Goal: Task Accomplishment & Management: Complete application form

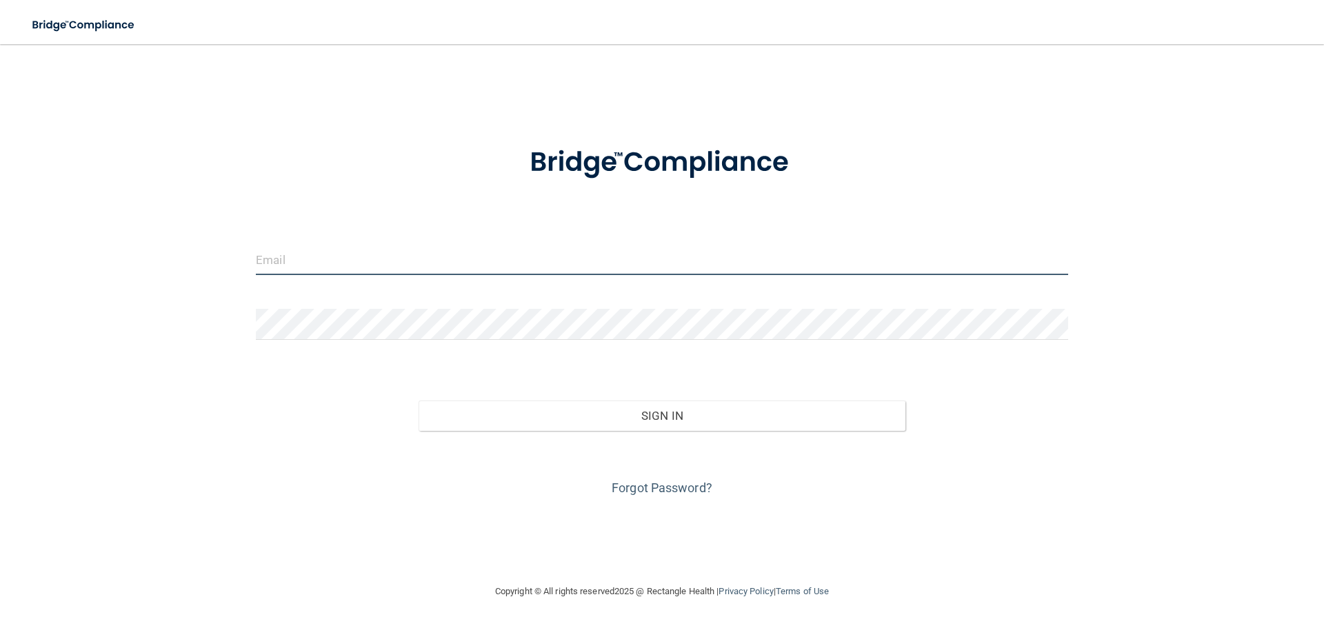
type input "[EMAIL_ADDRESS][DOMAIN_NAME]"
drag, startPoint x: 412, startPoint y: 249, endPoint x: 123, endPoint y: 257, distance: 289.1
click at [123, 257] on div "[EMAIL_ADDRESS][DOMAIN_NAME] Invalid email/password. You don't have permission …" at bounding box center [662, 314] width 1269 height 512
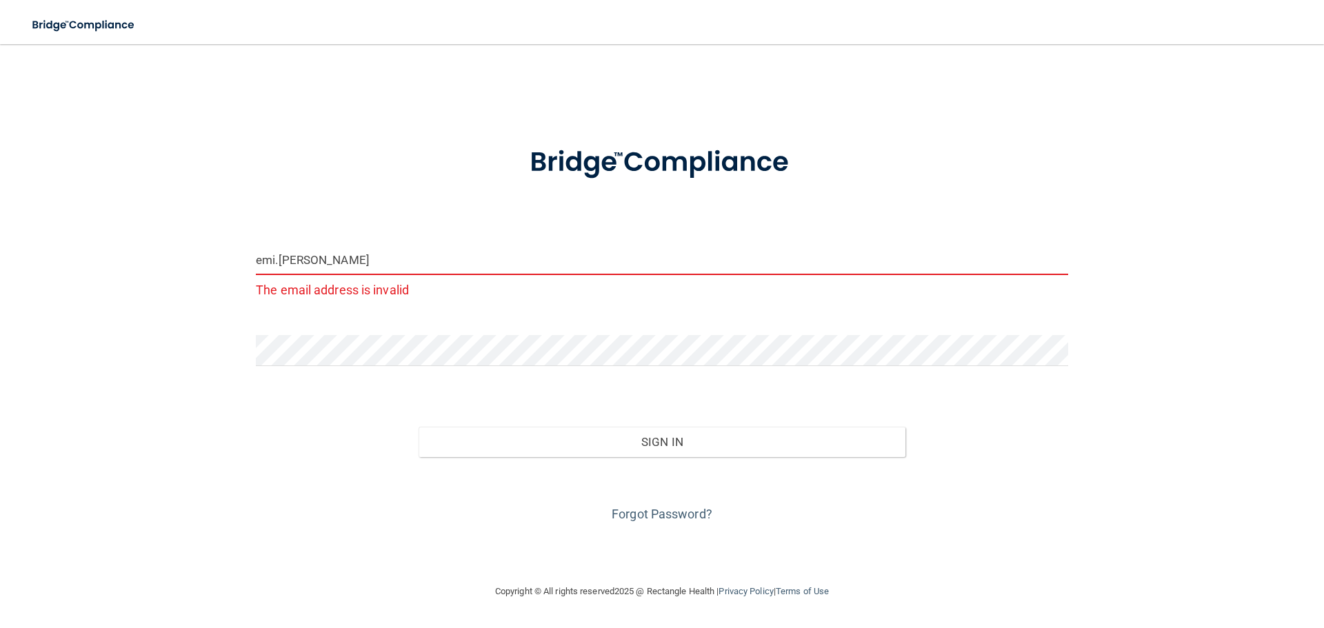
type input "[EMAIL_ADDRESS][PERSON_NAME][DOMAIN_NAME]"
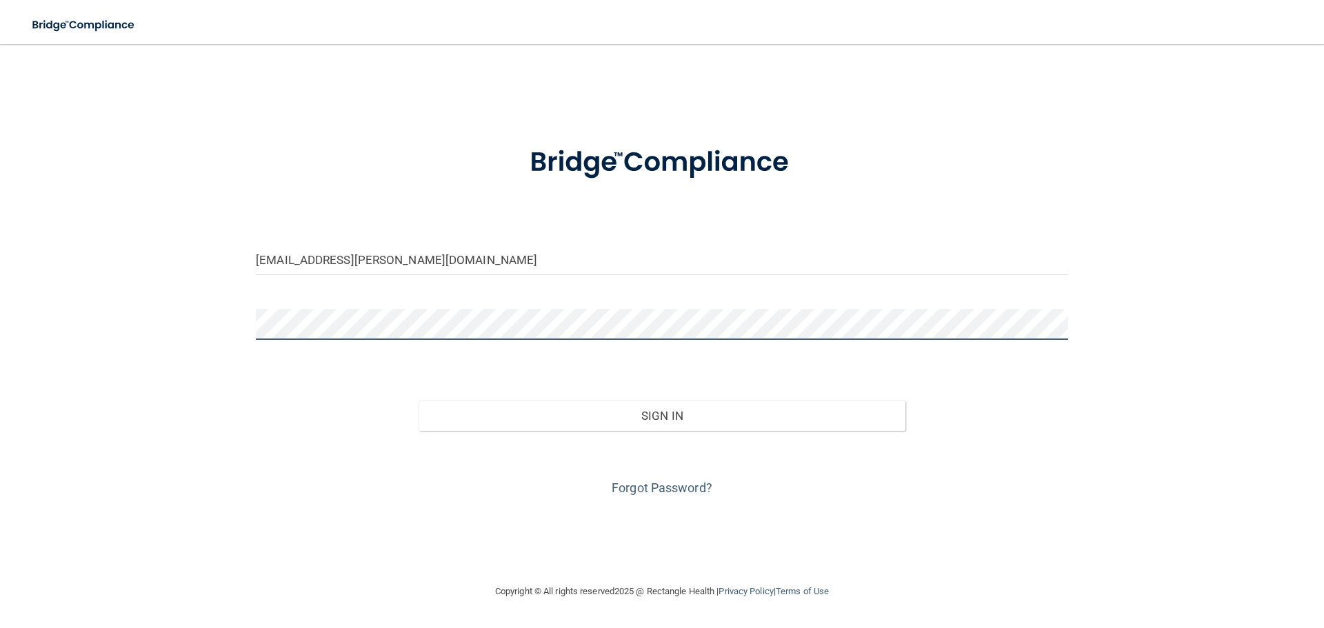
click at [180, 319] on div "[EMAIL_ADDRESS][PERSON_NAME][DOMAIN_NAME] Invalid email/password. You don't hav…" at bounding box center [662, 314] width 1269 height 512
click at [419, 401] on button "Sign In" at bounding box center [663, 416] width 488 height 30
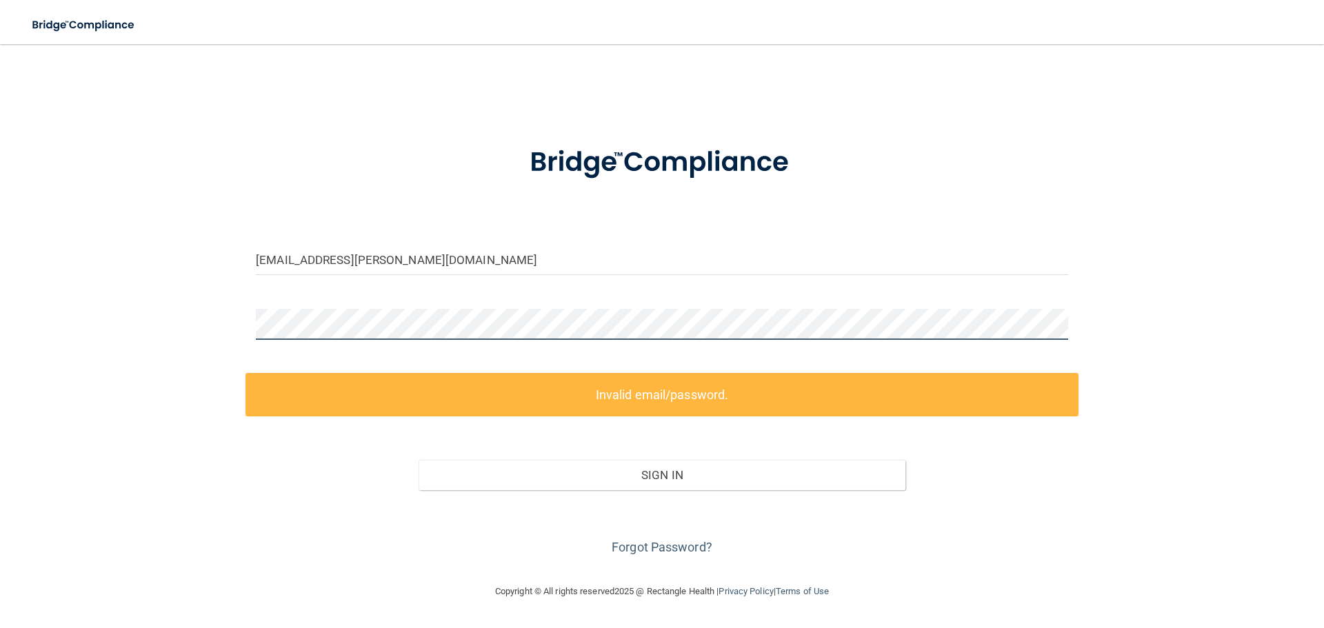
click at [204, 316] on div "[EMAIL_ADDRESS][PERSON_NAME][DOMAIN_NAME] Invalid email/password. You don't hav…" at bounding box center [662, 314] width 1269 height 512
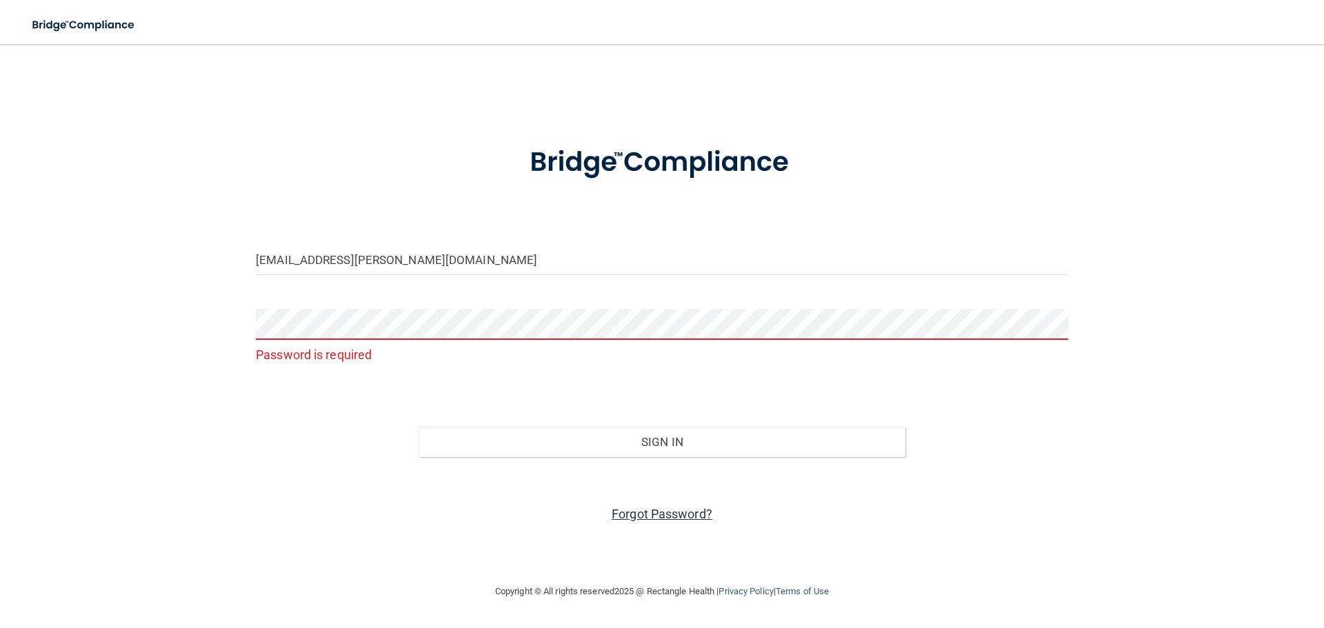
click at [628, 516] on link "Forgot Password?" at bounding box center [662, 514] width 101 height 14
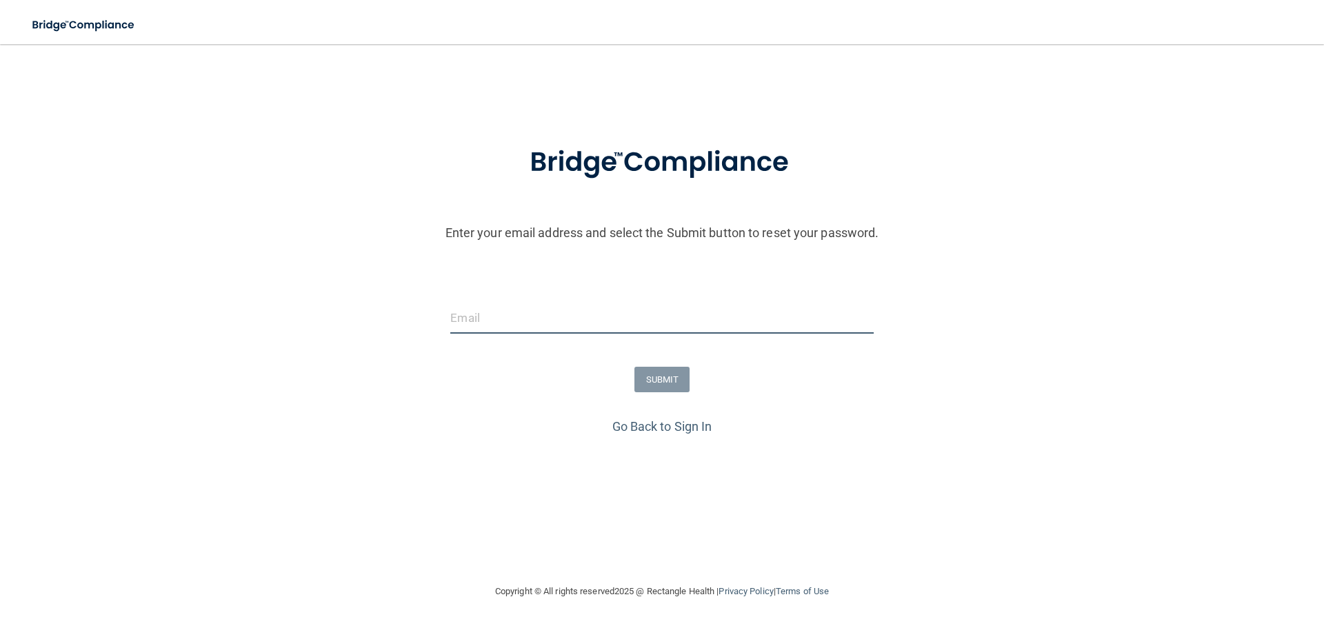
click at [562, 313] on input "email" at bounding box center [661, 318] width 423 height 31
type input "[EMAIL_ADDRESS][PERSON_NAME][DOMAIN_NAME]"
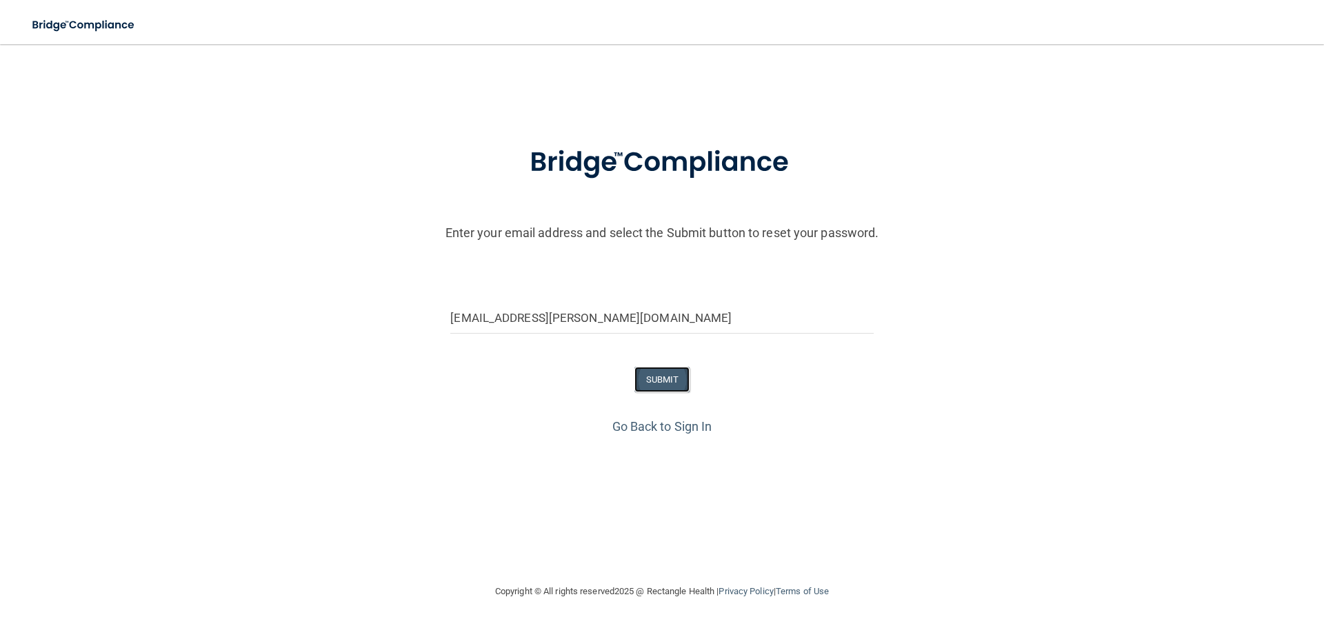
click at [666, 380] on button "SUBMIT" at bounding box center [663, 380] width 56 height 26
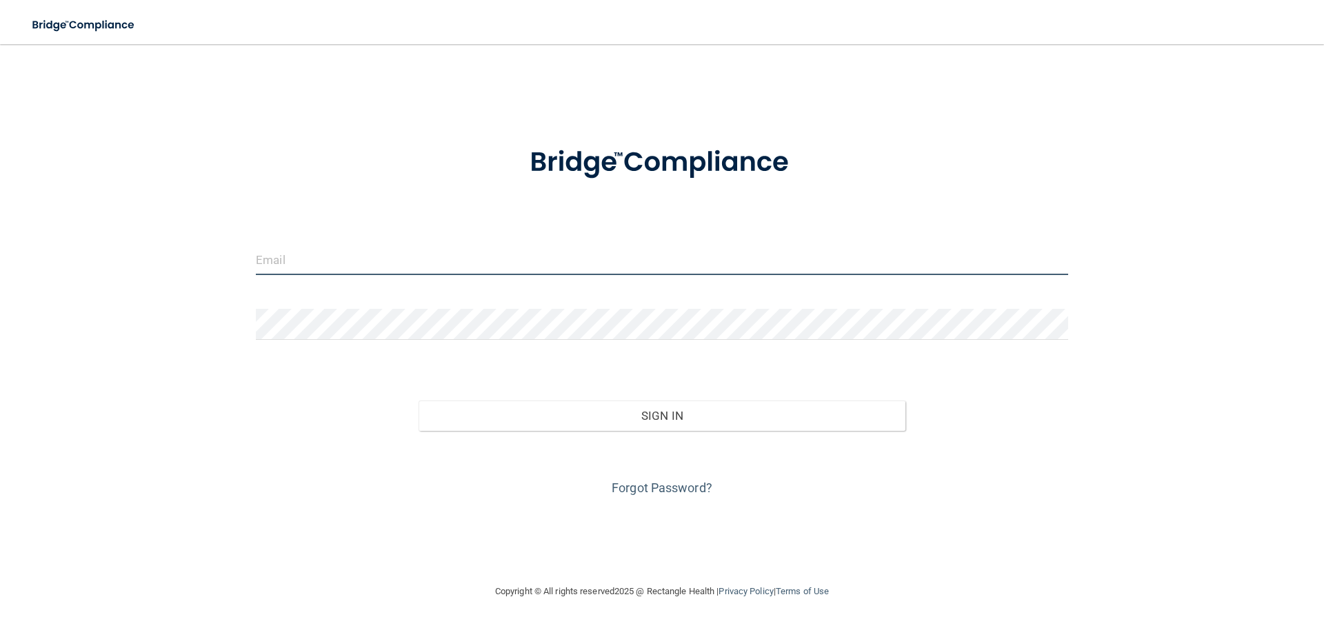
type input "[EMAIL_ADDRESS][DOMAIN_NAME]"
click at [492, 259] on input "[EMAIL_ADDRESS][DOMAIN_NAME]" at bounding box center [662, 259] width 812 height 31
drag, startPoint x: 492, startPoint y: 259, endPoint x: 163, endPoint y: 228, distance: 330.5
click at [163, 228] on div "[EMAIL_ADDRESS][DOMAIN_NAME] Invalid email/password. You don't have permission …" at bounding box center [662, 314] width 1269 height 512
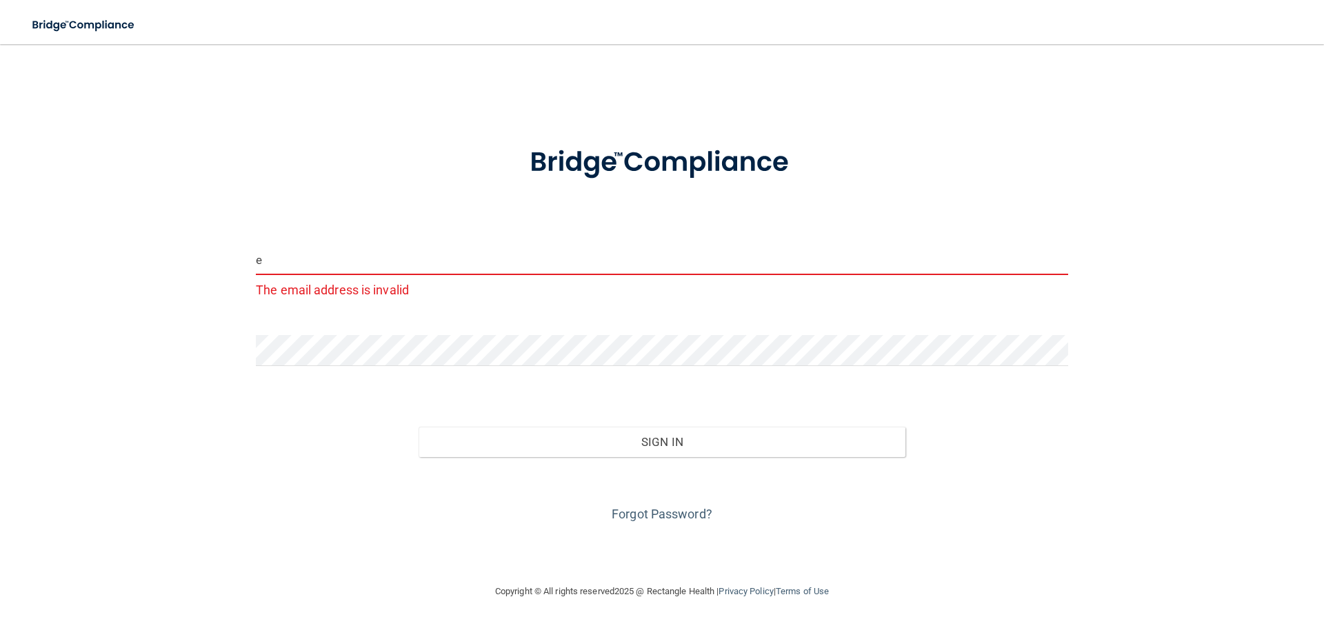
type input "[EMAIL_ADDRESS][PERSON_NAME][DOMAIN_NAME]"
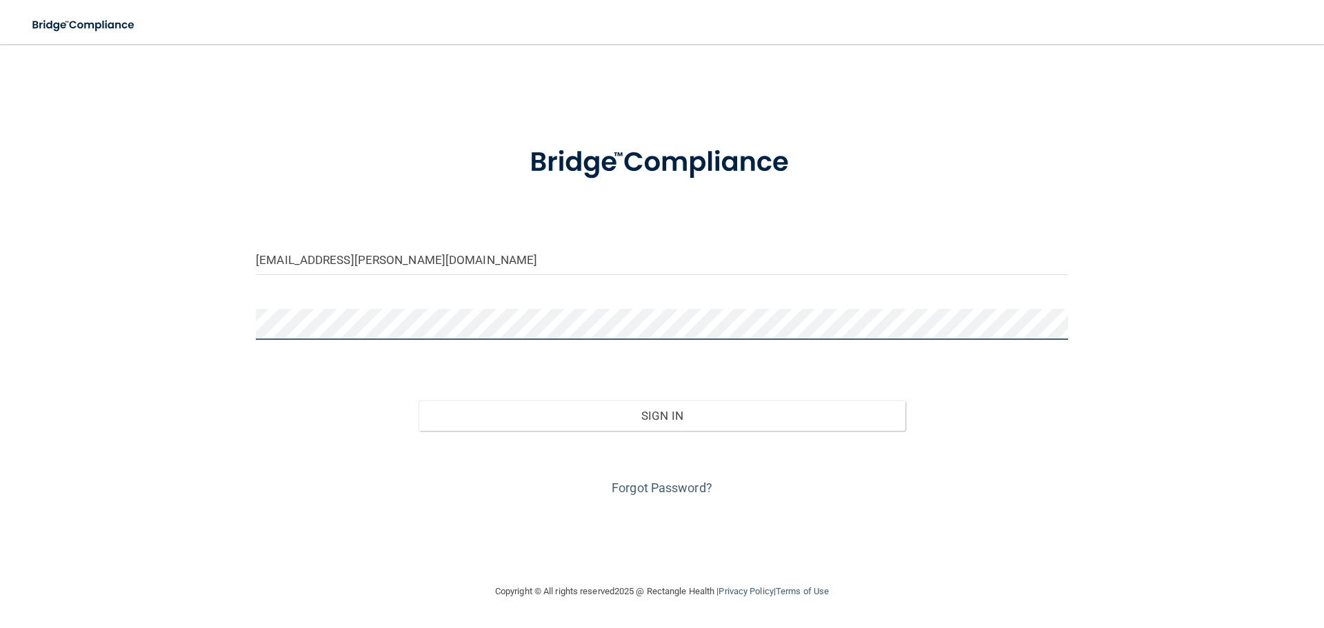
click at [419, 401] on button "Sign In" at bounding box center [663, 416] width 488 height 30
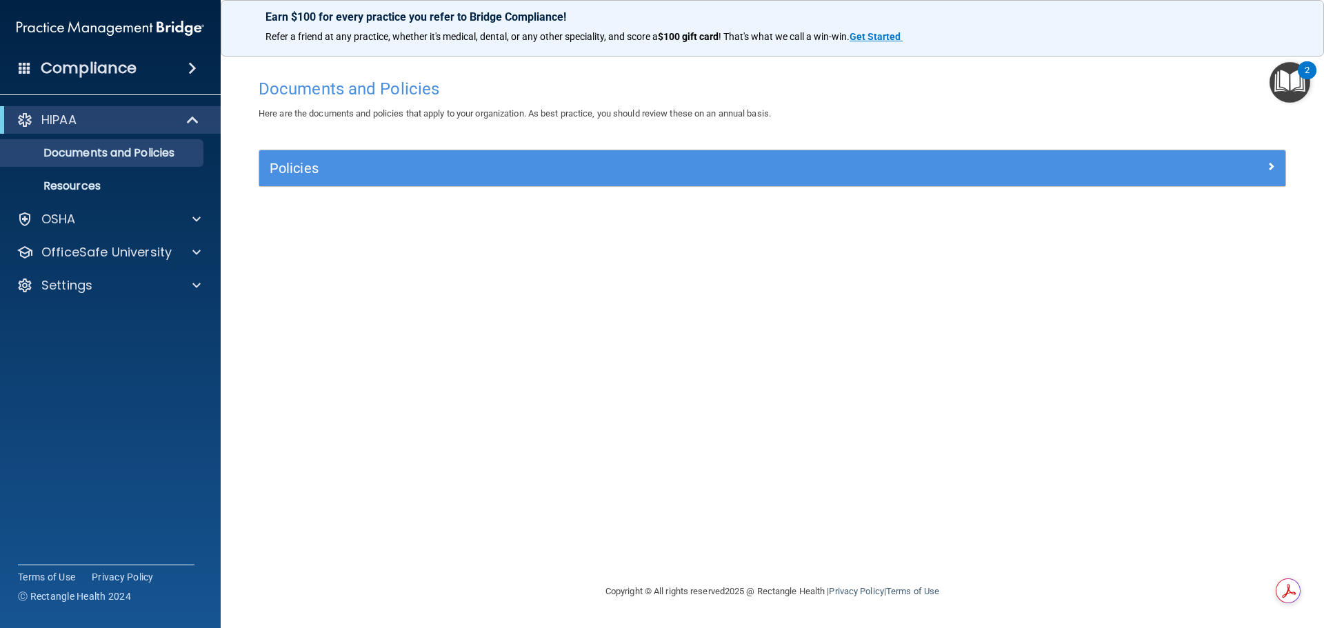
click at [344, 155] on div "Policies" at bounding box center [772, 168] width 1026 height 36
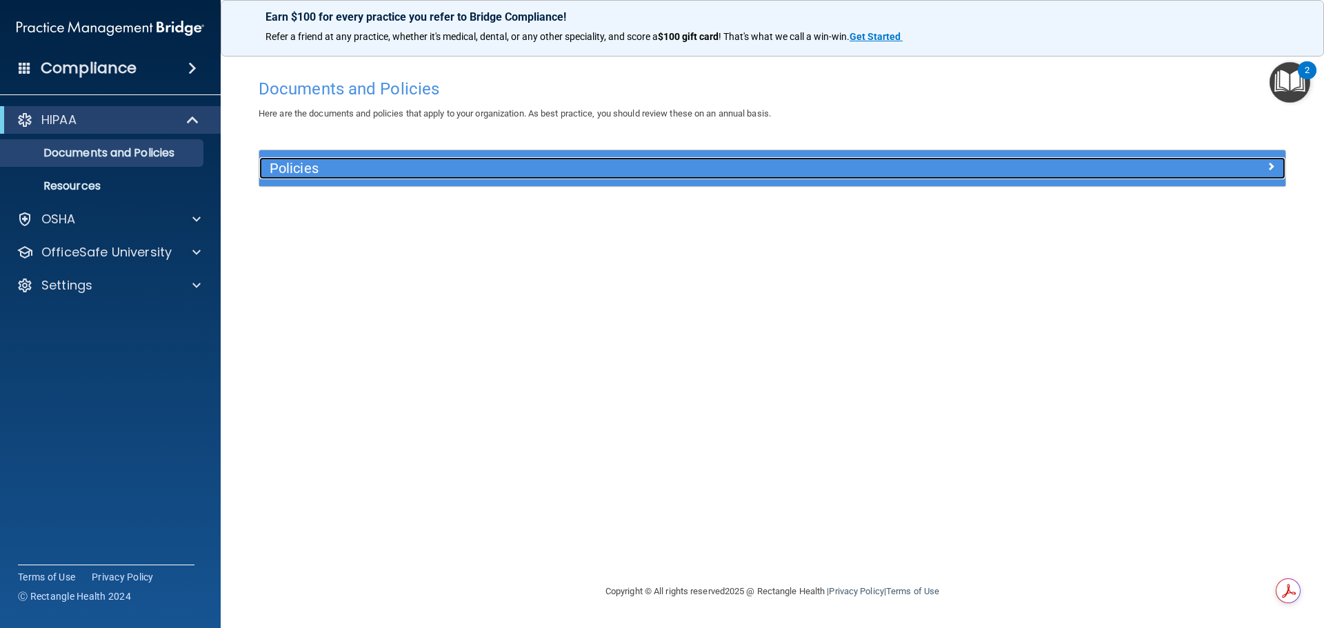
click at [1267, 165] on span at bounding box center [1271, 166] width 8 height 17
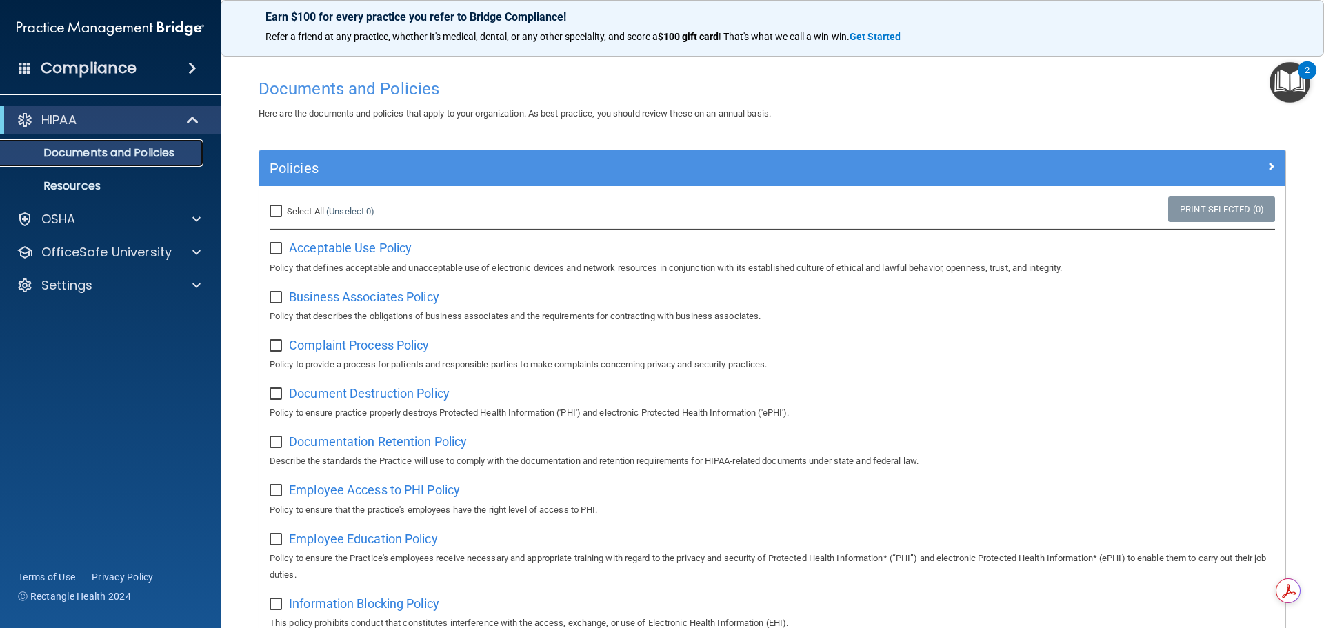
click at [116, 155] on p "Documents and Policies" at bounding box center [103, 153] width 188 height 14
click at [274, 250] on input "checkbox" at bounding box center [278, 248] width 16 height 11
checkbox input "false"
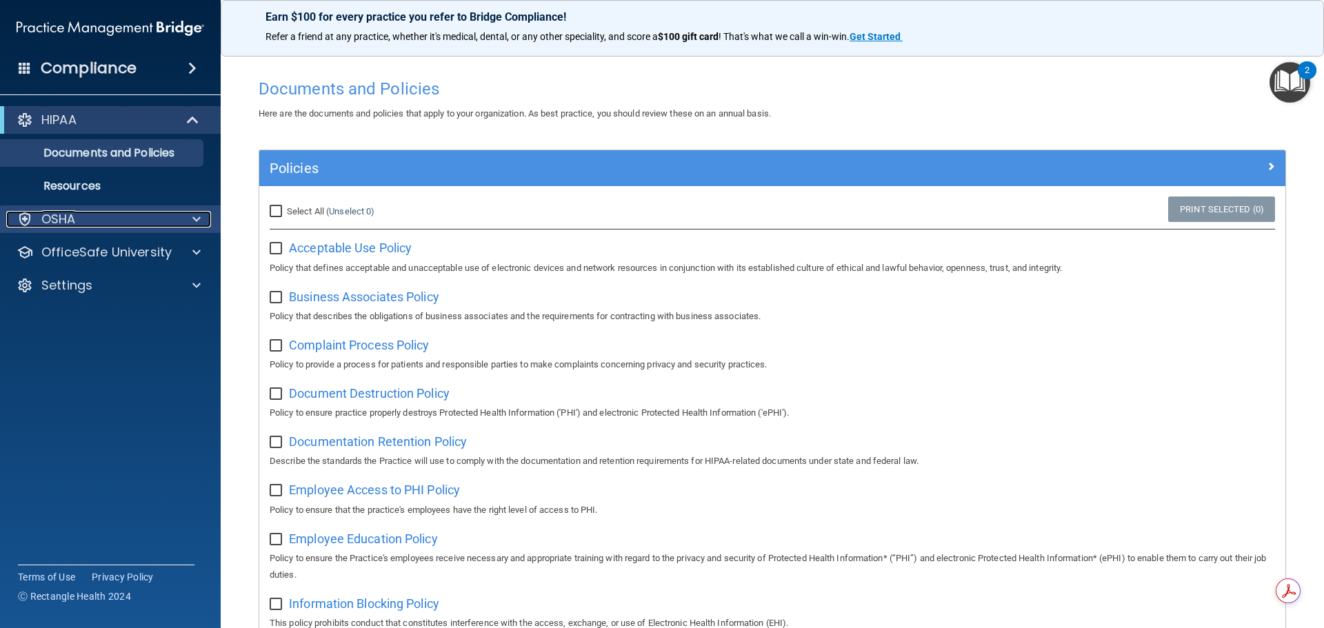
click at [109, 215] on div "OSHA" at bounding box center [91, 219] width 171 height 17
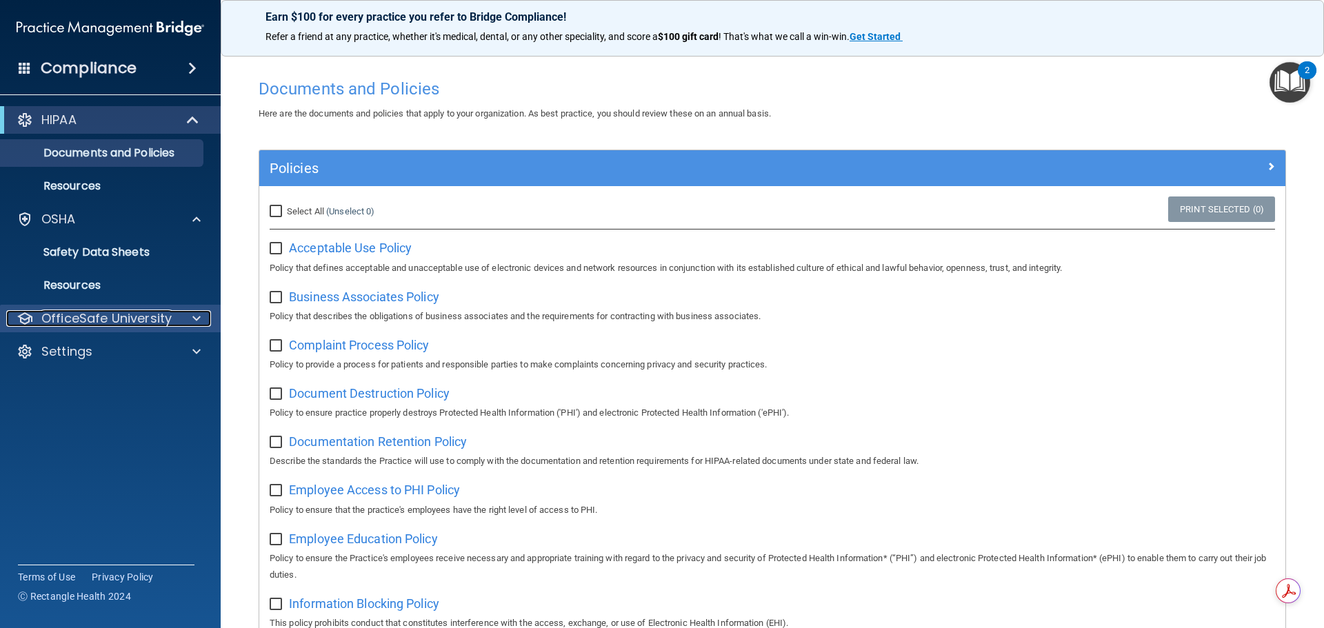
click at [97, 326] on p "OfficeSafe University" at bounding box center [106, 318] width 130 height 17
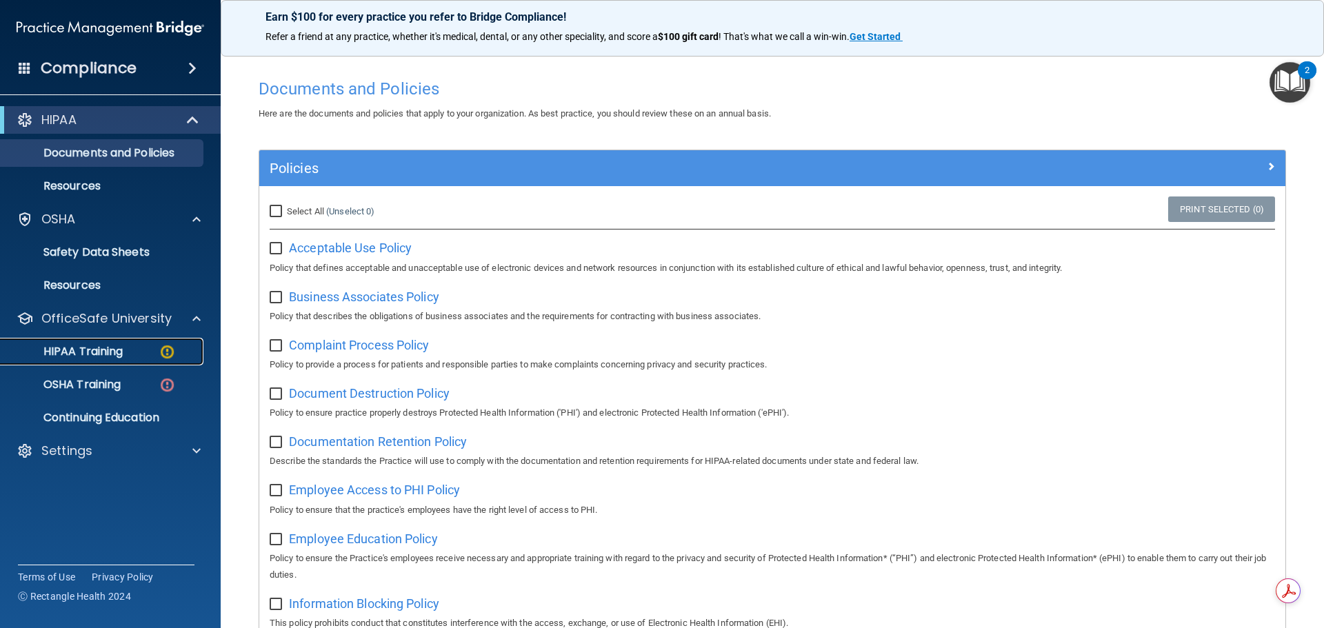
click at [94, 350] on p "HIPAA Training" at bounding box center [66, 352] width 114 height 14
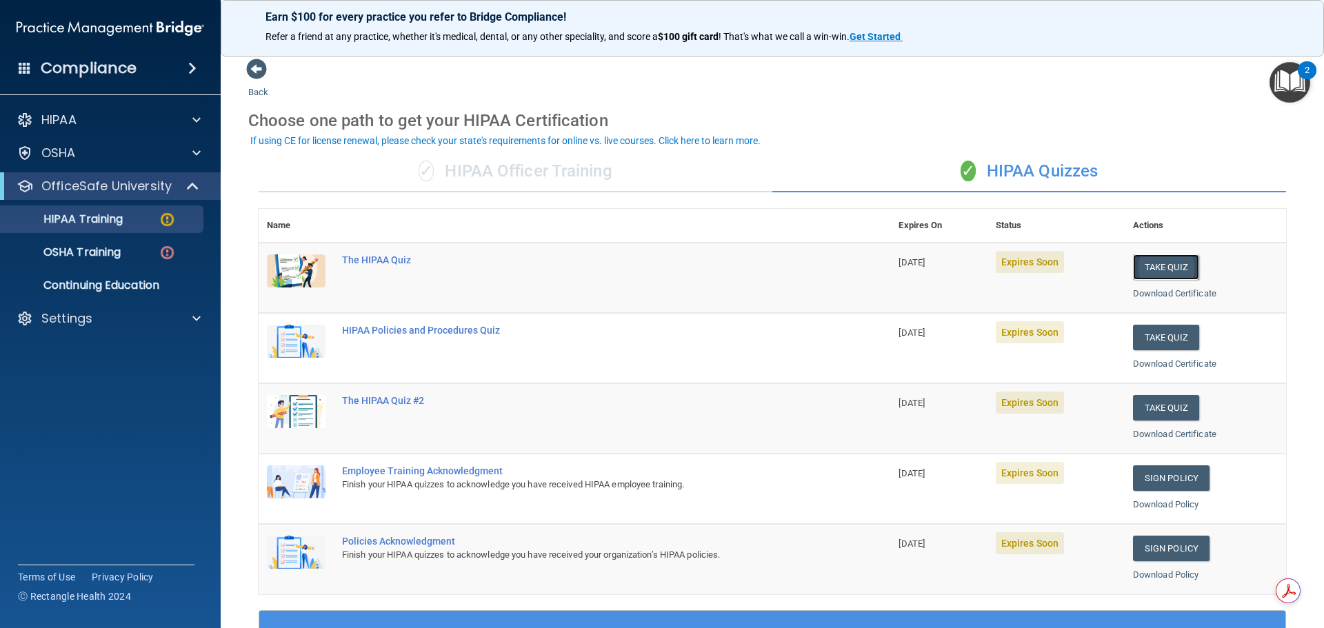
click at [1168, 261] on button "Take Quiz" at bounding box center [1166, 267] width 66 height 26
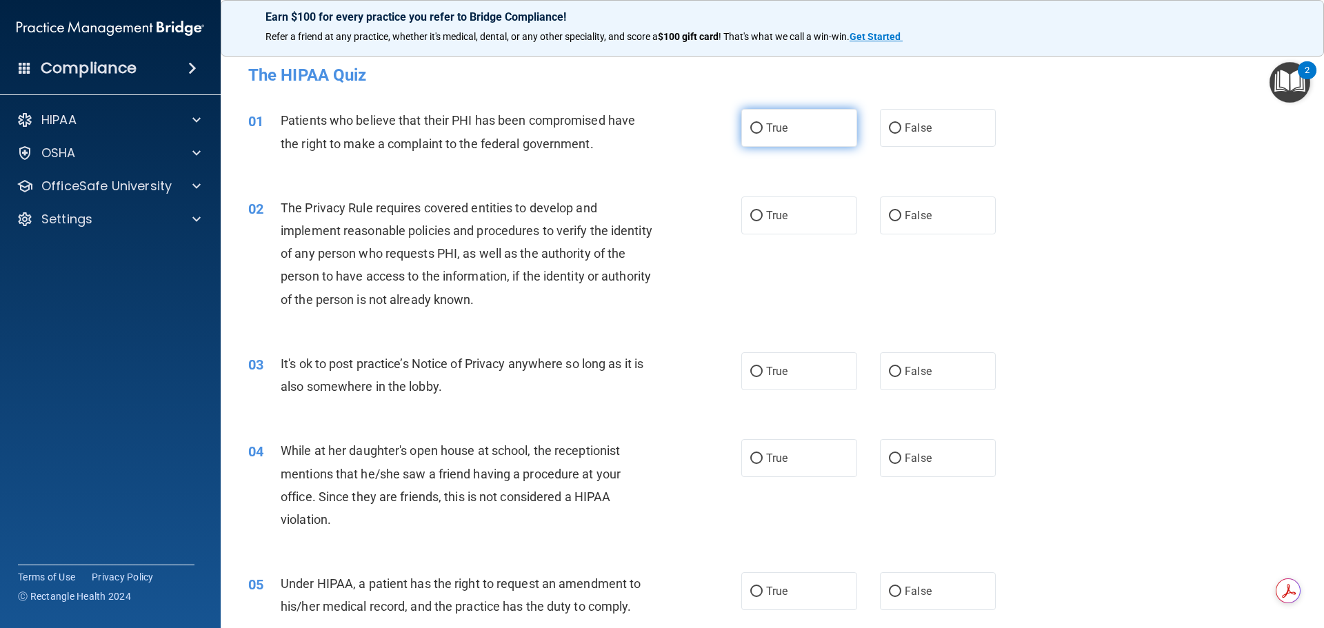
click at [756, 128] on input "True" at bounding box center [756, 128] width 12 height 10
radio input "true"
click at [757, 224] on label "True" at bounding box center [799, 216] width 116 height 38
click at [757, 221] on input "True" at bounding box center [756, 216] width 12 height 10
radio input "true"
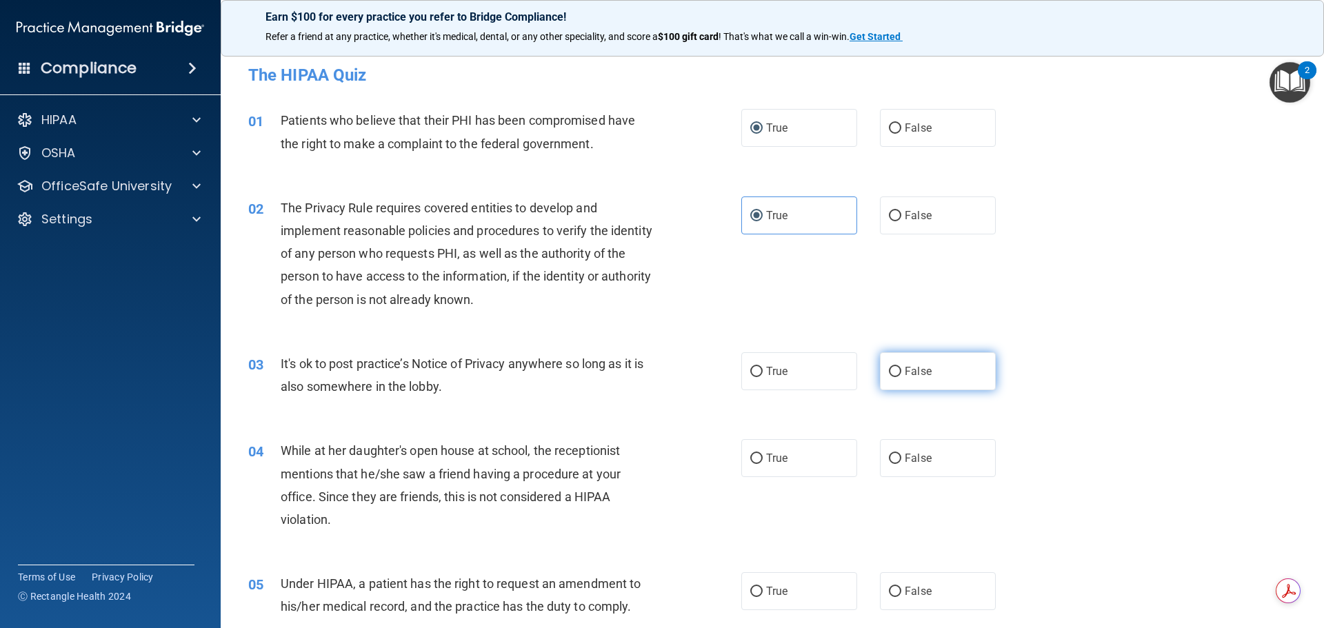
click at [937, 382] on label "False" at bounding box center [938, 371] width 116 height 38
click at [901, 377] on input "False" at bounding box center [895, 372] width 12 height 10
radio input "true"
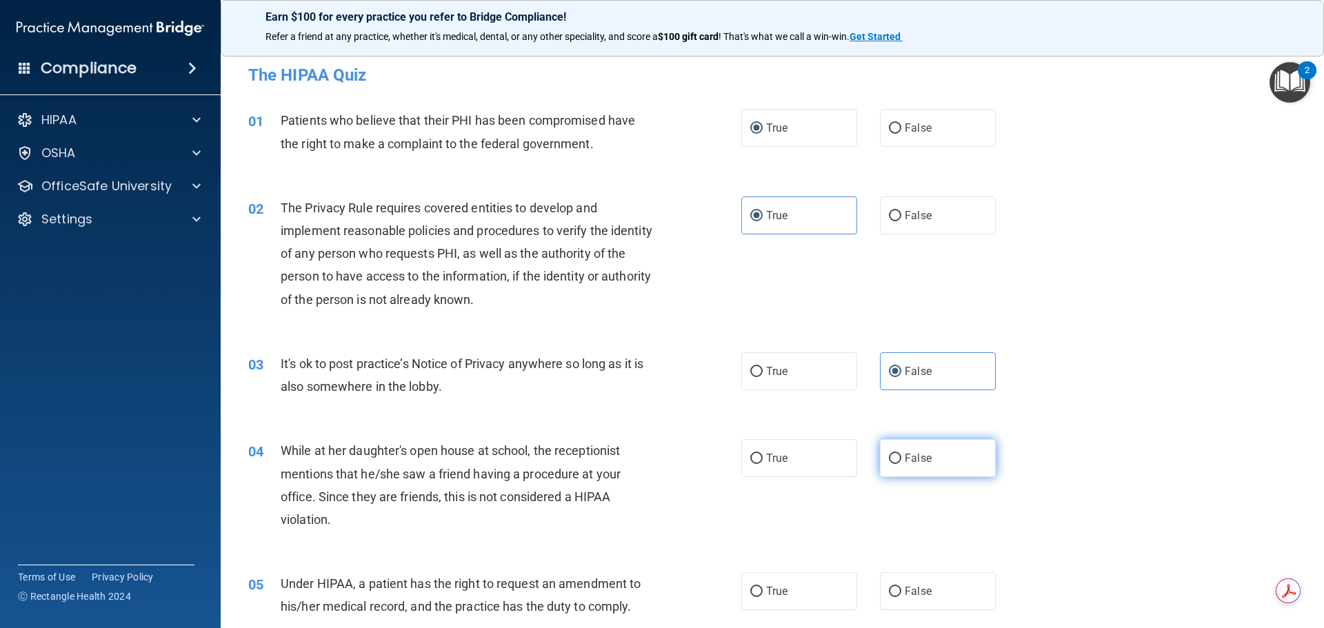
click at [905, 460] on span "False" at bounding box center [918, 458] width 27 height 13
click at [901, 460] on input "False" at bounding box center [895, 459] width 12 height 10
radio input "true"
click at [895, 579] on label "False" at bounding box center [938, 591] width 116 height 38
click at [895, 587] on input "False" at bounding box center [895, 592] width 12 height 10
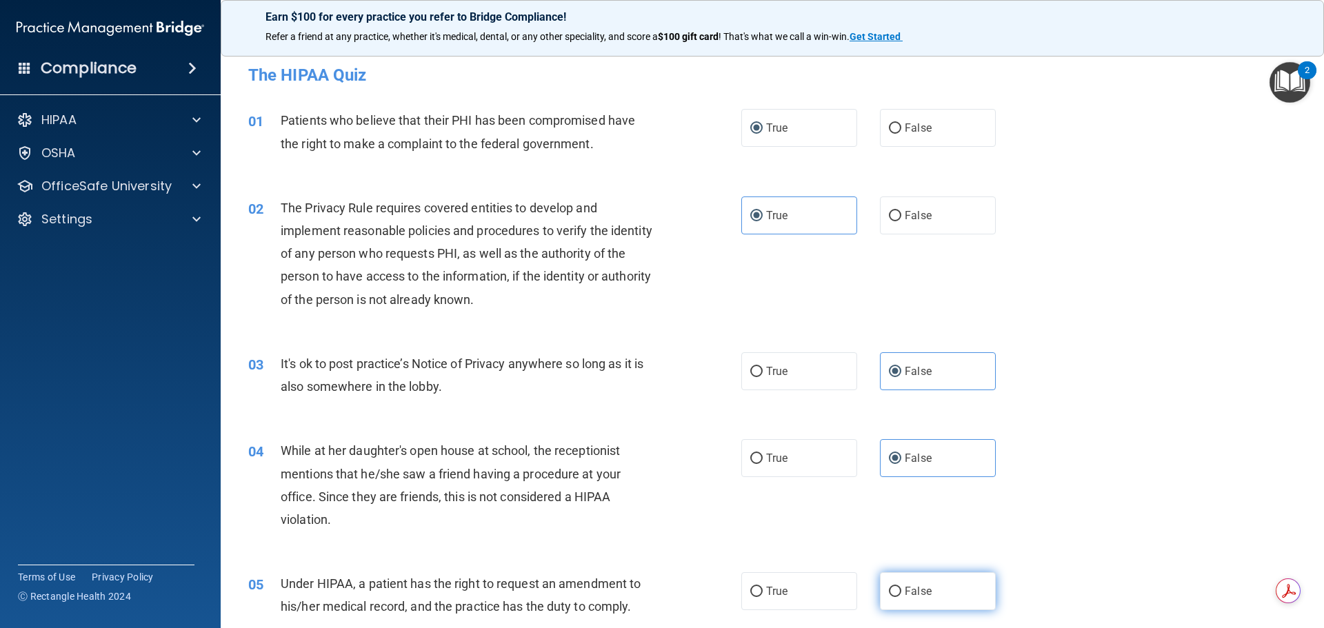
radio input "true"
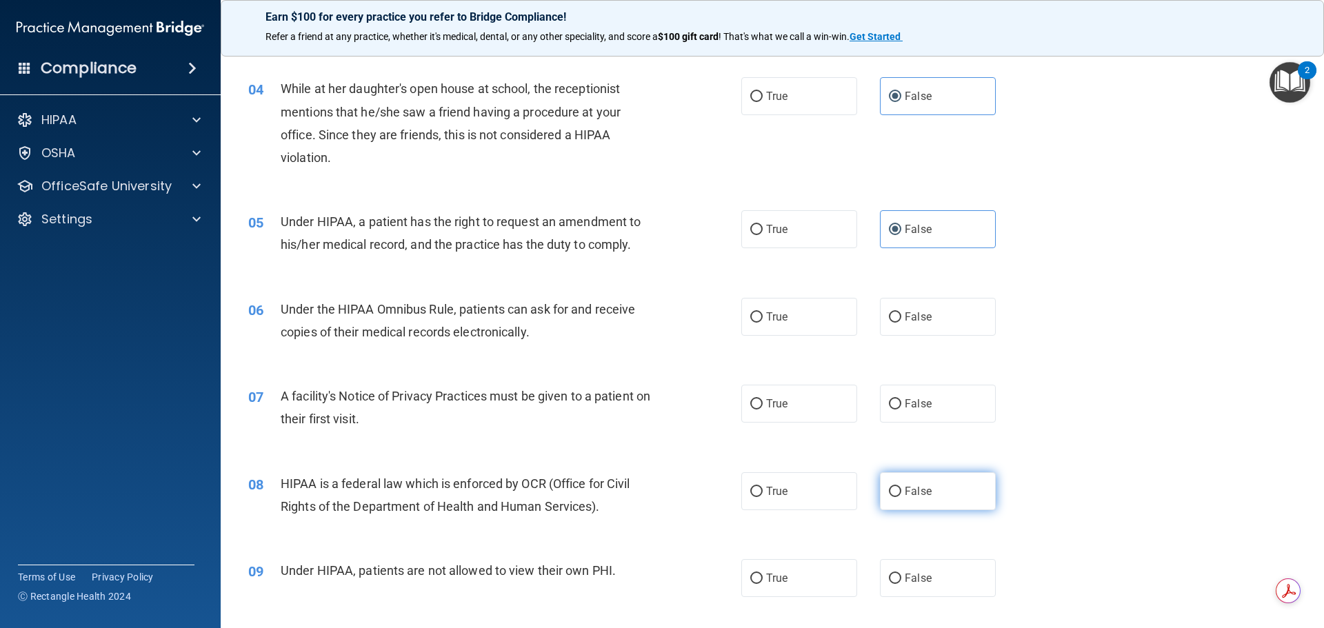
scroll to position [483, 0]
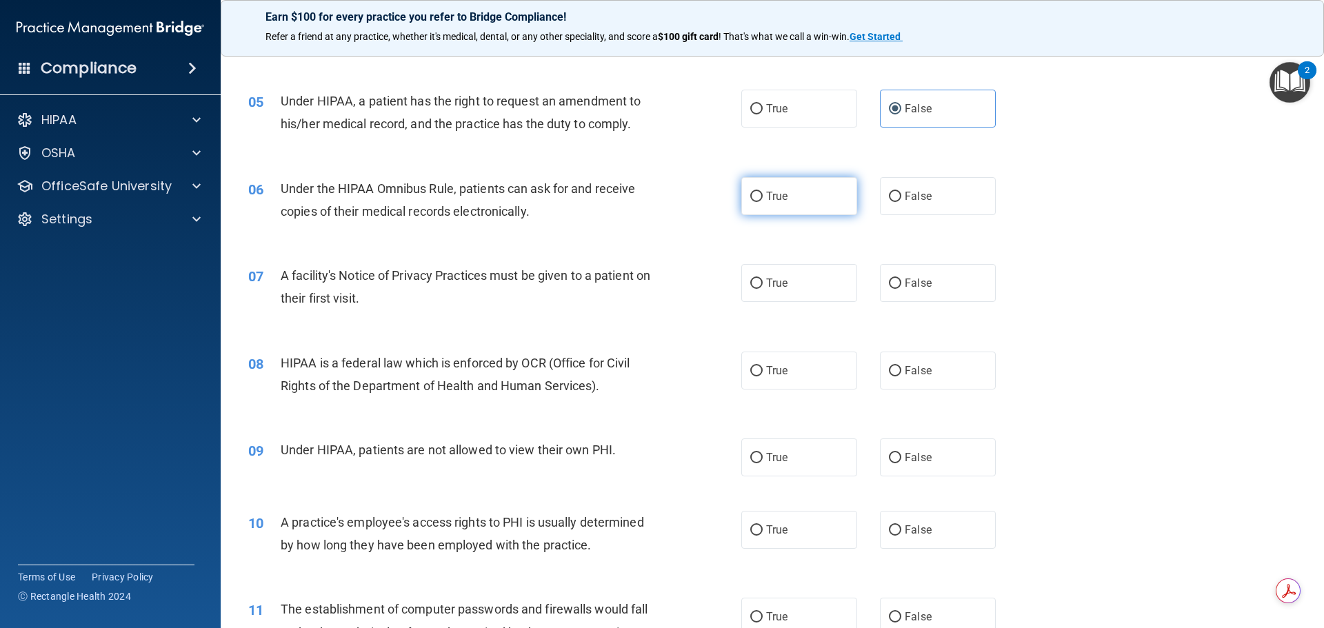
click at [777, 196] on span "True" at bounding box center [776, 196] width 21 height 13
click at [763, 196] on input "True" at bounding box center [756, 197] width 12 height 10
radio input "true"
click at [777, 285] on span "True" at bounding box center [776, 283] width 21 height 13
click at [763, 285] on input "True" at bounding box center [756, 284] width 12 height 10
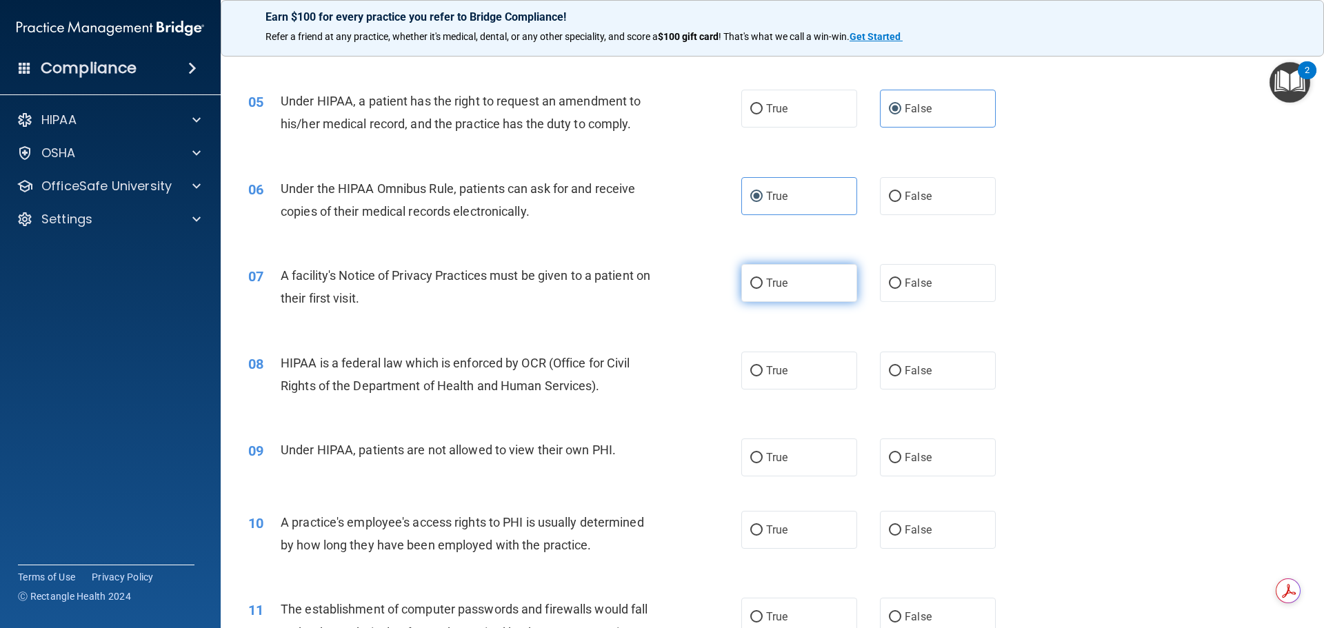
radio input "true"
click at [757, 354] on label "True" at bounding box center [799, 371] width 116 height 38
click at [757, 366] on input "True" at bounding box center [756, 371] width 12 height 10
radio input "true"
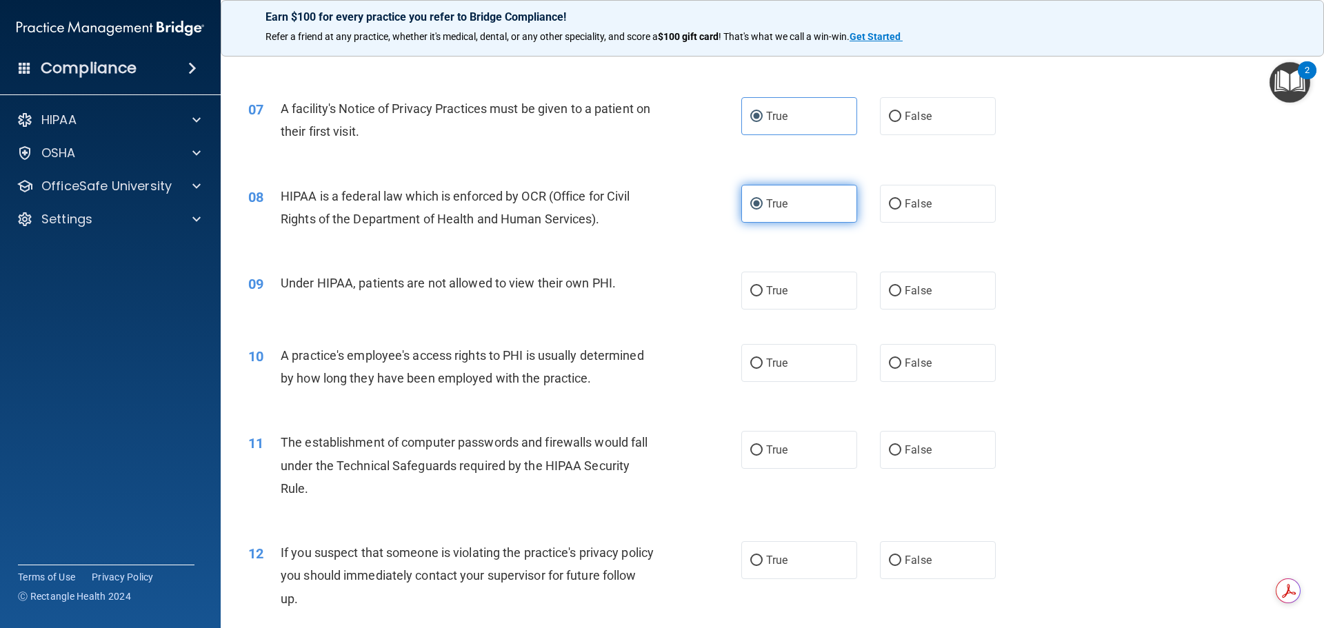
scroll to position [690, 0]
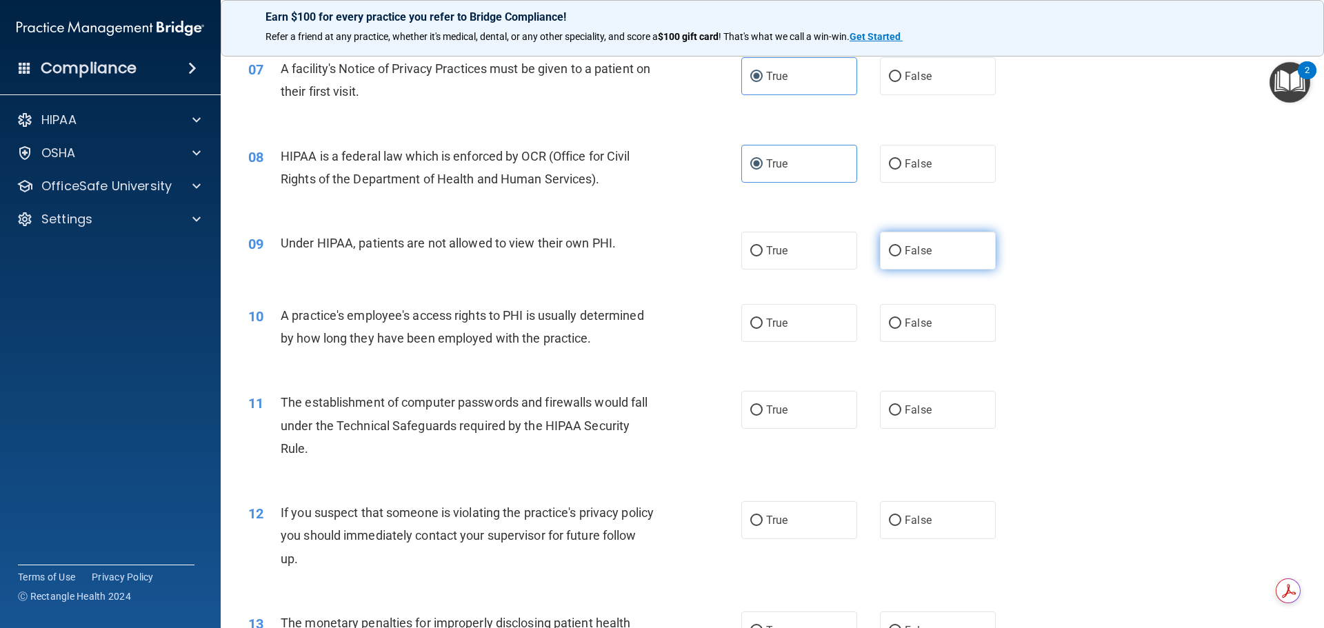
click at [924, 256] on span "False" at bounding box center [918, 250] width 27 height 13
click at [901, 256] on input "False" at bounding box center [895, 251] width 12 height 10
radio input "true"
click at [930, 326] on label "False" at bounding box center [938, 323] width 116 height 38
click at [901, 326] on input "False" at bounding box center [895, 324] width 12 height 10
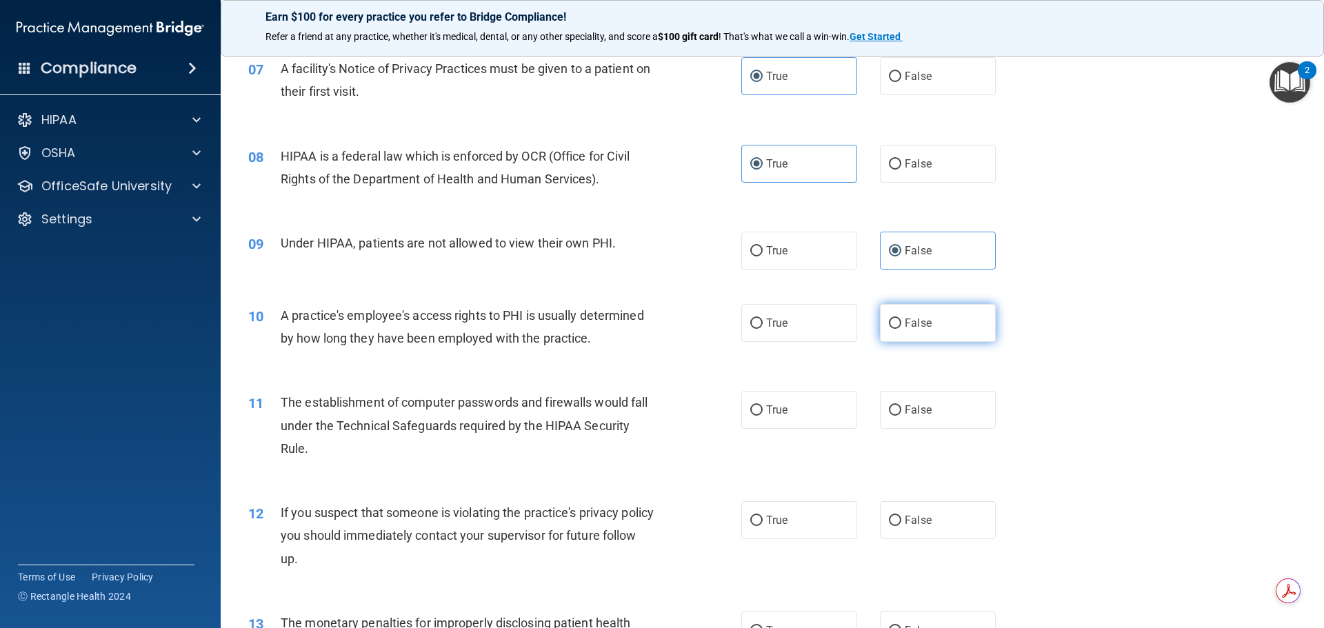
radio input "true"
click at [795, 407] on label "True" at bounding box center [799, 410] width 116 height 38
click at [763, 407] on input "True" at bounding box center [756, 411] width 12 height 10
radio input "true"
click at [783, 512] on label "True" at bounding box center [799, 520] width 116 height 38
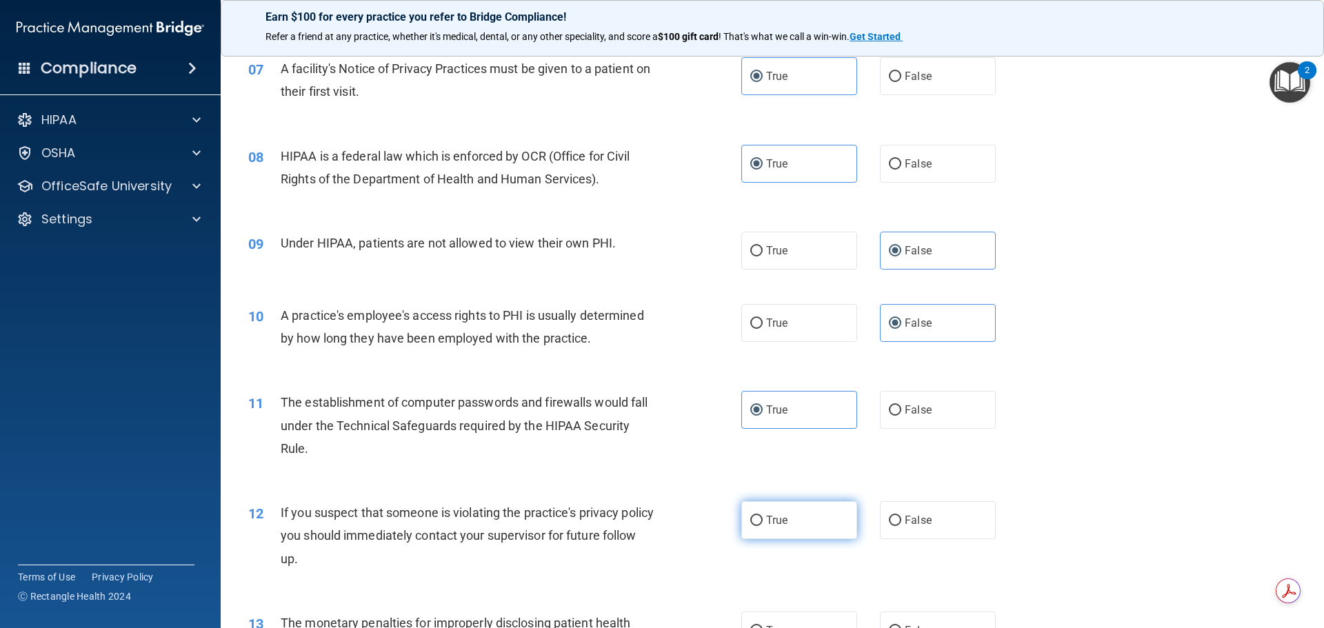
click at [763, 516] on input "True" at bounding box center [756, 521] width 12 height 10
radio input "true"
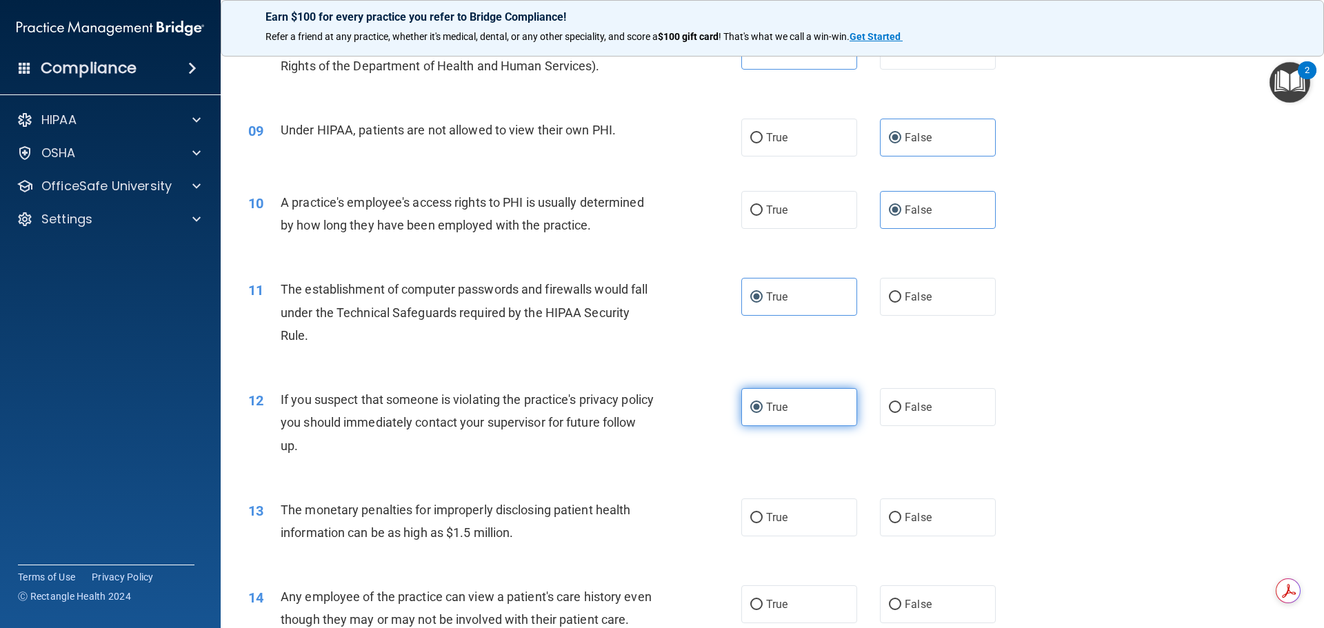
scroll to position [828, 0]
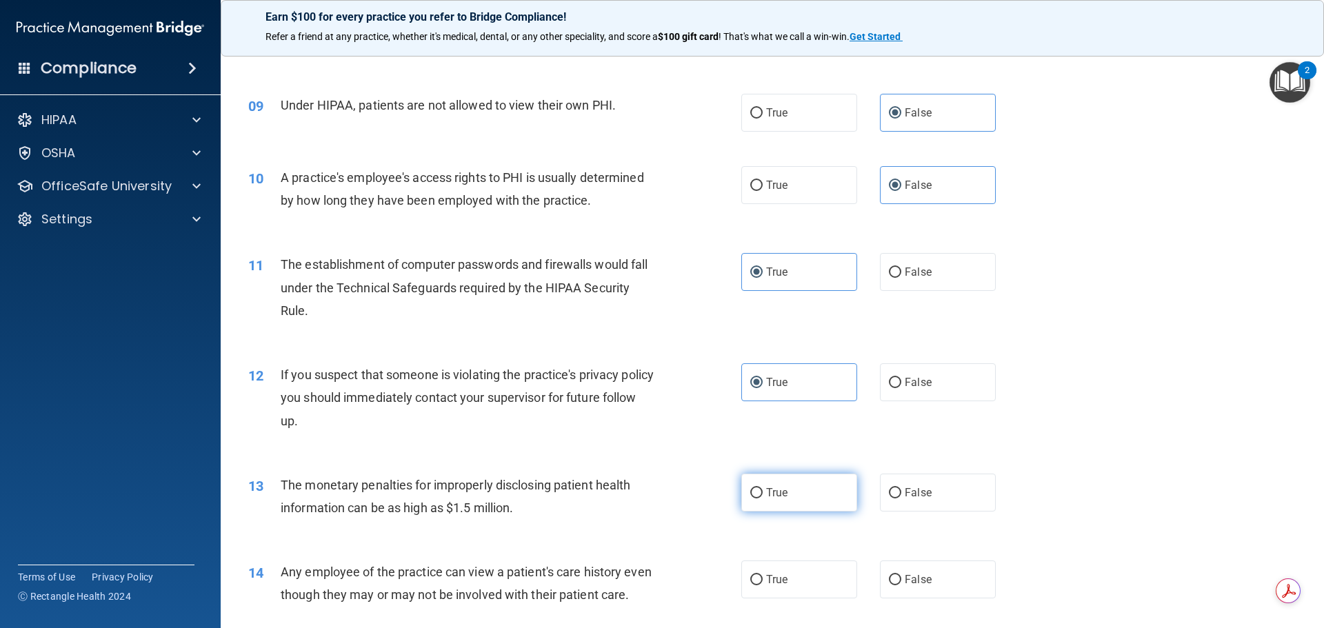
click at [770, 497] on span "True" at bounding box center [776, 492] width 21 height 13
click at [763, 497] on input "True" at bounding box center [756, 493] width 12 height 10
radio input "true"
click at [889, 585] on input "False" at bounding box center [895, 580] width 12 height 10
radio input "true"
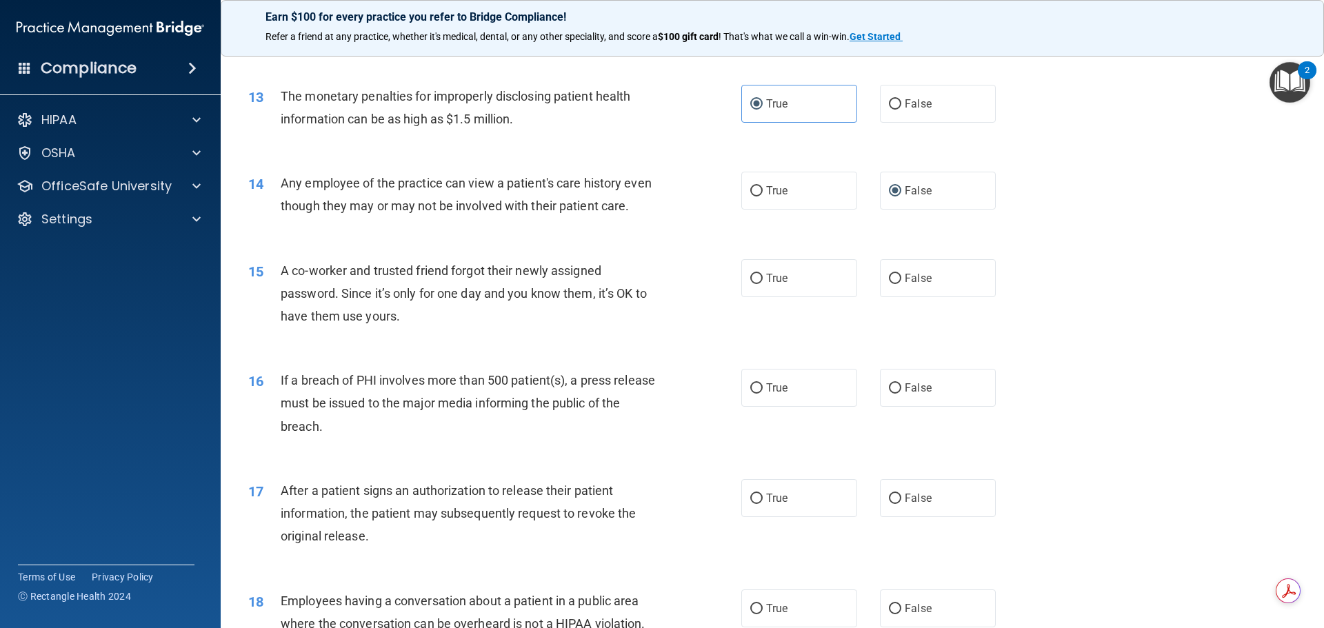
scroll to position [1241, 0]
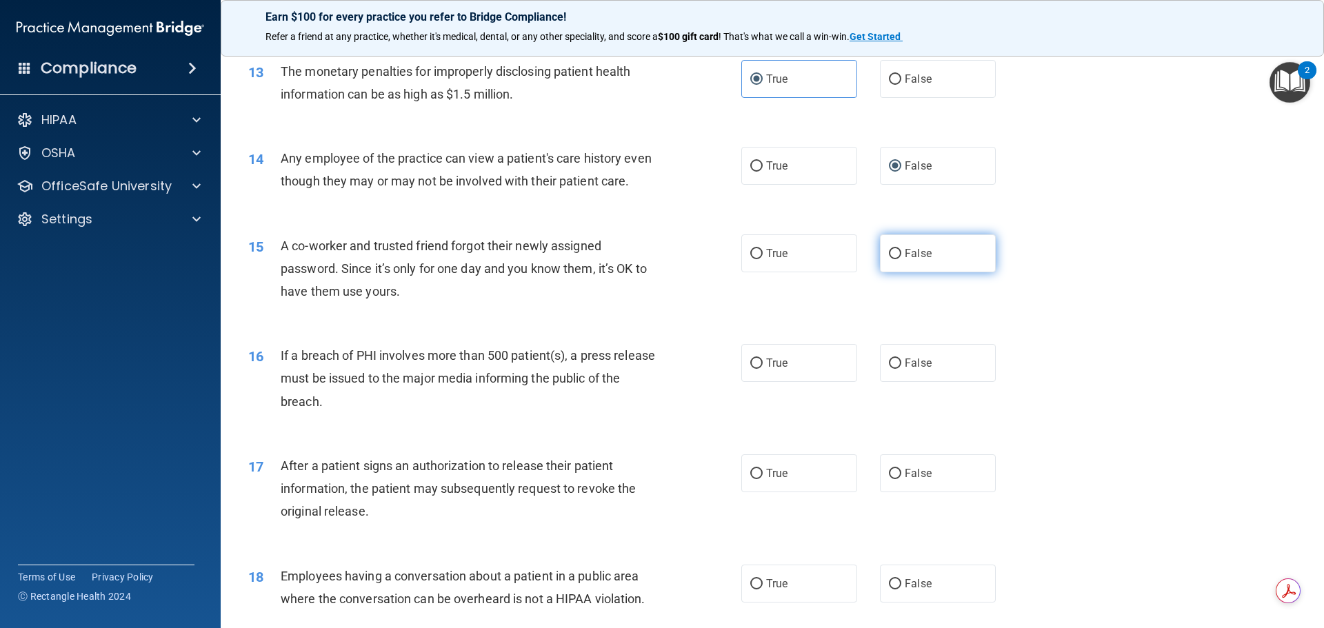
click at [941, 272] on label "False" at bounding box center [938, 253] width 116 height 38
click at [901, 259] on input "False" at bounding box center [895, 254] width 12 height 10
radio input "true"
click at [766, 370] on span "True" at bounding box center [776, 363] width 21 height 13
click at [763, 369] on input "True" at bounding box center [756, 364] width 12 height 10
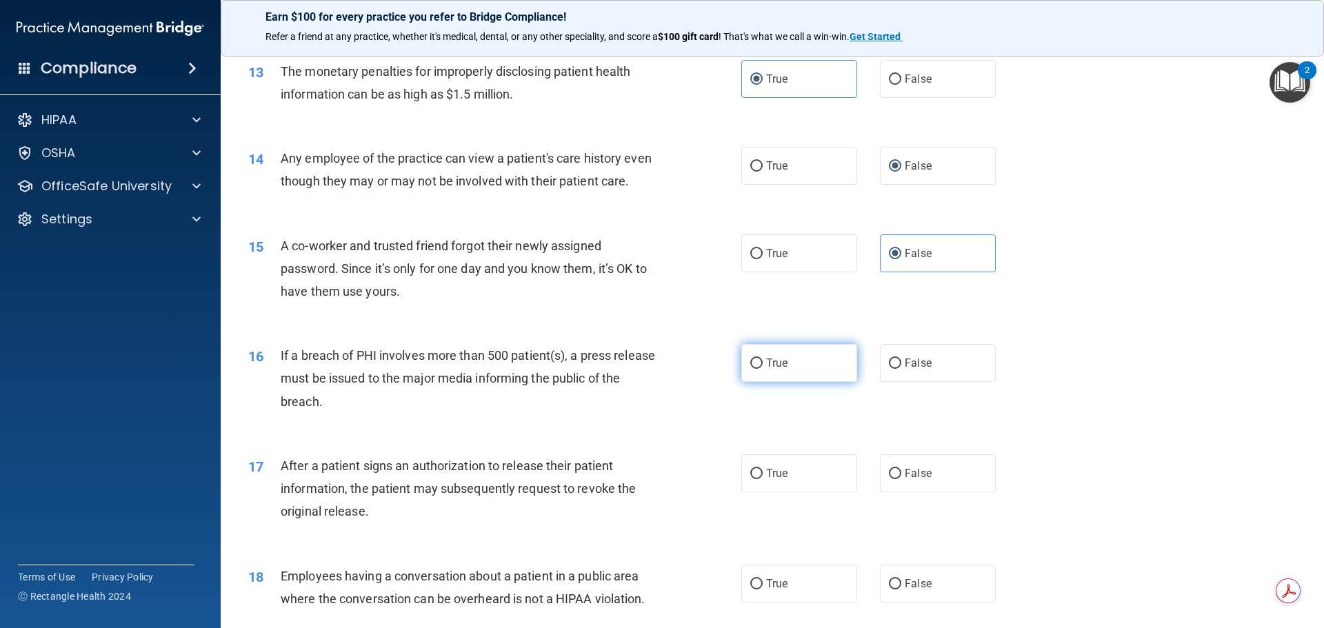
radio input "true"
click at [759, 492] on label "True" at bounding box center [799, 474] width 116 height 38
click at [759, 479] on input "True" at bounding box center [756, 474] width 12 height 10
radio input "true"
click at [889, 590] on input "False" at bounding box center [895, 584] width 12 height 10
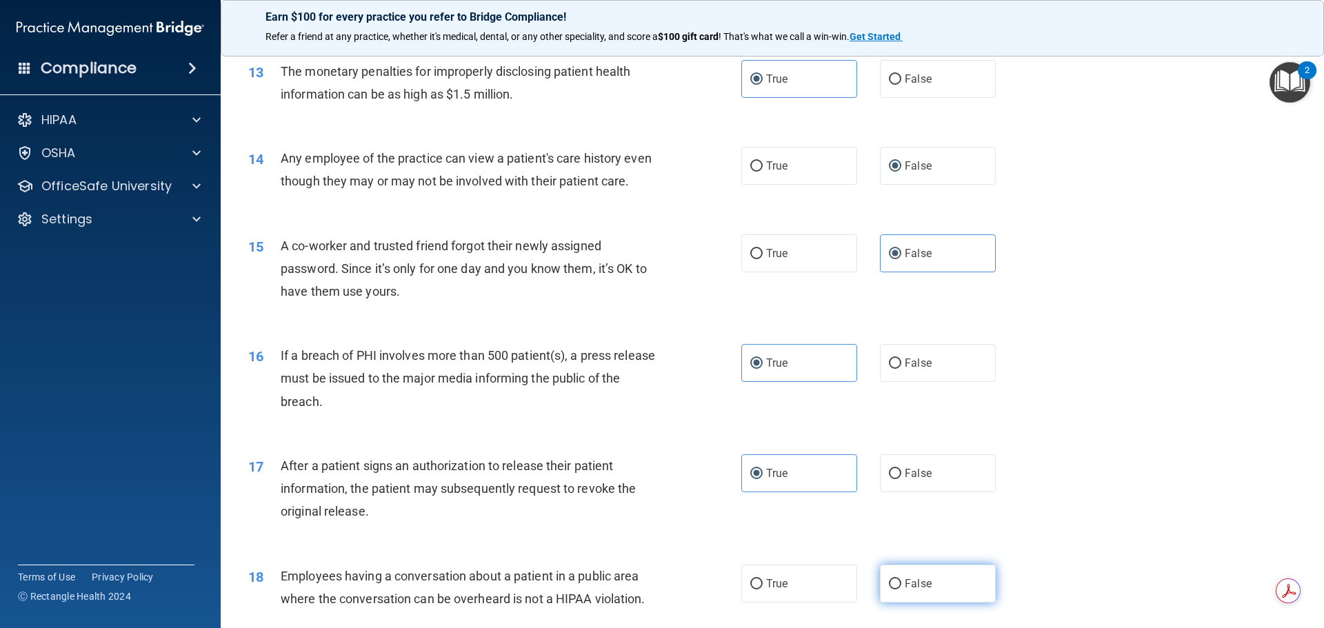
radio input "true"
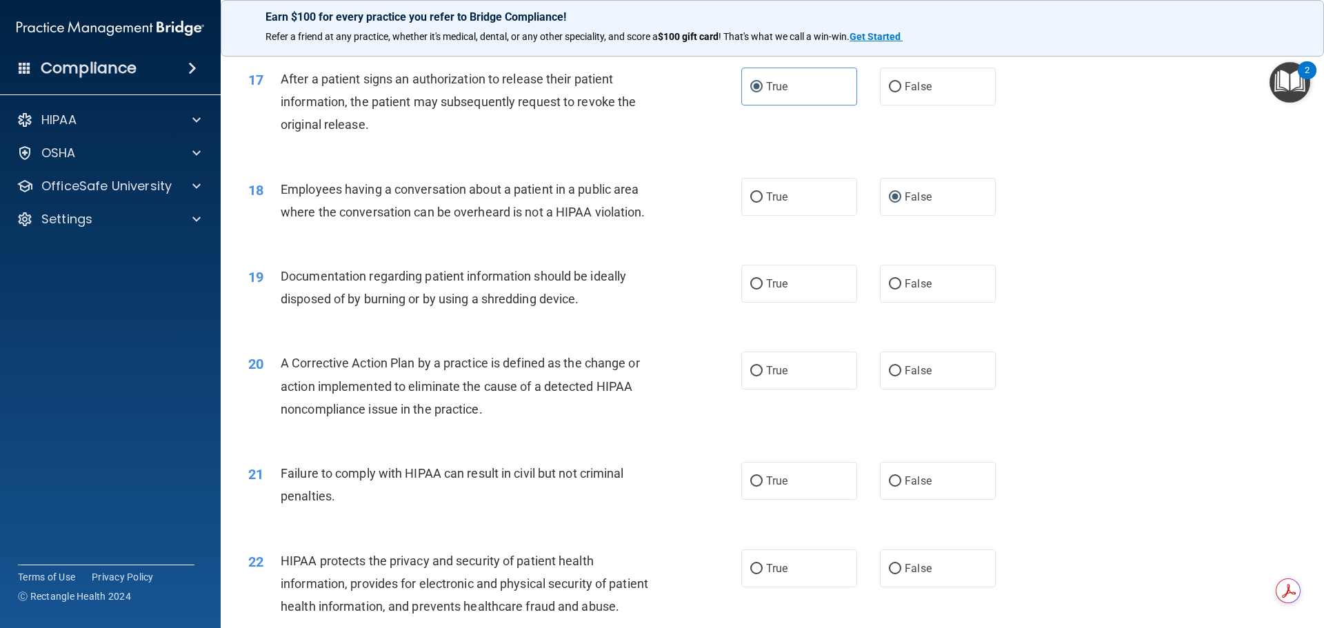
scroll to position [1655, 0]
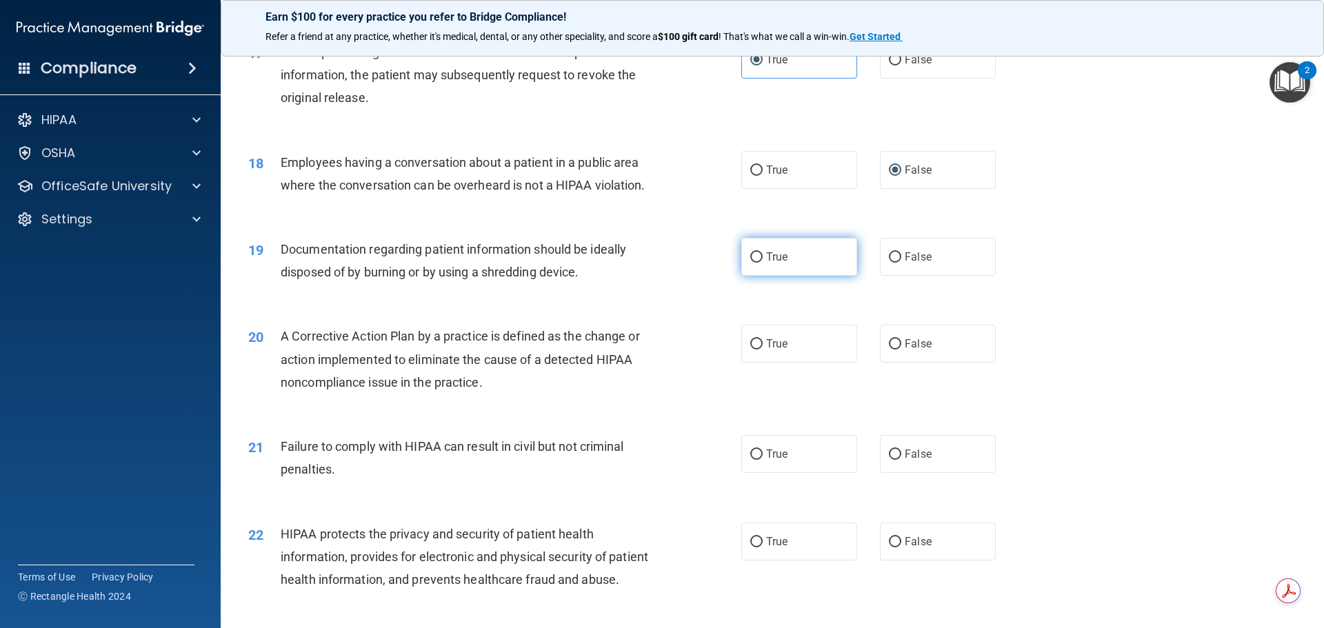
click at [788, 276] on label "True" at bounding box center [799, 257] width 116 height 38
click at [763, 263] on input "True" at bounding box center [756, 257] width 12 height 10
radio input "true"
click at [768, 359] on label "True" at bounding box center [799, 344] width 116 height 38
click at [763, 350] on input "True" at bounding box center [756, 344] width 12 height 10
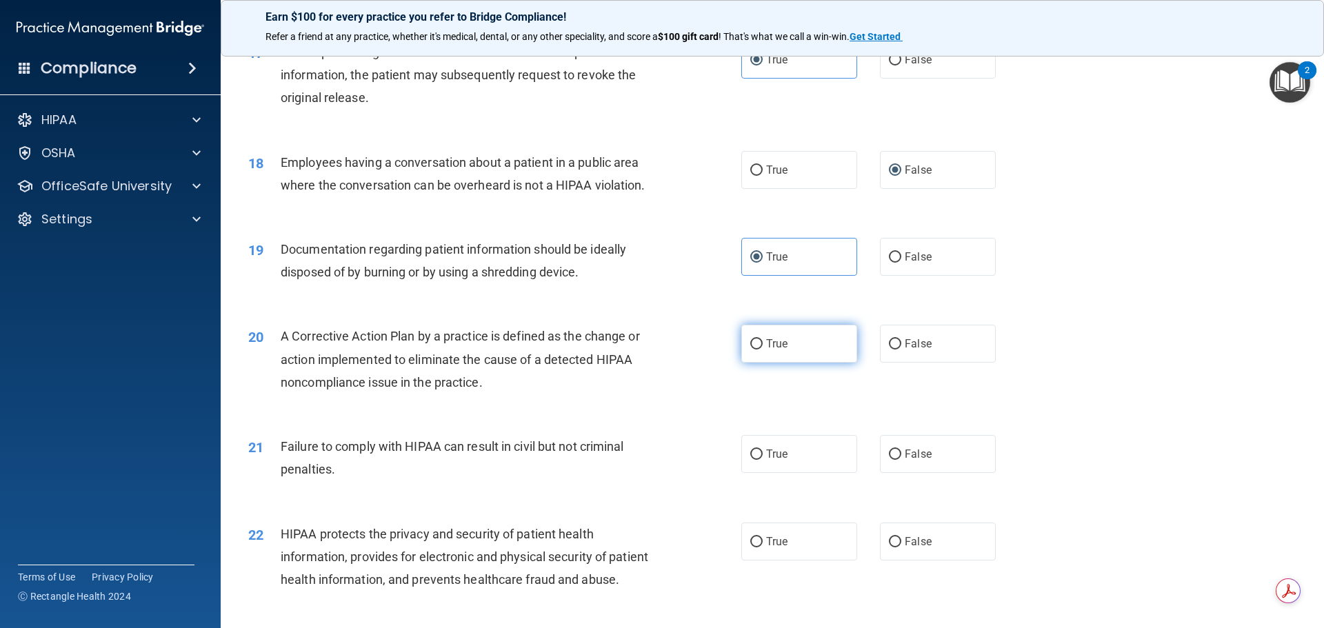
radio input "true"
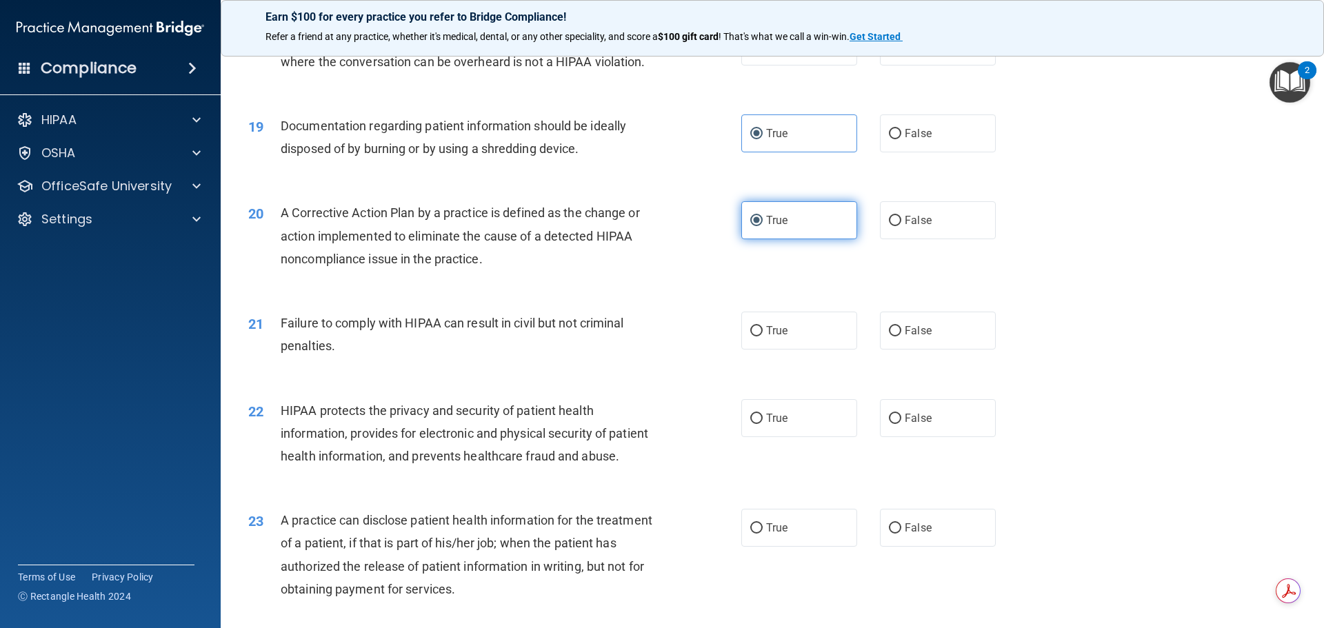
scroll to position [1862, 0]
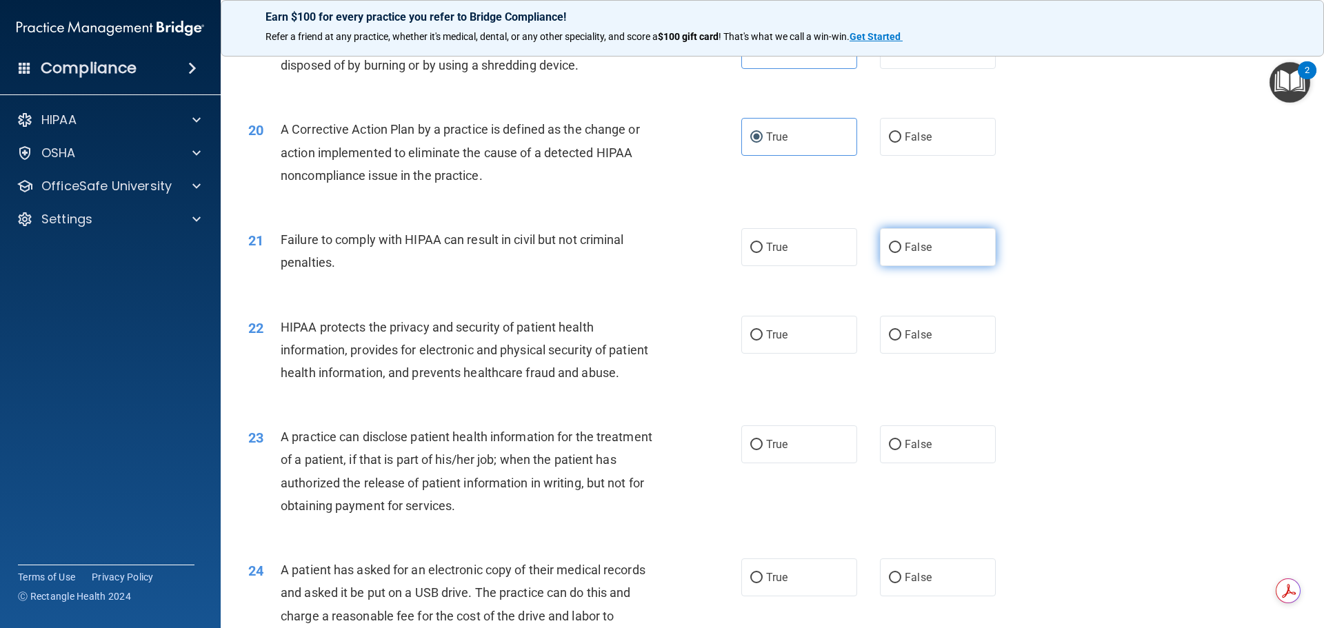
click at [905, 254] on span "False" at bounding box center [918, 247] width 27 height 13
click at [901, 253] on input "False" at bounding box center [895, 248] width 12 height 10
radio input "true"
click at [786, 354] on label "True" at bounding box center [799, 335] width 116 height 38
click at [763, 341] on input "True" at bounding box center [756, 335] width 12 height 10
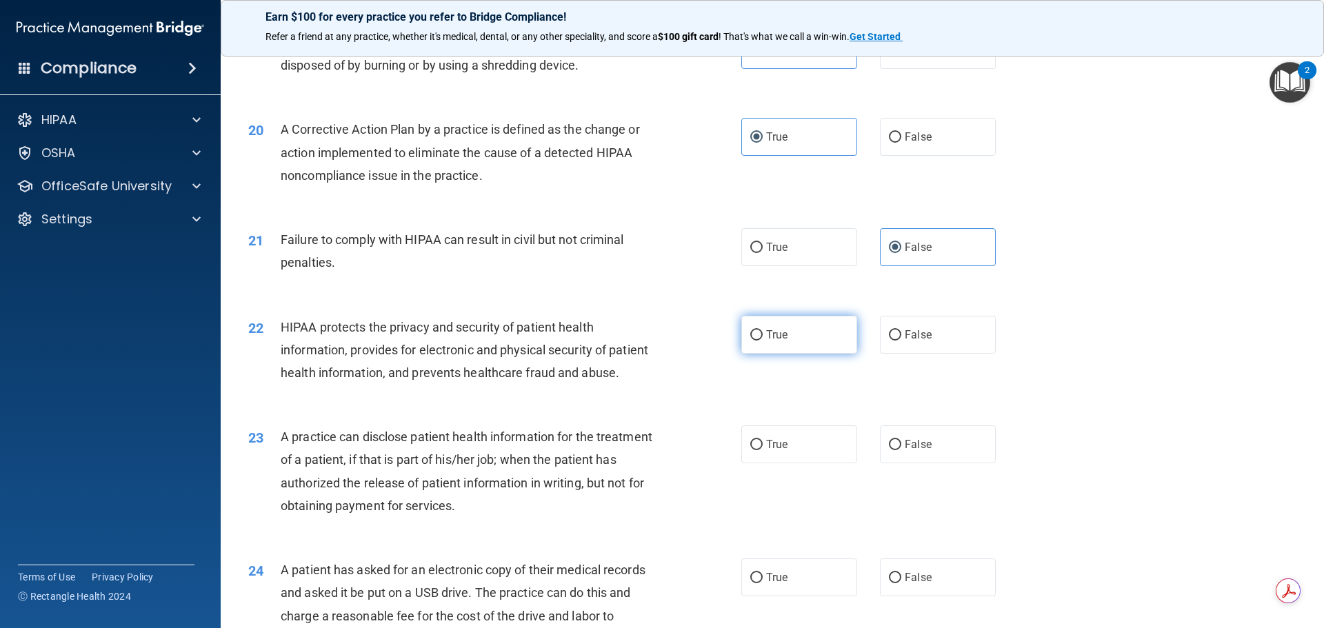
radio input "true"
click at [901, 463] on label "False" at bounding box center [938, 445] width 116 height 38
click at [901, 450] on input "False" at bounding box center [895, 445] width 12 height 10
radio input "true"
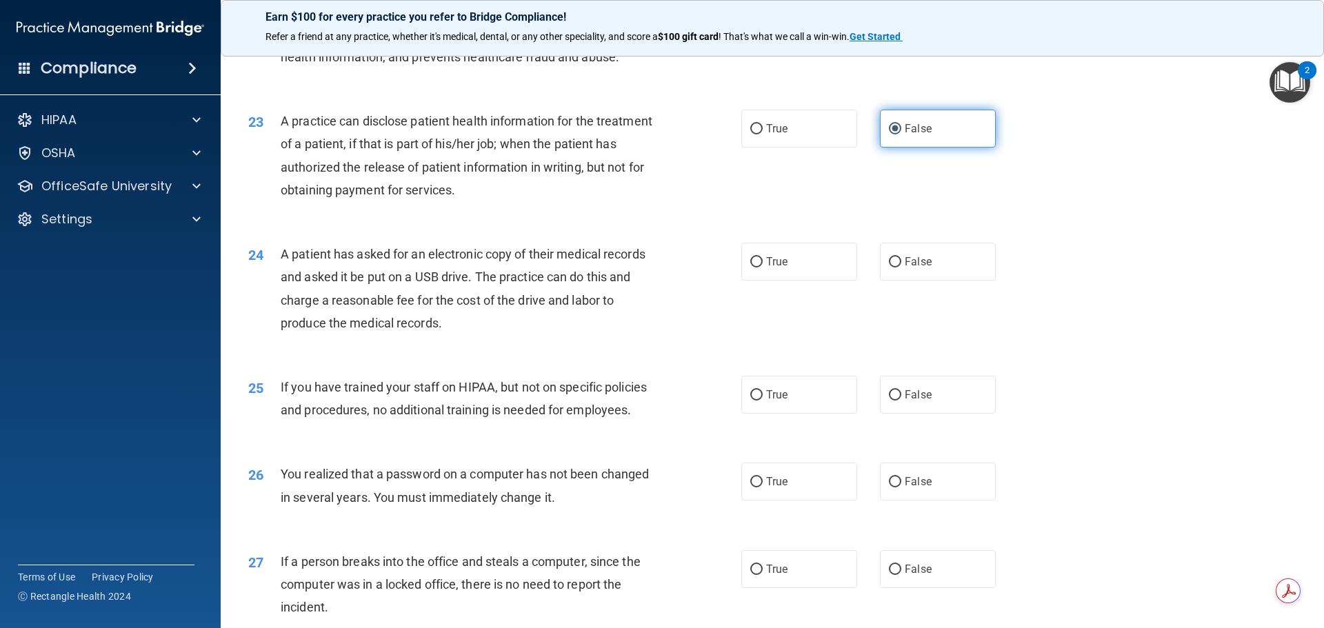
scroll to position [2207, 0]
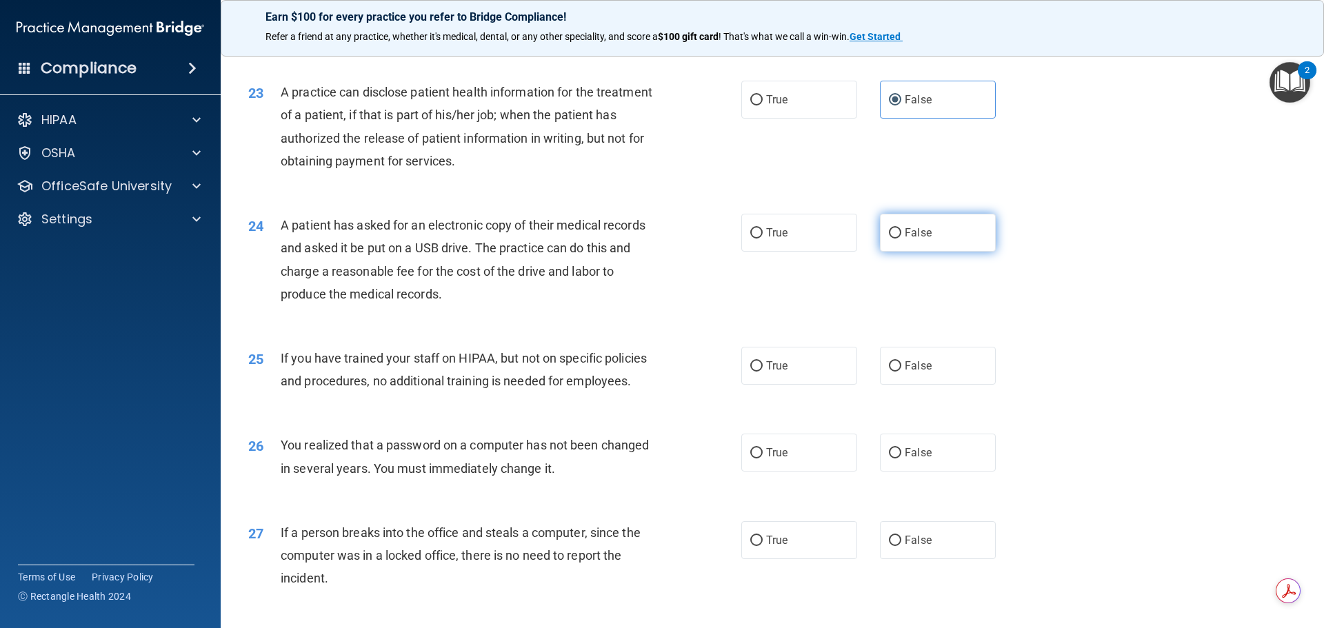
click at [901, 252] on label "False" at bounding box center [938, 233] width 116 height 38
click at [901, 239] on input "False" at bounding box center [895, 233] width 12 height 10
radio input "true"
click at [798, 252] on label "True" at bounding box center [799, 233] width 116 height 38
click at [763, 239] on input "True" at bounding box center [756, 233] width 12 height 10
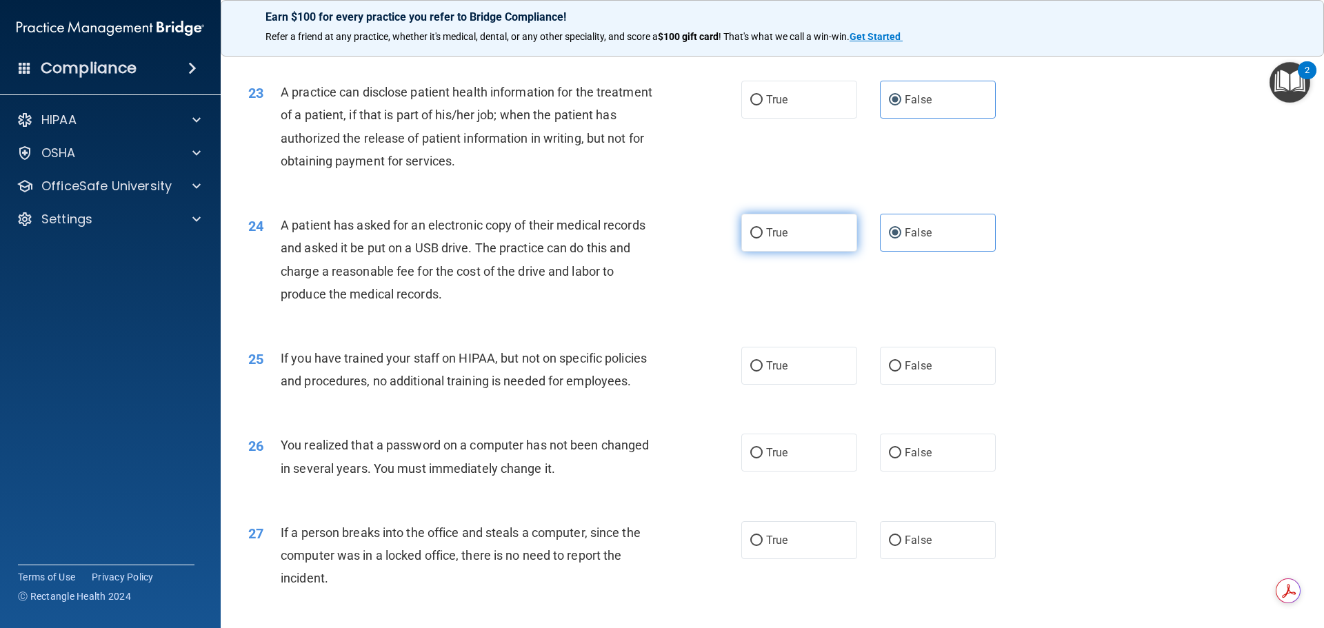
radio input "true"
radio input "false"
click at [909, 385] on label "False" at bounding box center [938, 366] width 116 height 38
click at [901, 372] on input "False" at bounding box center [895, 366] width 12 height 10
radio input "true"
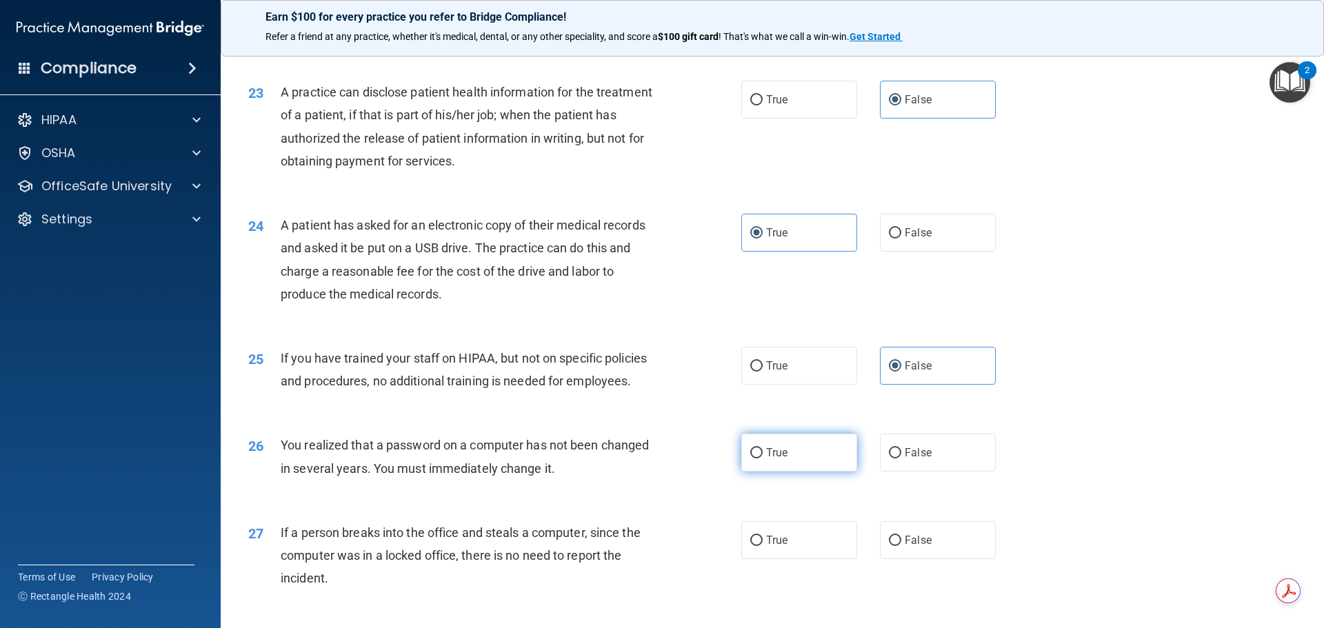
click at [773, 459] on span "True" at bounding box center [776, 452] width 21 height 13
click at [763, 459] on input "True" at bounding box center [756, 453] width 12 height 10
radio input "true"
click at [923, 559] on label "False" at bounding box center [938, 540] width 116 height 38
click at [901, 546] on input "False" at bounding box center [895, 541] width 12 height 10
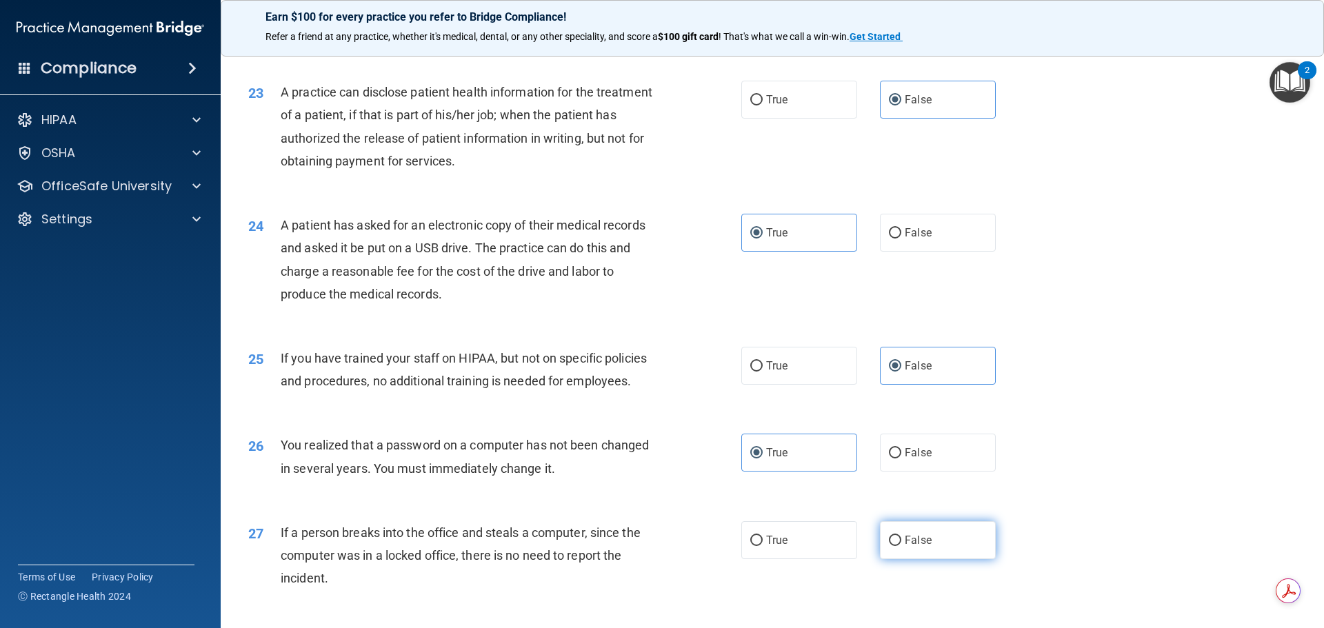
radio input "true"
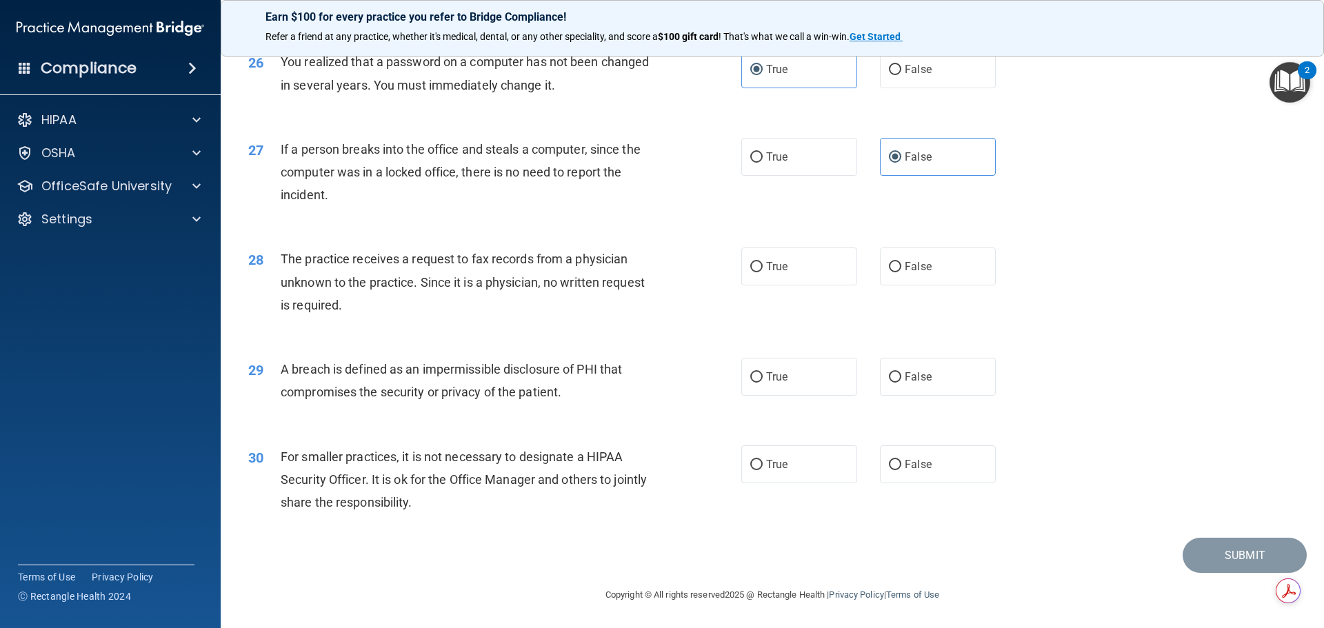
scroll to position [2621, 0]
click at [941, 274] on label "False" at bounding box center [938, 267] width 116 height 38
click at [901, 272] on input "False" at bounding box center [895, 267] width 12 height 10
radio input "true"
click at [819, 396] on label "True" at bounding box center [799, 377] width 116 height 38
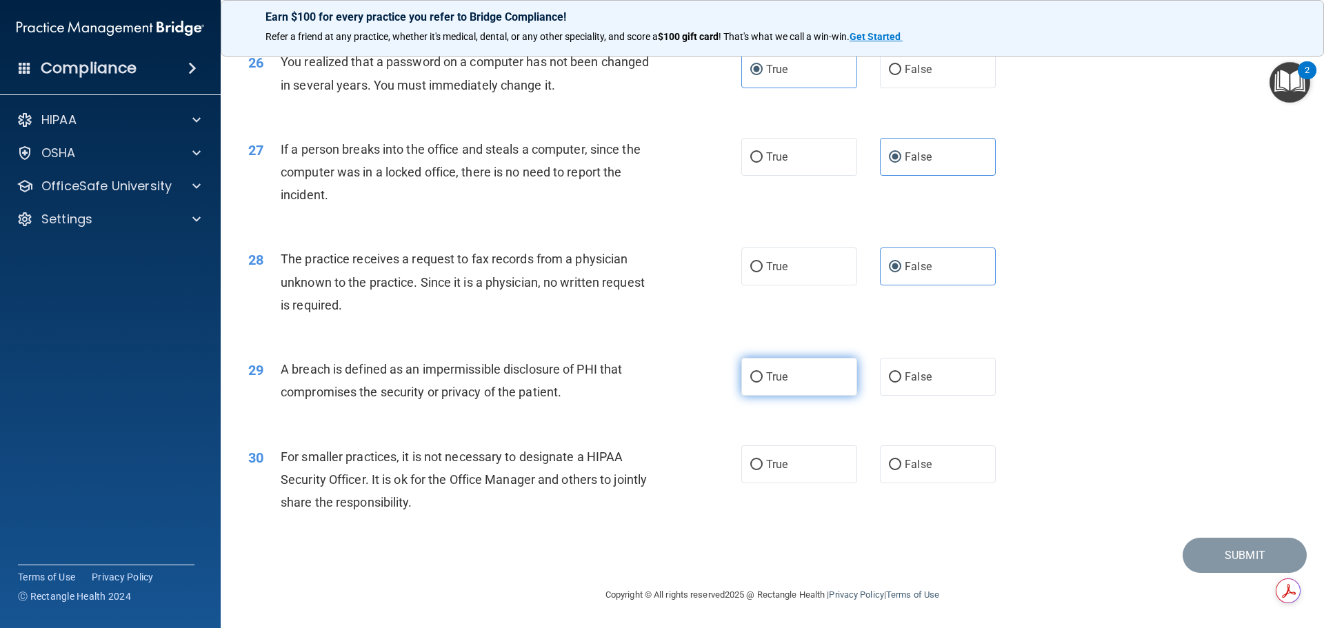
click at [763, 383] on input "True" at bounding box center [756, 377] width 12 height 10
radio input "true"
click at [909, 471] on span "False" at bounding box center [918, 464] width 27 height 13
click at [901, 470] on input "False" at bounding box center [895, 465] width 12 height 10
radio input "true"
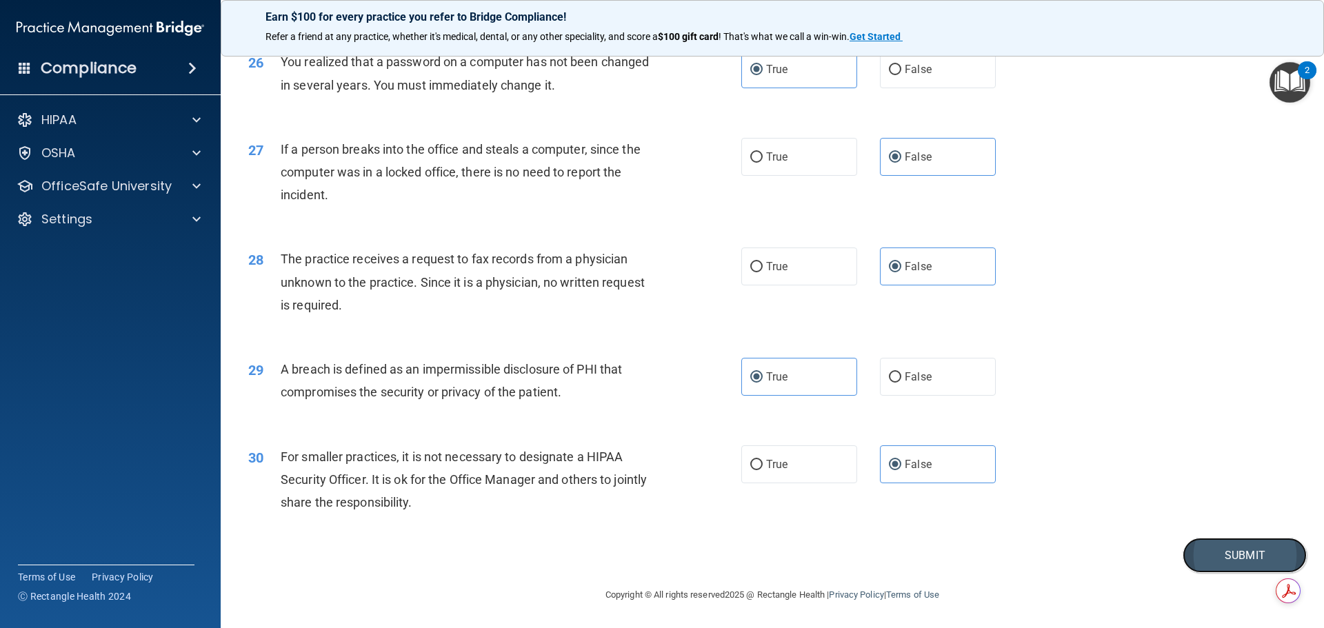
click at [1188, 568] on button "Submit" at bounding box center [1245, 555] width 124 height 35
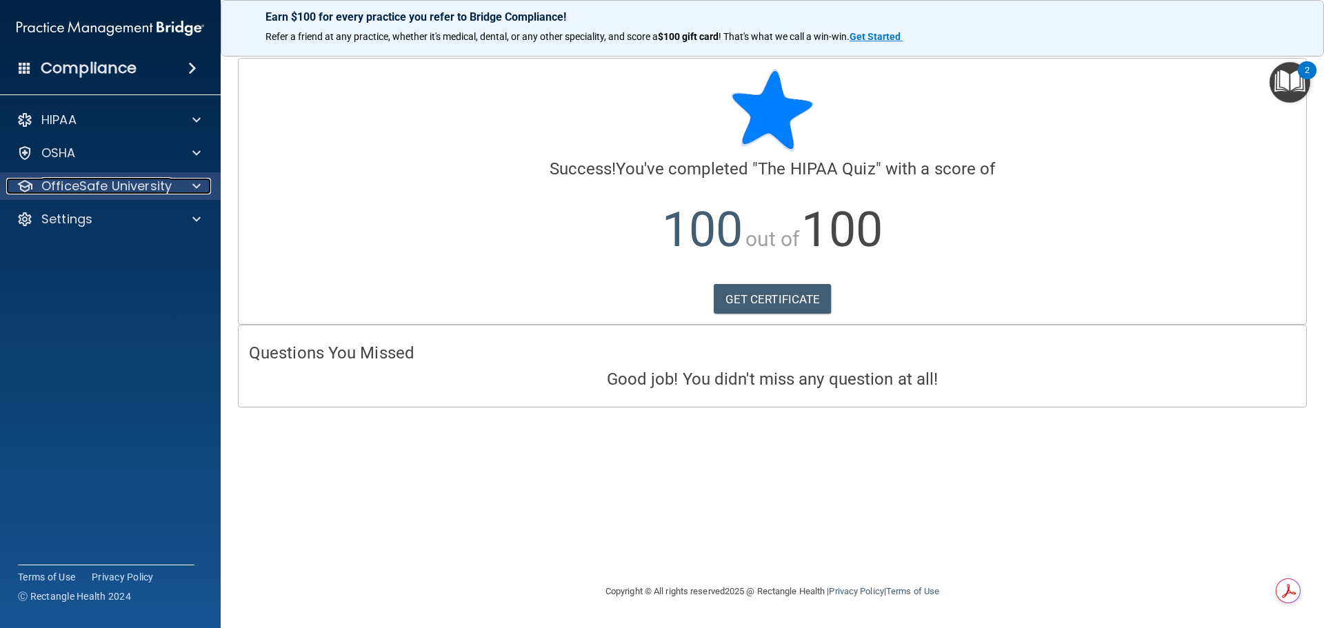
click at [79, 181] on p "OfficeSafe University" at bounding box center [106, 186] width 130 height 17
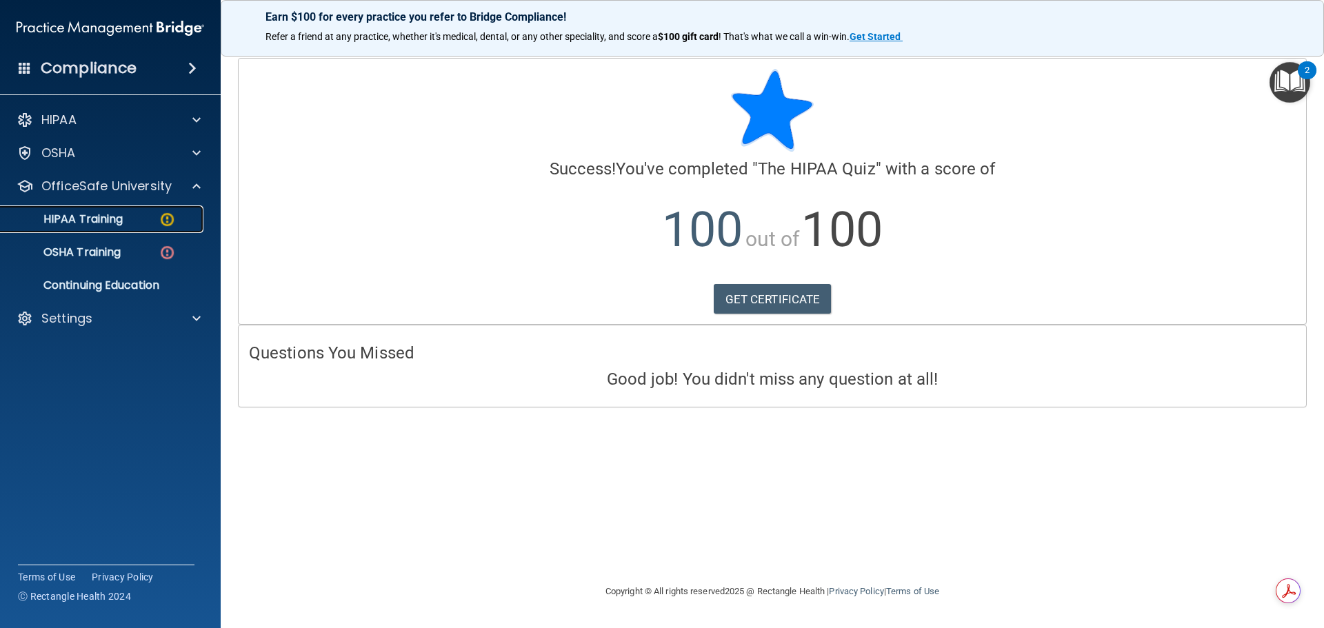
click at [163, 226] on img at bounding box center [167, 219] width 17 height 17
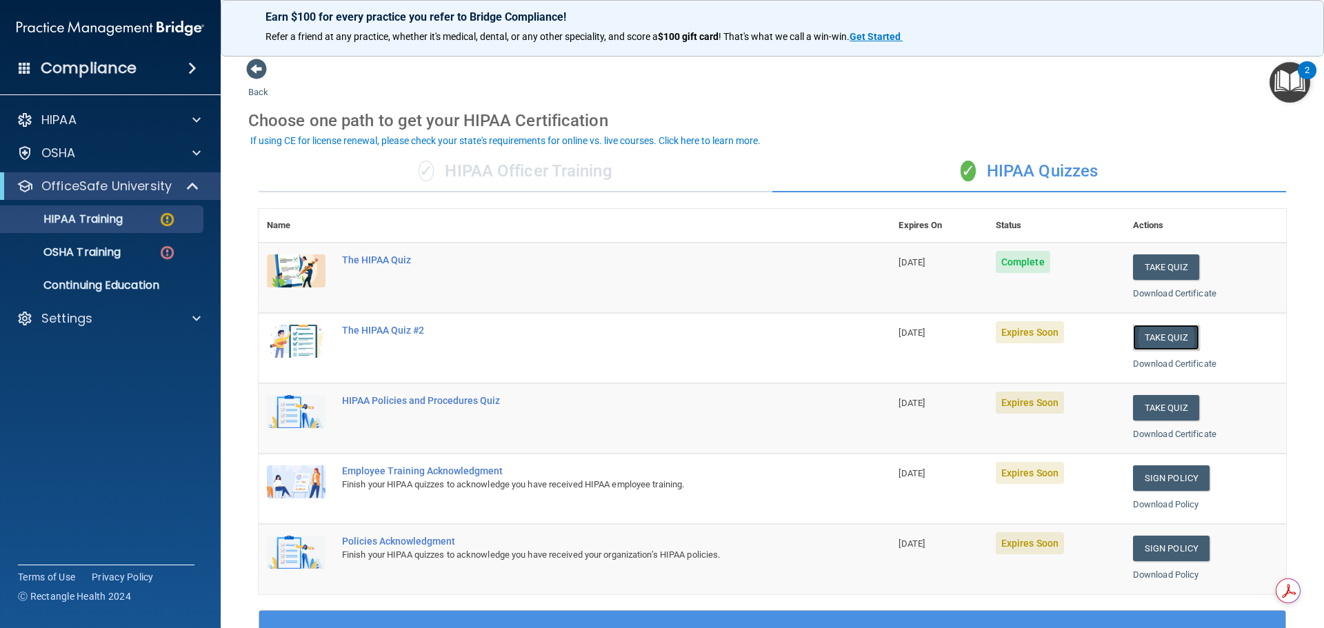
click at [1133, 332] on button "Take Quiz" at bounding box center [1166, 338] width 66 height 26
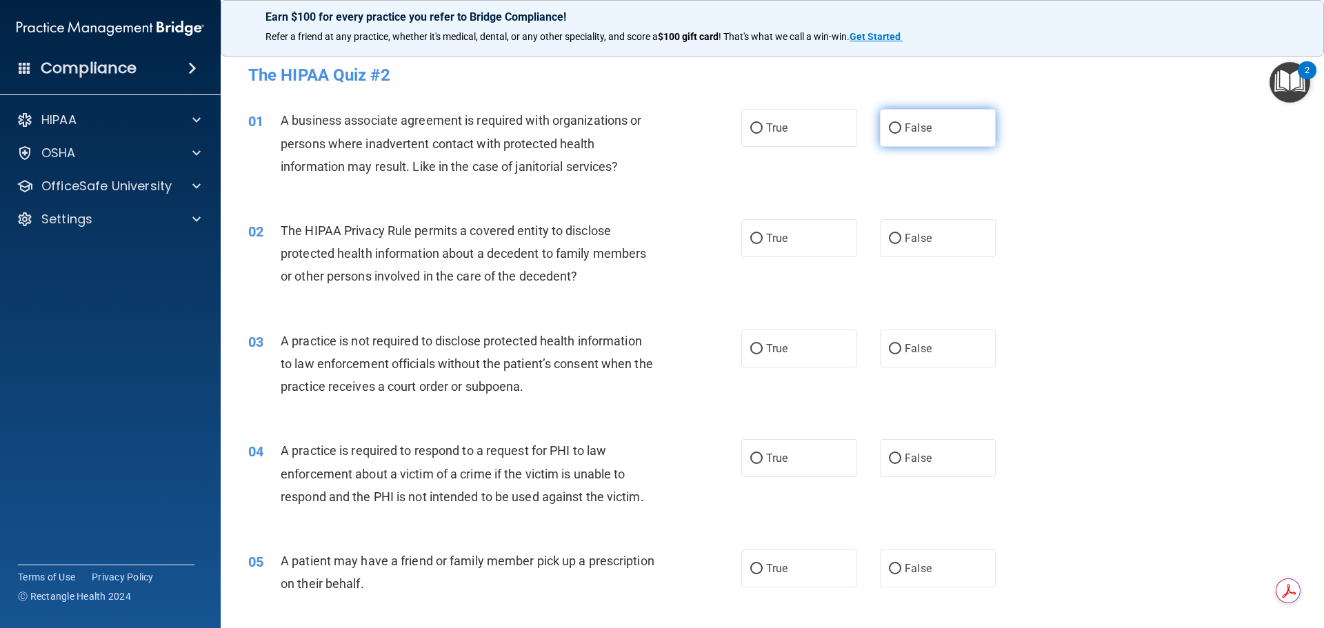
click at [897, 132] on label "False" at bounding box center [938, 128] width 116 height 38
click at [897, 132] on input "False" at bounding box center [895, 128] width 12 height 10
radio input "true"
click at [789, 230] on label "True" at bounding box center [799, 238] width 116 height 38
click at [763, 234] on input "True" at bounding box center [756, 239] width 12 height 10
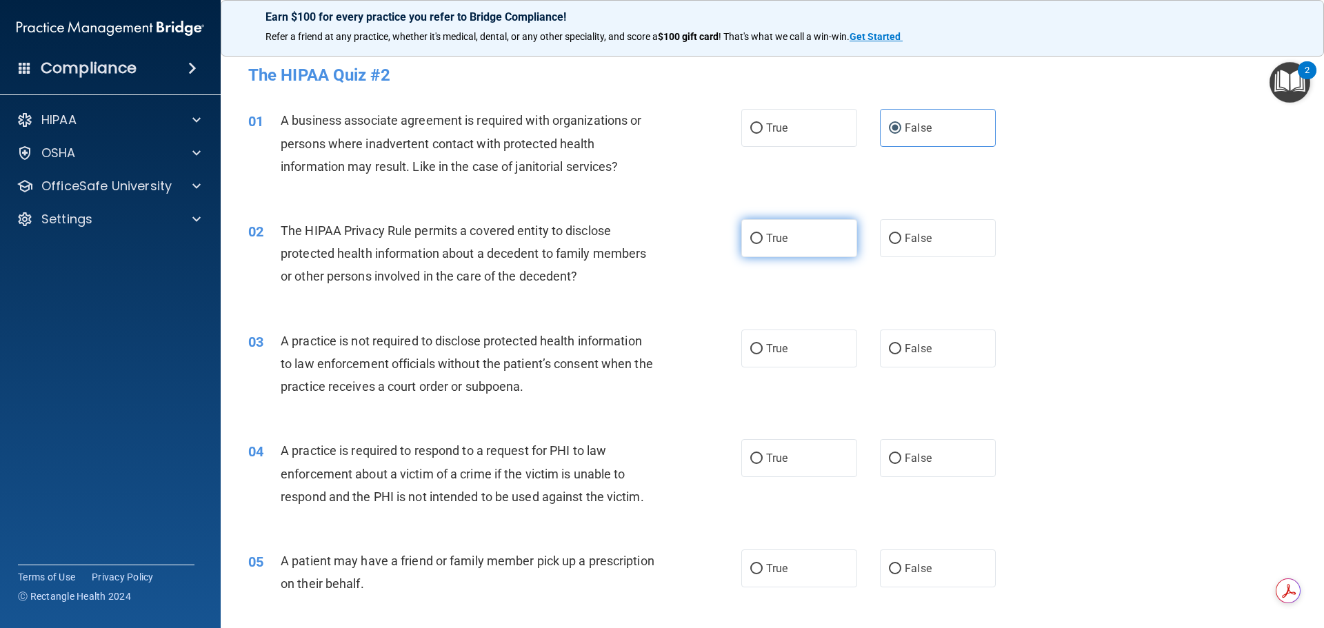
radio input "true"
drag, startPoint x: 924, startPoint y: 342, endPoint x: 925, endPoint y: 363, distance: 20.7
click at [926, 346] on label "False" at bounding box center [938, 349] width 116 height 38
click at [901, 346] on input "False" at bounding box center [895, 349] width 12 height 10
radio input "true"
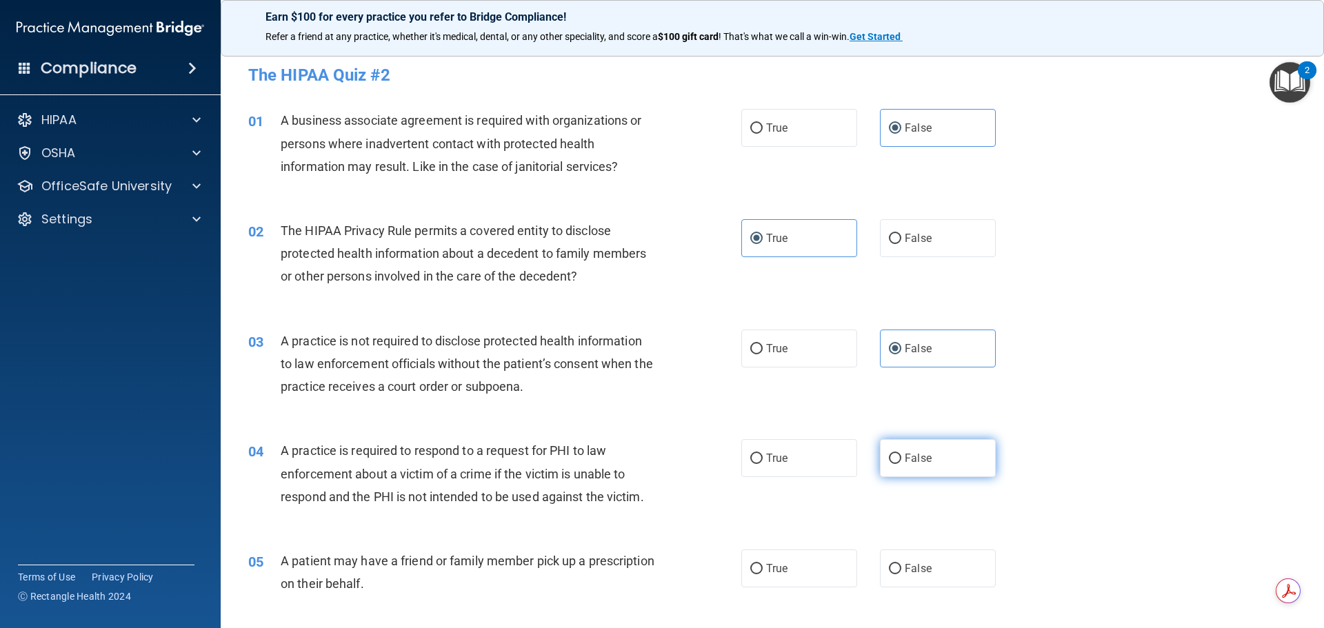
click at [918, 449] on label "False" at bounding box center [938, 458] width 116 height 38
click at [901, 454] on input "False" at bounding box center [895, 459] width 12 height 10
radio input "true"
click at [759, 600] on div "05 A patient may have a friend or family member pick up a prescription on their…" at bounding box center [772, 575] width 1069 height 87
click at [765, 577] on label "True" at bounding box center [799, 569] width 116 height 38
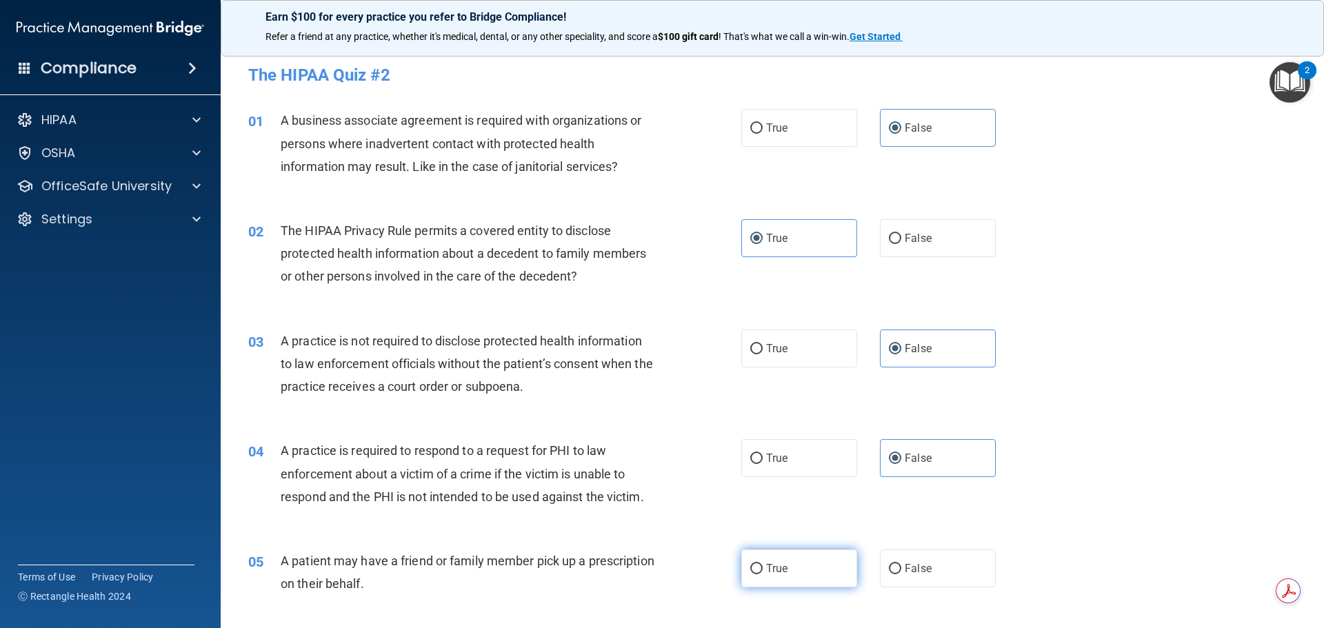
click at [763, 575] on input "True" at bounding box center [756, 569] width 12 height 10
radio input "true"
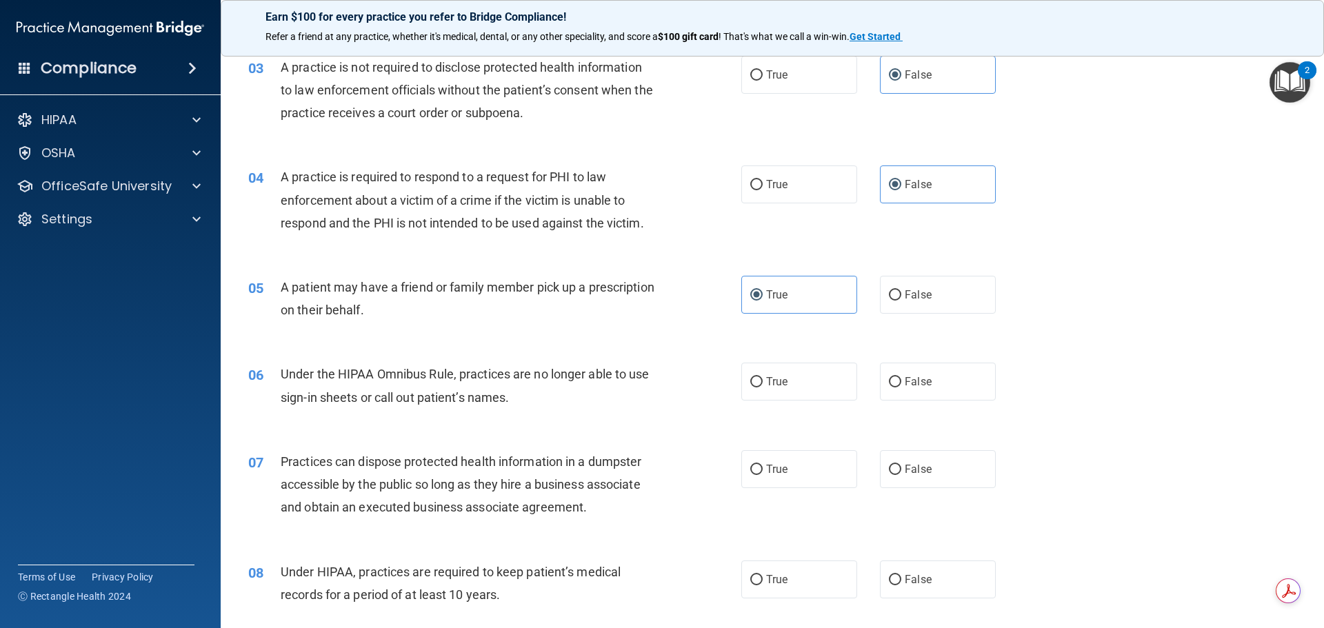
scroll to position [276, 0]
click at [931, 376] on label "False" at bounding box center [938, 380] width 116 height 38
click at [901, 376] on input "False" at bounding box center [895, 380] width 12 height 10
radio input "true"
click at [916, 461] on span "False" at bounding box center [918, 467] width 27 height 13
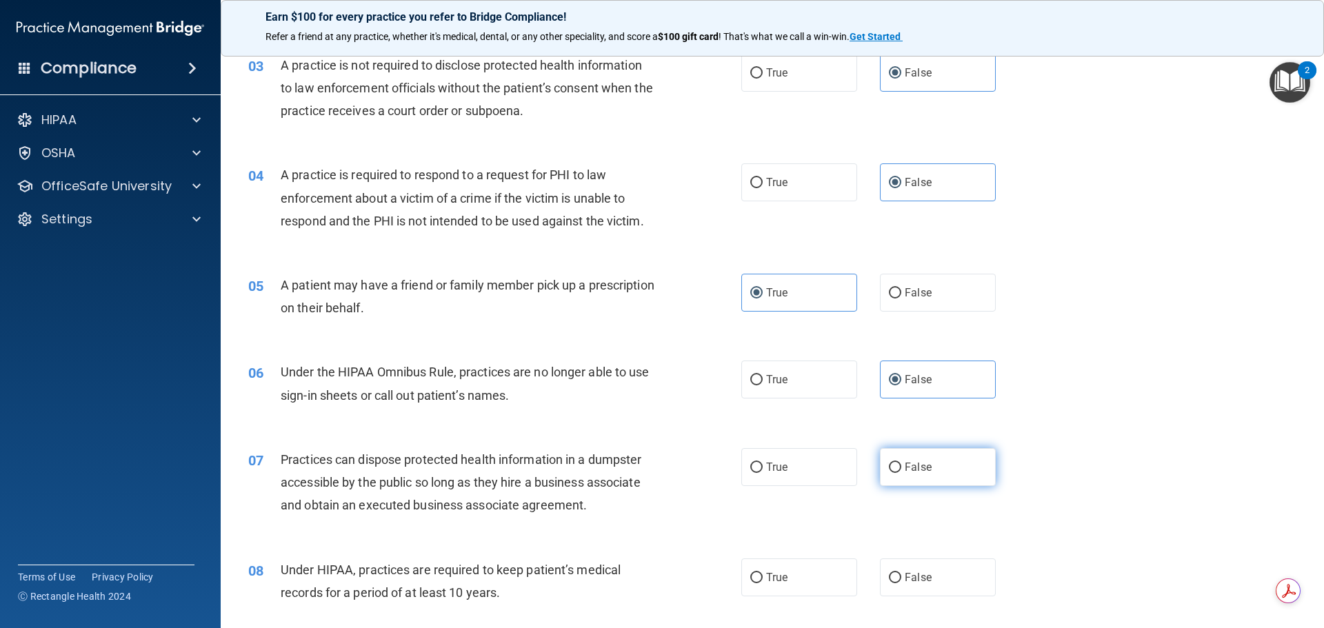
click at [901, 463] on input "False" at bounding box center [895, 468] width 12 height 10
radio input "true"
click at [921, 583] on span "False" at bounding box center [918, 577] width 27 height 13
click at [901, 583] on input "False" at bounding box center [895, 578] width 12 height 10
radio input "true"
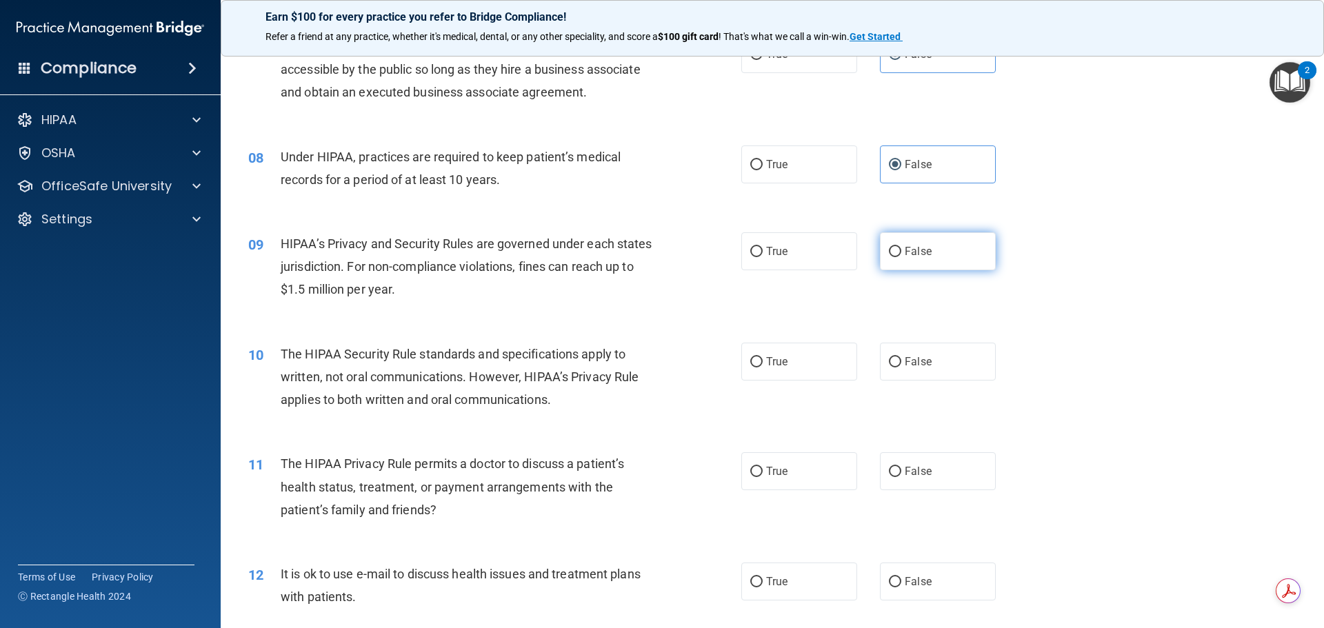
scroll to position [690, 0]
click at [908, 252] on span "False" at bounding box center [918, 250] width 27 height 13
click at [901, 252] on input "False" at bounding box center [895, 251] width 12 height 10
radio input "true"
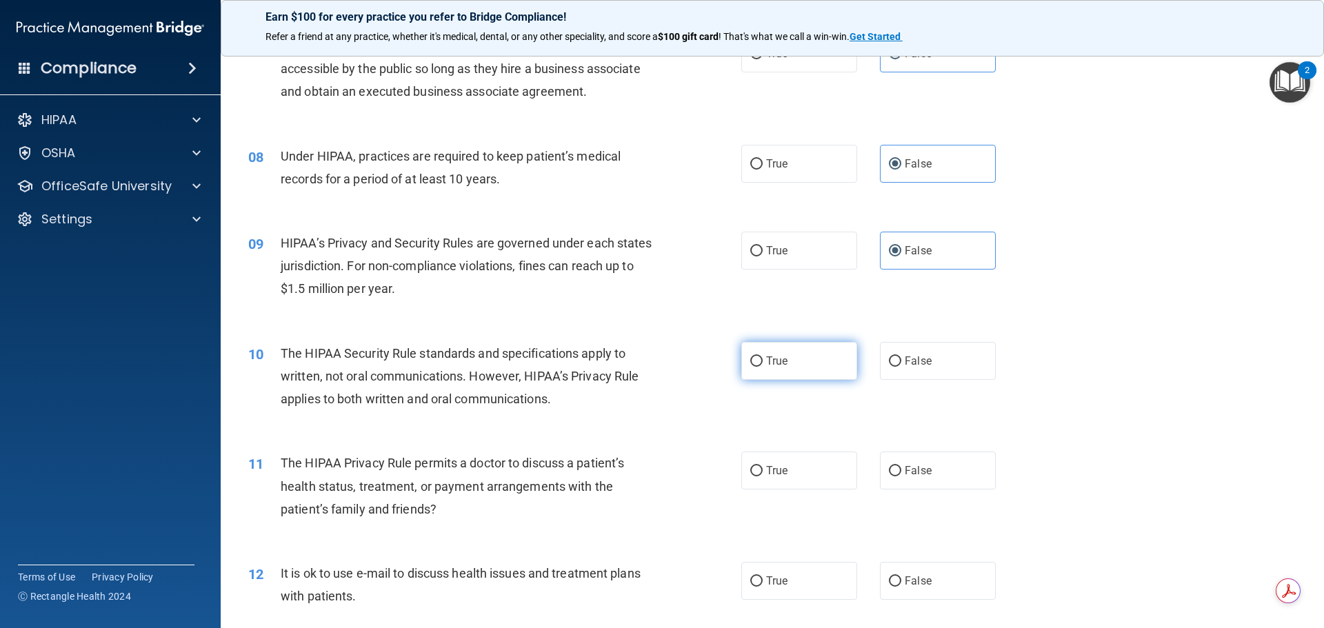
click at [758, 359] on label "True" at bounding box center [799, 361] width 116 height 38
click at [758, 359] on input "True" at bounding box center [756, 362] width 12 height 10
radio input "true"
click at [755, 466] on input "True" at bounding box center [756, 471] width 12 height 10
radio input "true"
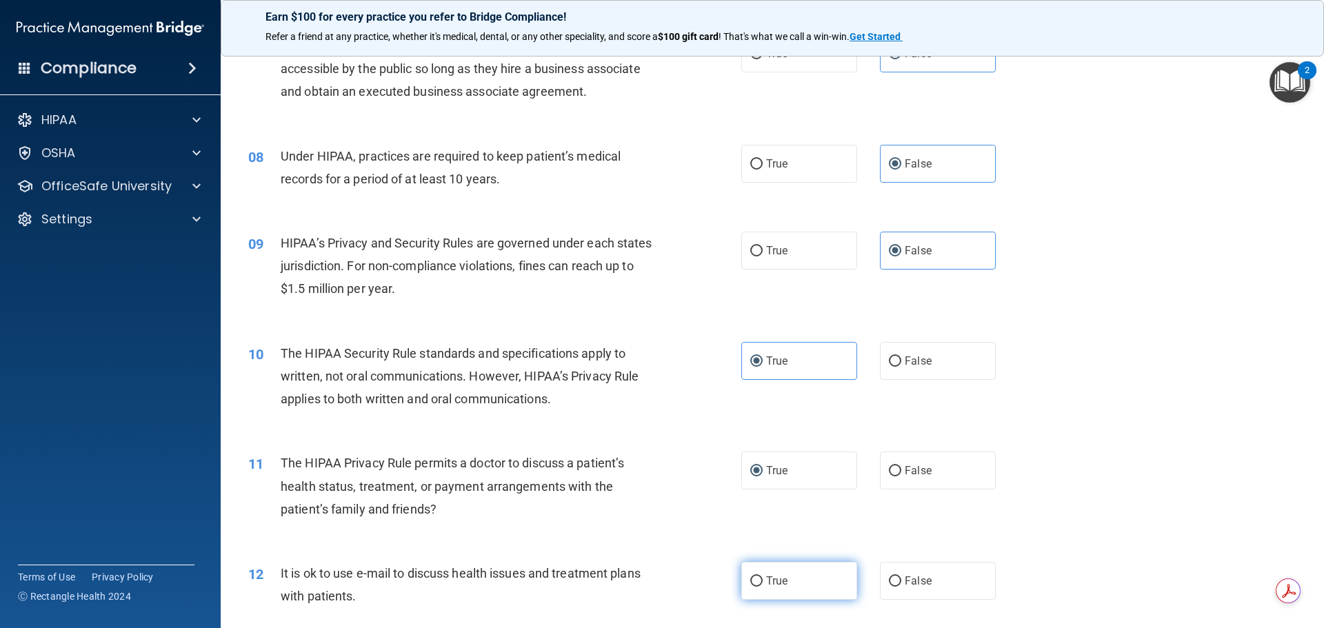
click at [769, 595] on label "True" at bounding box center [799, 581] width 116 height 38
click at [763, 587] on input "True" at bounding box center [756, 582] width 12 height 10
radio input "true"
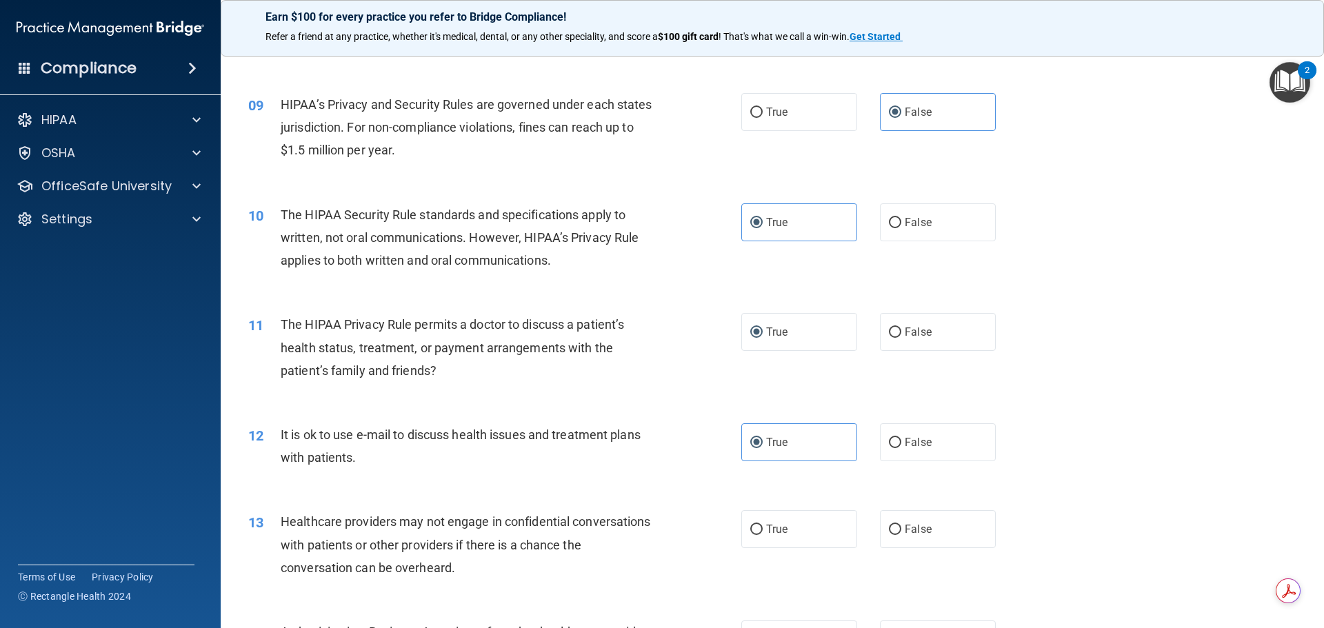
scroll to position [1104, 0]
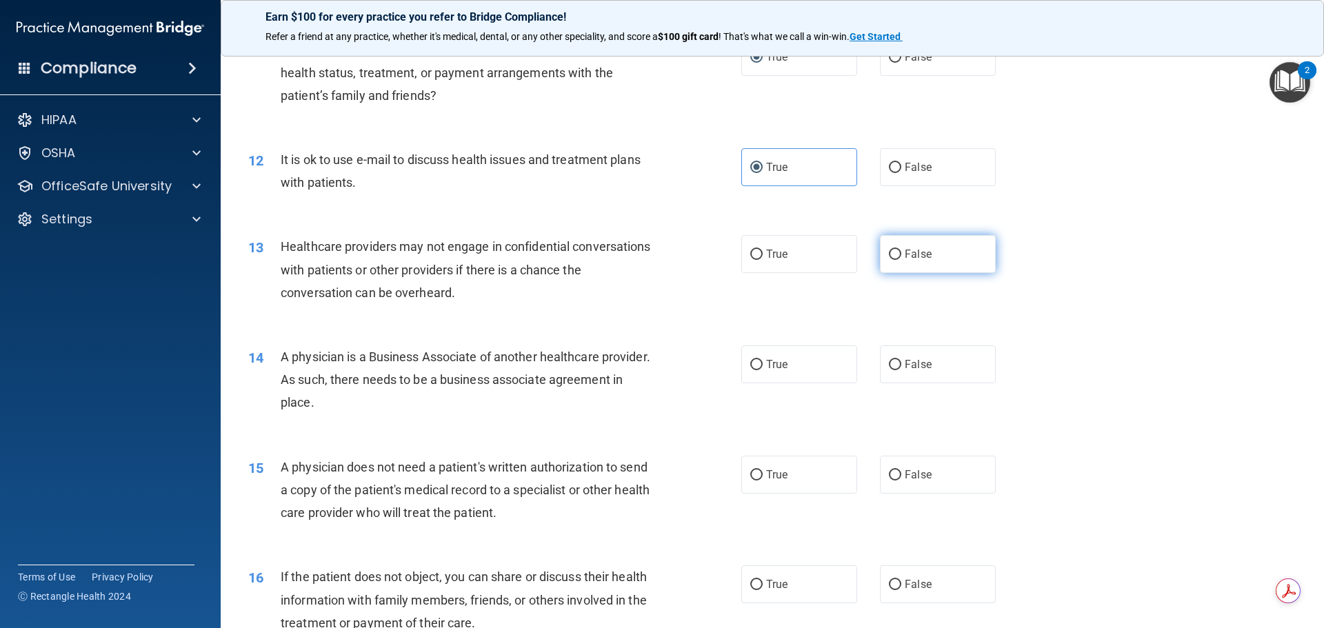
click at [908, 250] on span "False" at bounding box center [918, 254] width 27 height 13
click at [901, 250] on input "False" at bounding box center [895, 255] width 12 height 10
radio input "true"
click at [897, 359] on label "False" at bounding box center [938, 365] width 116 height 38
click at [897, 360] on input "False" at bounding box center [895, 365] width 12 height 10
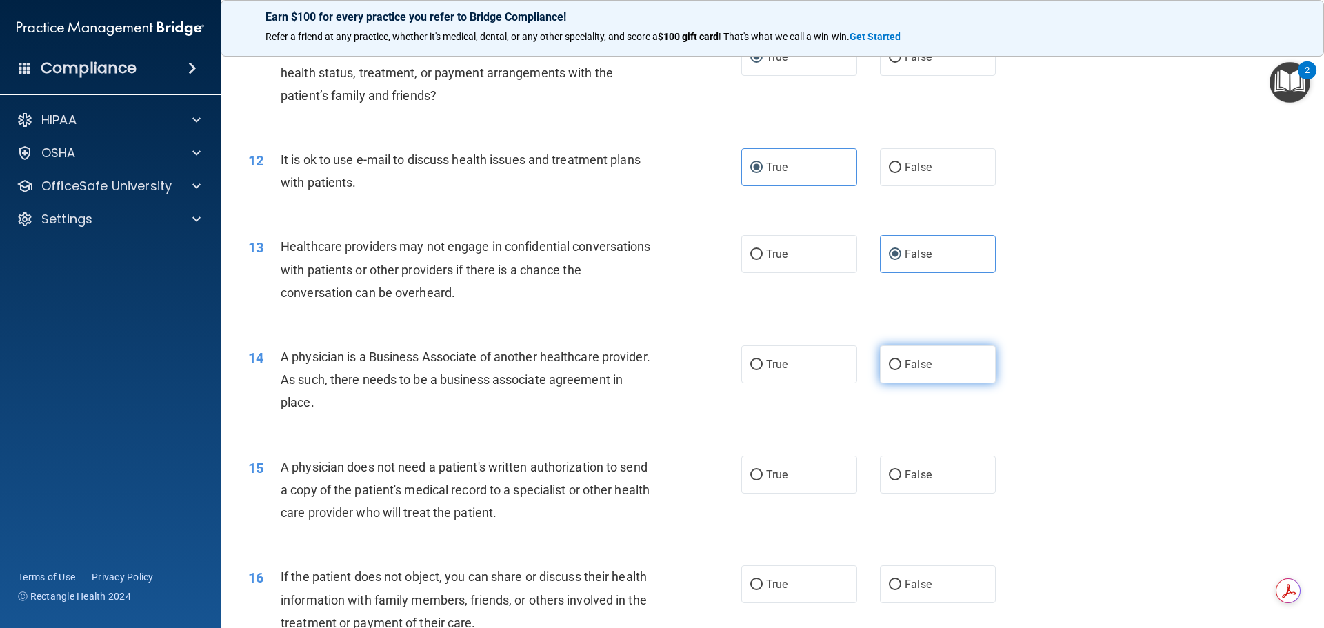
radio input "true"
drag, startPoint x: 776, startPoint y: 469, endPoint x: 778, endPoint y: 482, distance: 13.3
click at [777, 469] on span "True" at bounding box center [776, 474] width 21 height 13
click at [763, 470] on input "True" at bounding box center [756, 475] width 12 height 10
radio input "true"
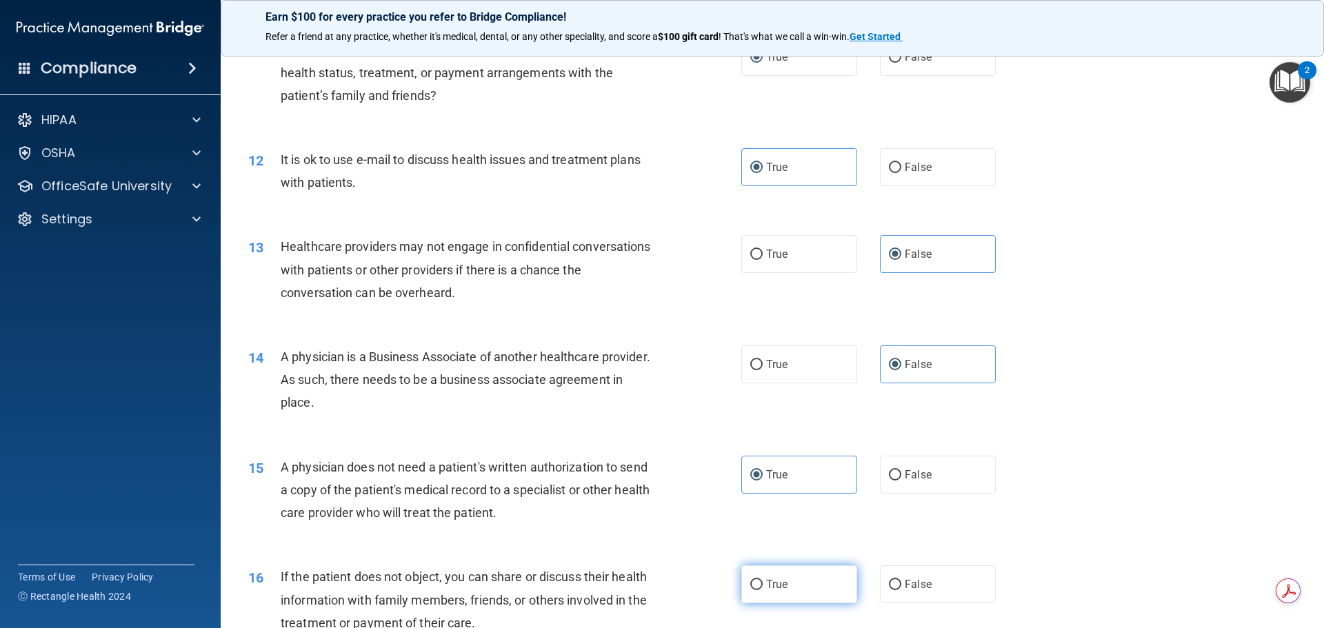
click at [774, 571] on label "True" at bounding box center [799, 585] width 116 height 38
click at [763, 580] on input "True" at bounding box center [756, 585] width 12 height 10
radio input "true"
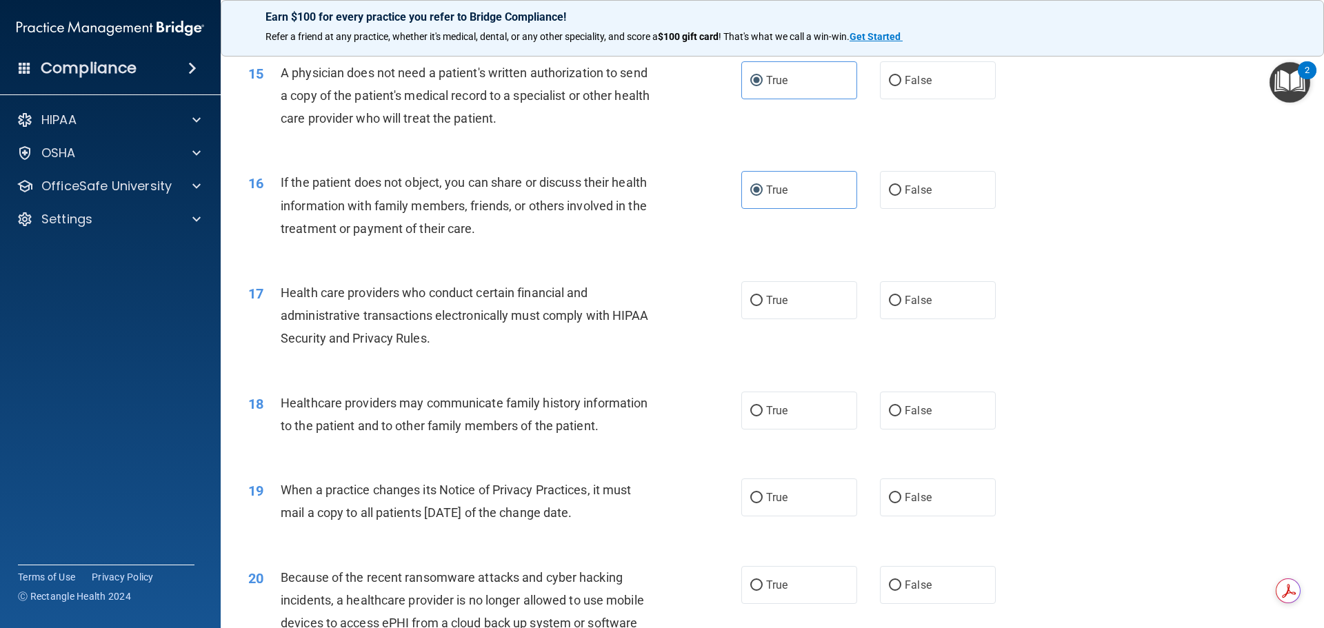
scroll to position [1517, 0]
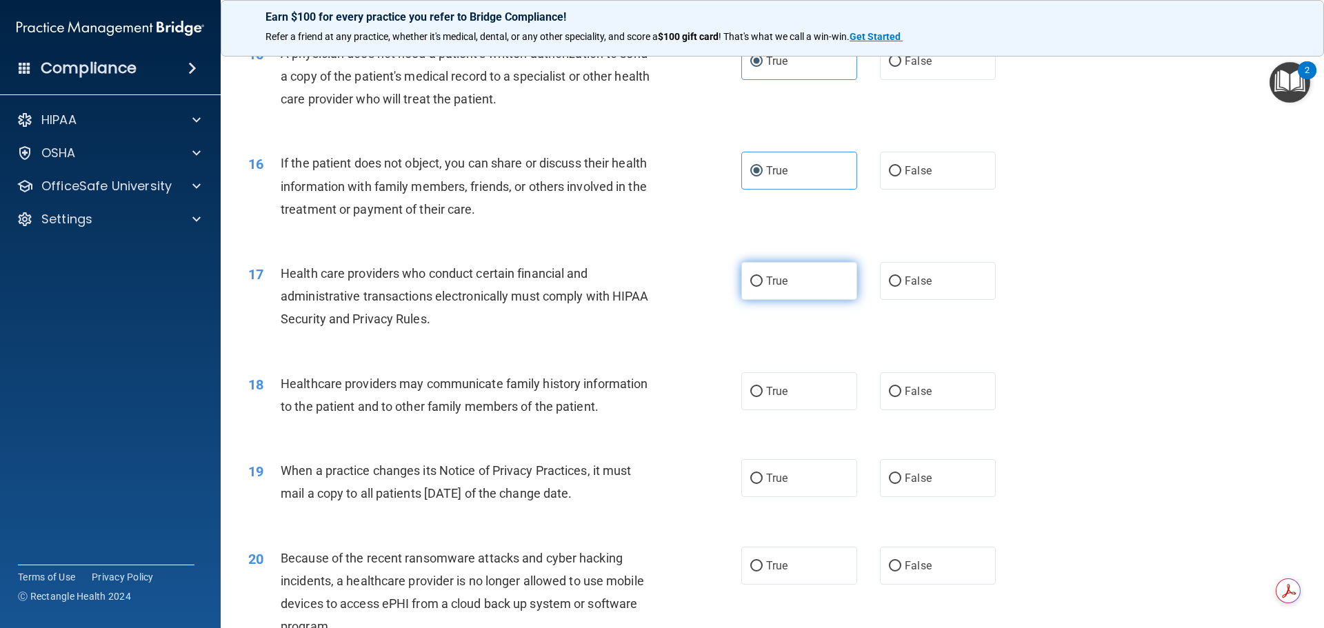
click at [777, 271] on label "True" at bounding box center [799, 281] width 116 height 38
click at [763, 277] on input "True" at bounding box center [756, 282] width 12 height 10
radio input "true"
click at [889, 389] on input "False" at bounding box center [895, 392] width 12 height 10
radio input "true"
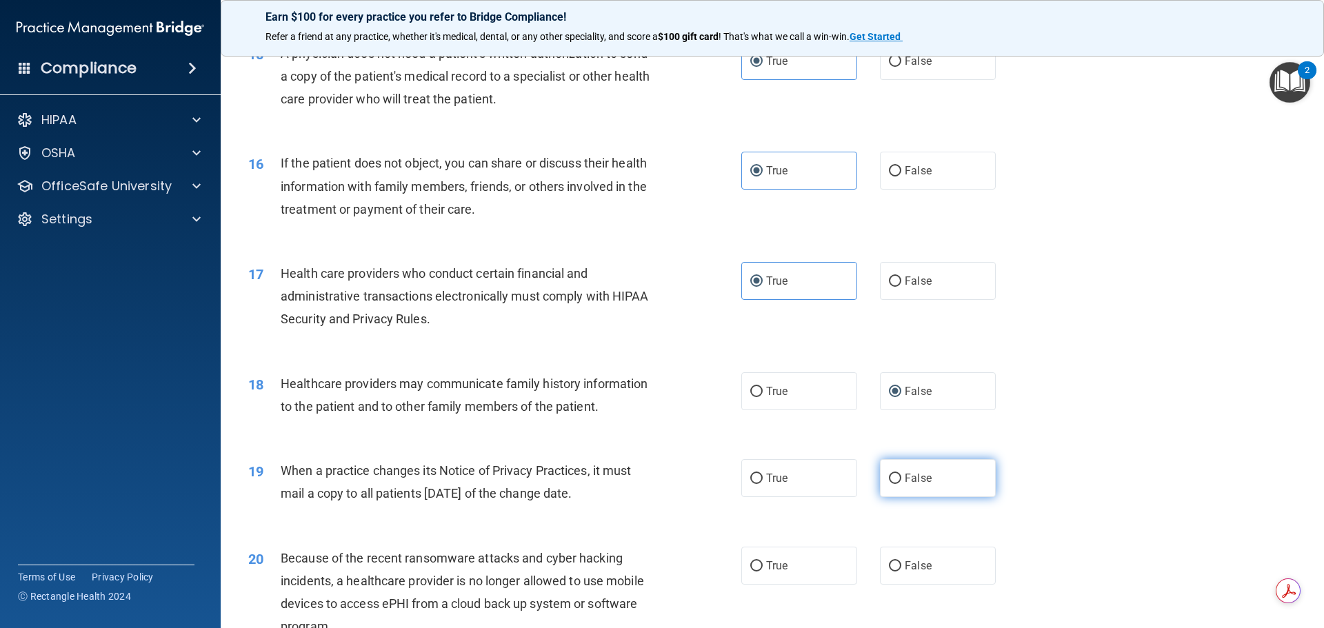
click at [895, 477] on input "False" at bounding box center [895, 479] width 12 height 10
radio input "true"
click at [897, 562] on label "False" at bounding box center [938, 566] width 116 height 38
click at [897, 562] on input "False" at bounding box center [895, 566] width 12 height 10
radio input "true"
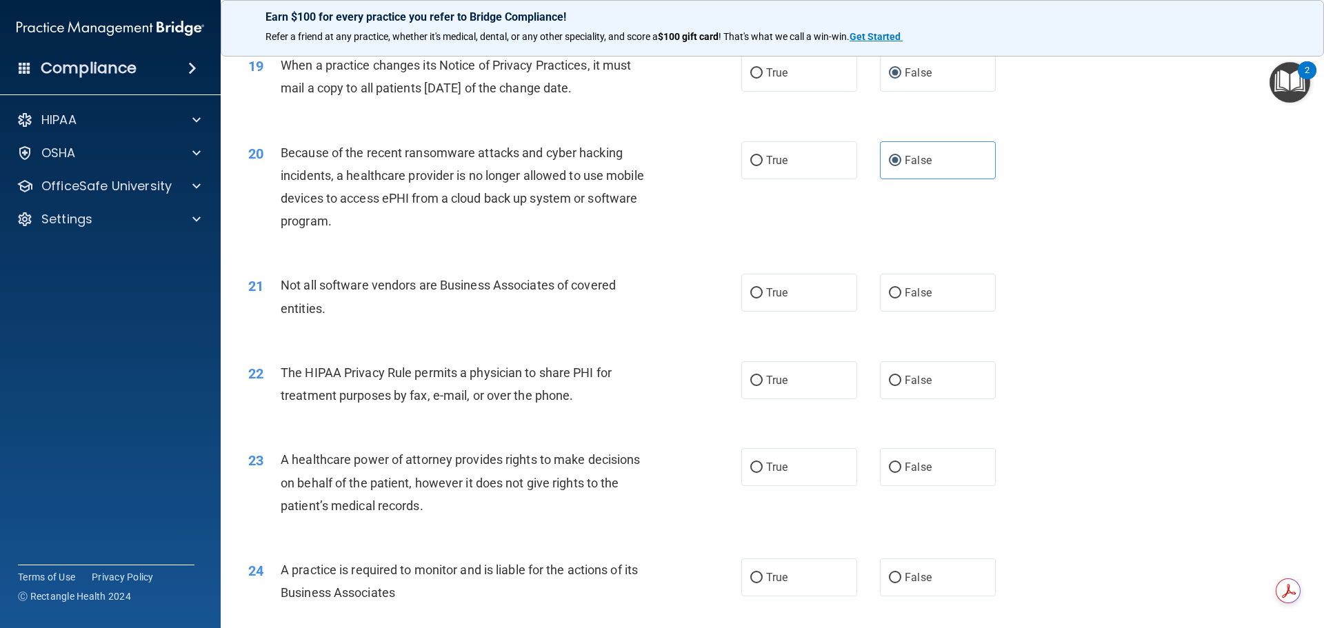
scroll to position [1931, 0]
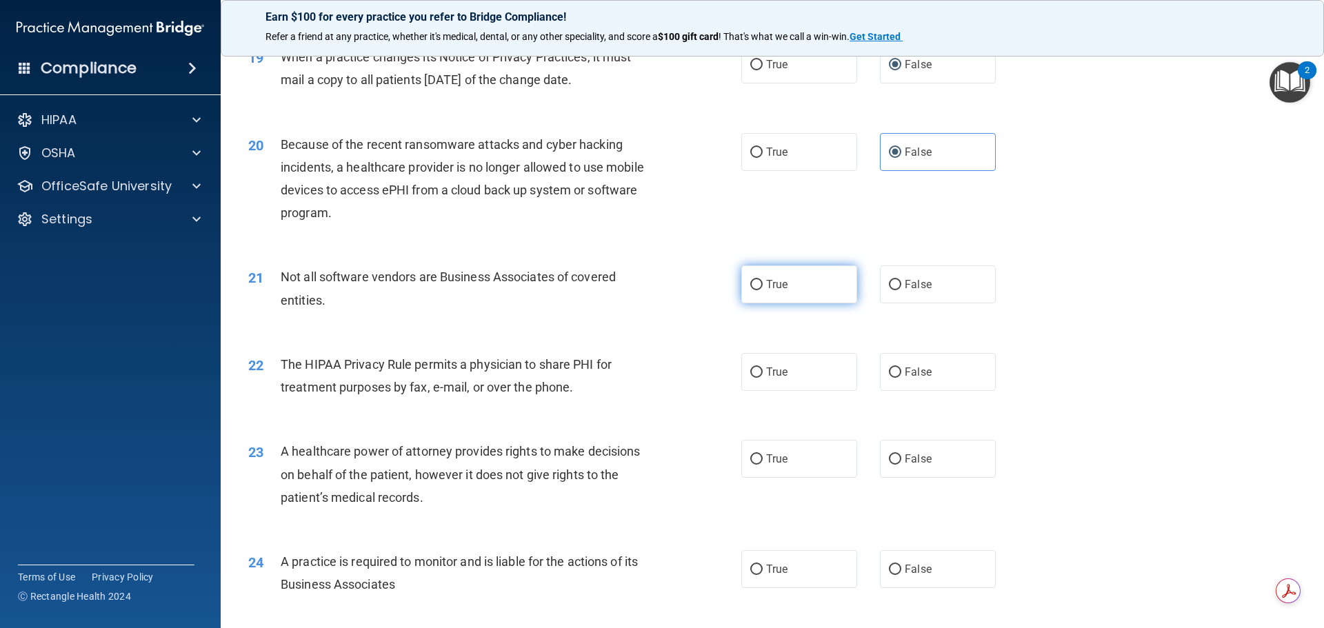
click at [804, 273] on label "True" at bounding box center [799, 285] width 116 height 38
click at [763, 280] on input "True" at bounding box center [756, 285] width 12 height 10
radio input "true"
click at [777, 384] on label "True" at bounding box center [799, 372] width 116 height 38
click at [763, 378] on input "True" at bounding box center [756, 373] width 12 height 10
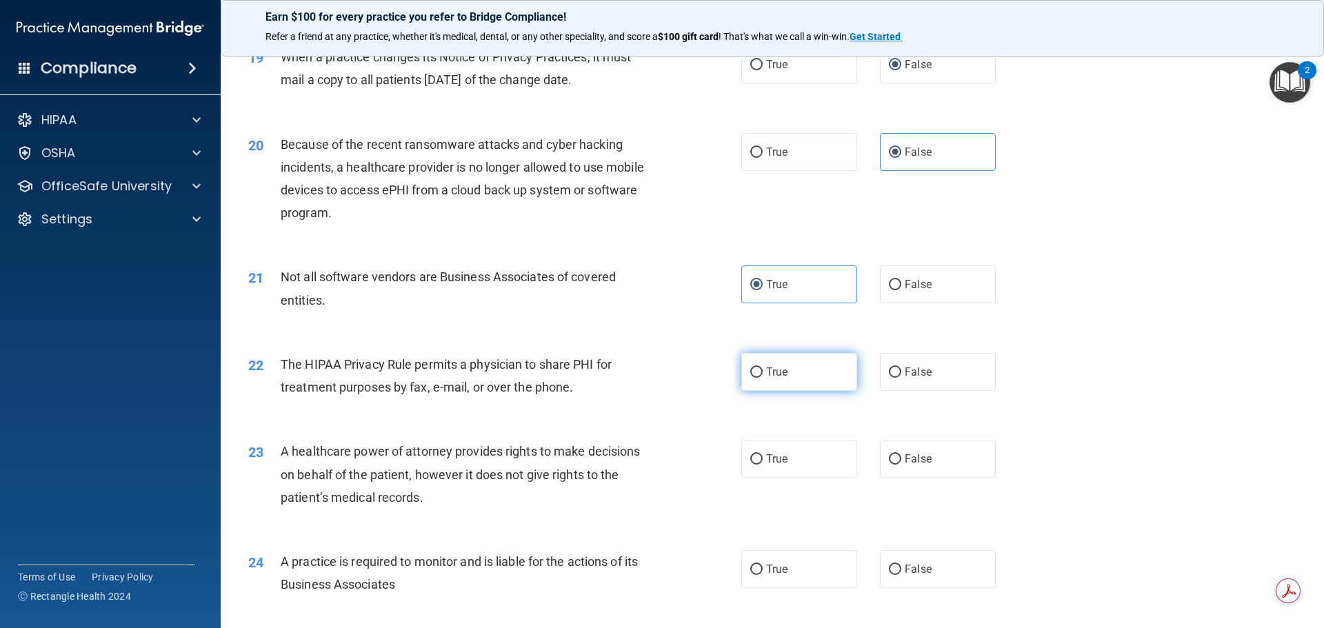
radio input "true"
drag, startPoint x: 903, startPoint y: 459, endPoint x: 901, endPoint y: 485, distance: 25.6
click at [905, 460] on span "False" at bounding box center [918, 458] width 27 height 13
click at [901, 460] on input "False" at bounding box center [895, 460] width 12 height 10
radio input "true"
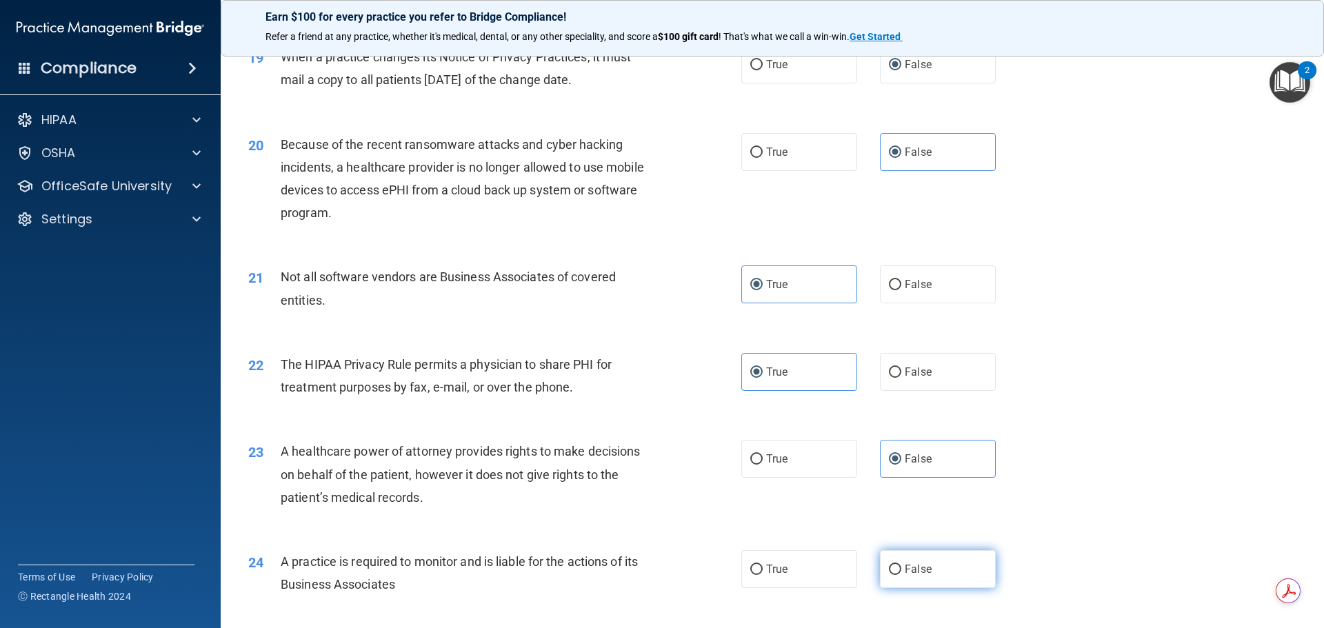
click at [899, 577] on label "False" at bounding box center [938, 569] width 116 height 38
click at [899, 575] on input "False" at bounding box center [895, 570] width 12 height 10
radio input "true"
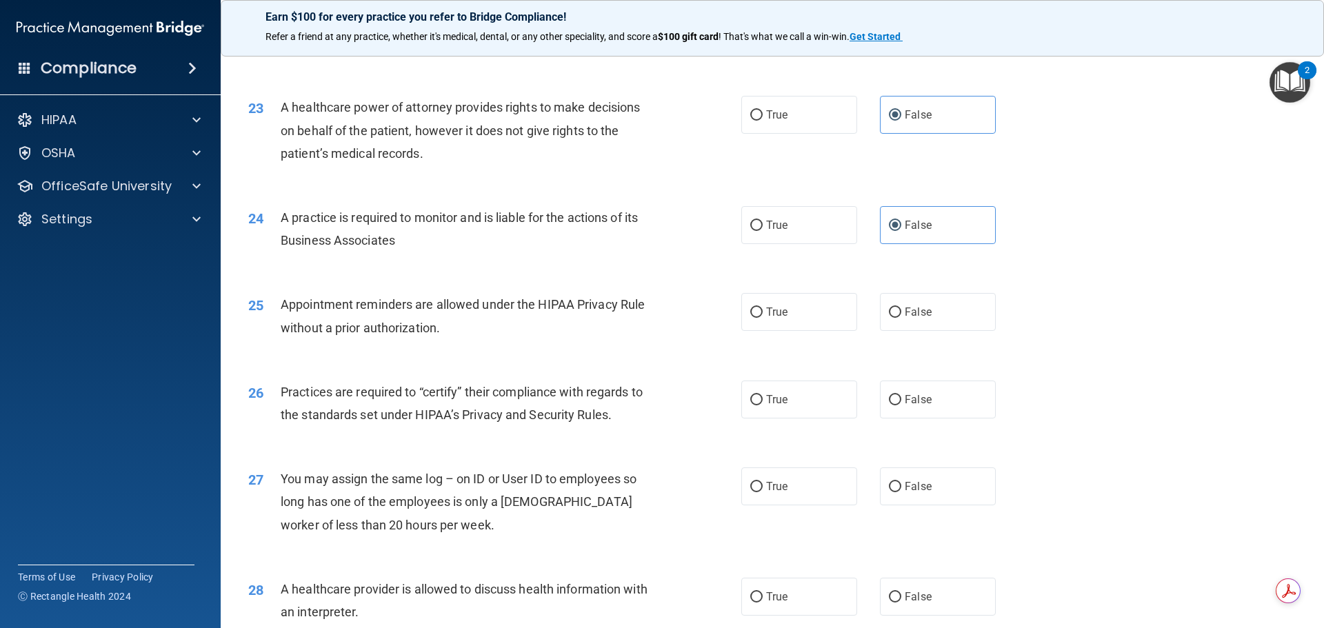
scroll to position [2276, 0]
click at [789, 328] on label "True" at bounding box center [799, 311] width 116 height 38
click at [763, 317] on input "True" at bounding box center [756, 312] width 12 height 10
radio input "true"
click at [908, 415] on label "False" at bounding box center [938, 399] width 116 height 38
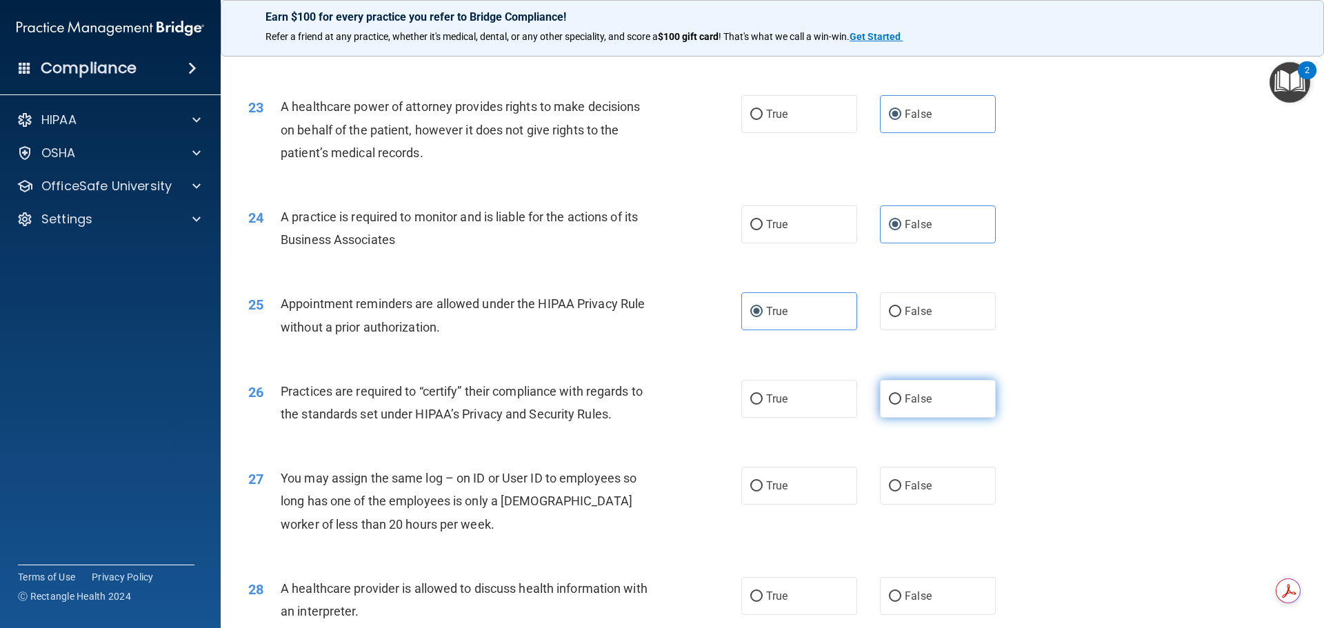
click at [901, 405] on input "False" at bounding box center [895, 400] width 12 height 10
radio input "true"
click at [895, 488] on label "False" at bounding box center [938, 486] width 116 height 38
click at [895, 488] on input "False" at bounding box center [895, 486] width 12 height 10
radio input "true"
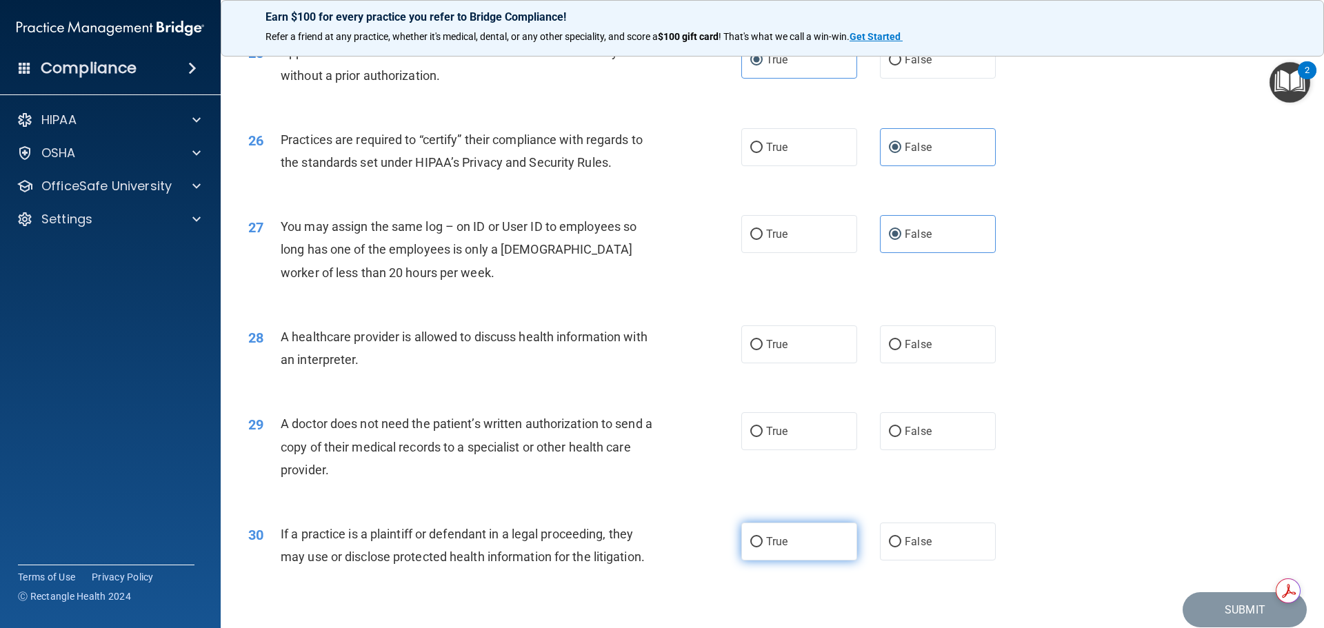
scroll to position [2582, 0]
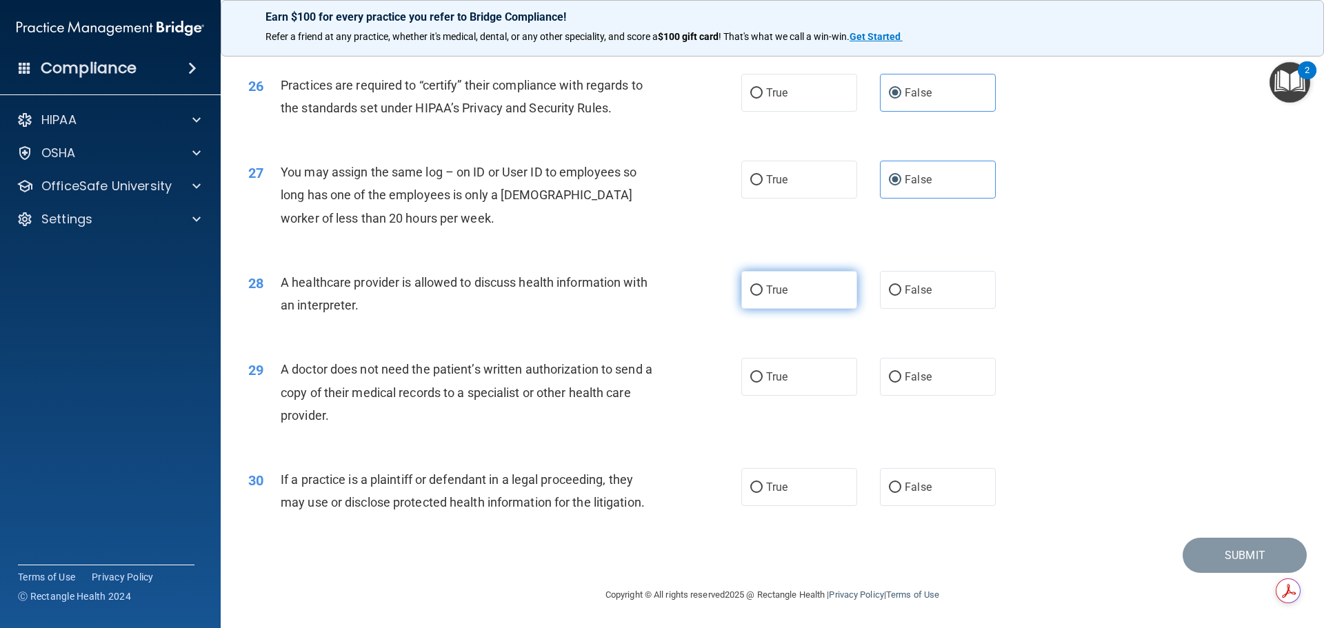
click at [790, 300] on label "True" at bounding box center [799, 290] width 116 height 38
click at [763, 296] on input "True" at bounding box center [756, 291] width 12 height 10
radio input "true"
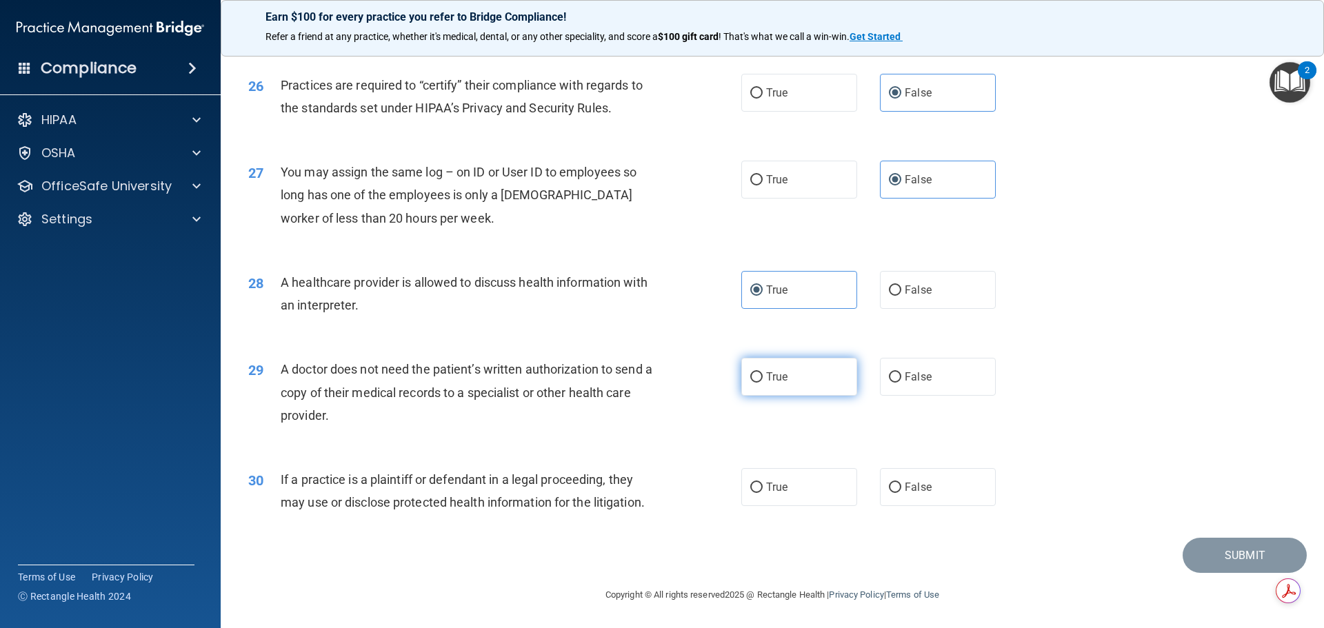
click at [786, 370] on label "True" at bounding box center [799, 377] width 116 height 38
click at [763, 372] on input "True" at bounding box center [756, 377] width 12 height 10
radio input "true"
click at [768, 490] on span "True" at bounding box center [776, 487] width 21 height 13
click at [763, 490] on input "True" at bounding box center [756, 488] width 12 height 10
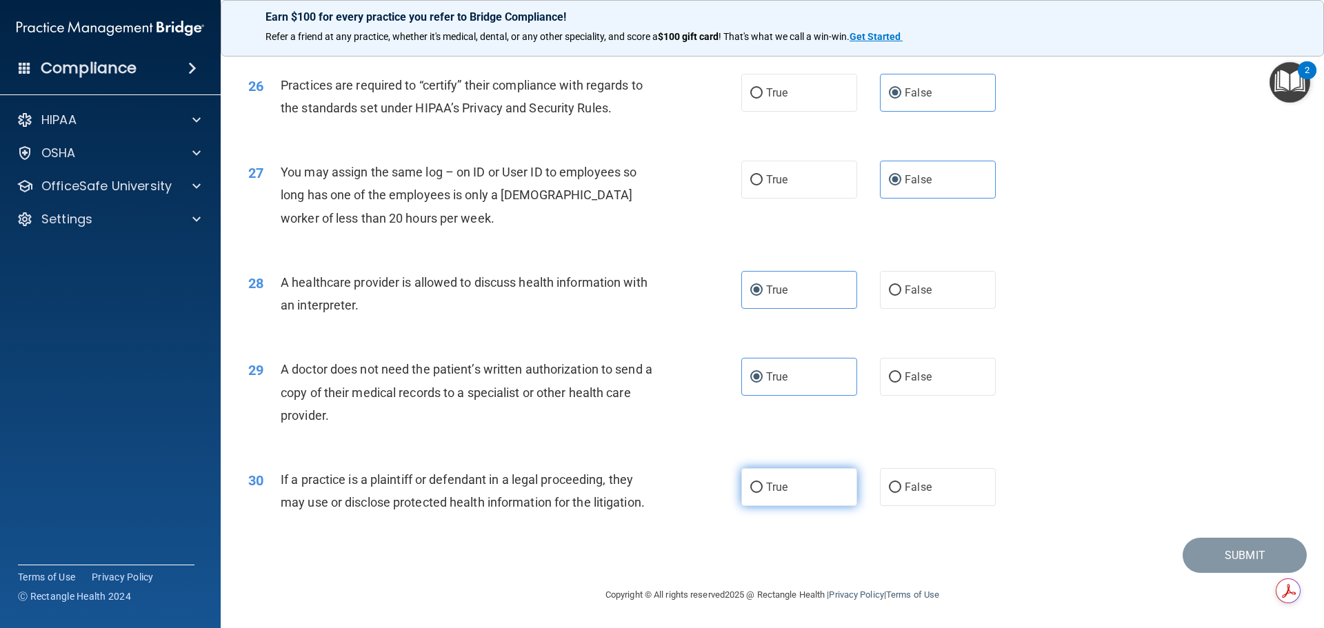
radio input "true"
click at [1230, 559] on button "Submit" at bounding box center [1245, 555] width 124 height 35
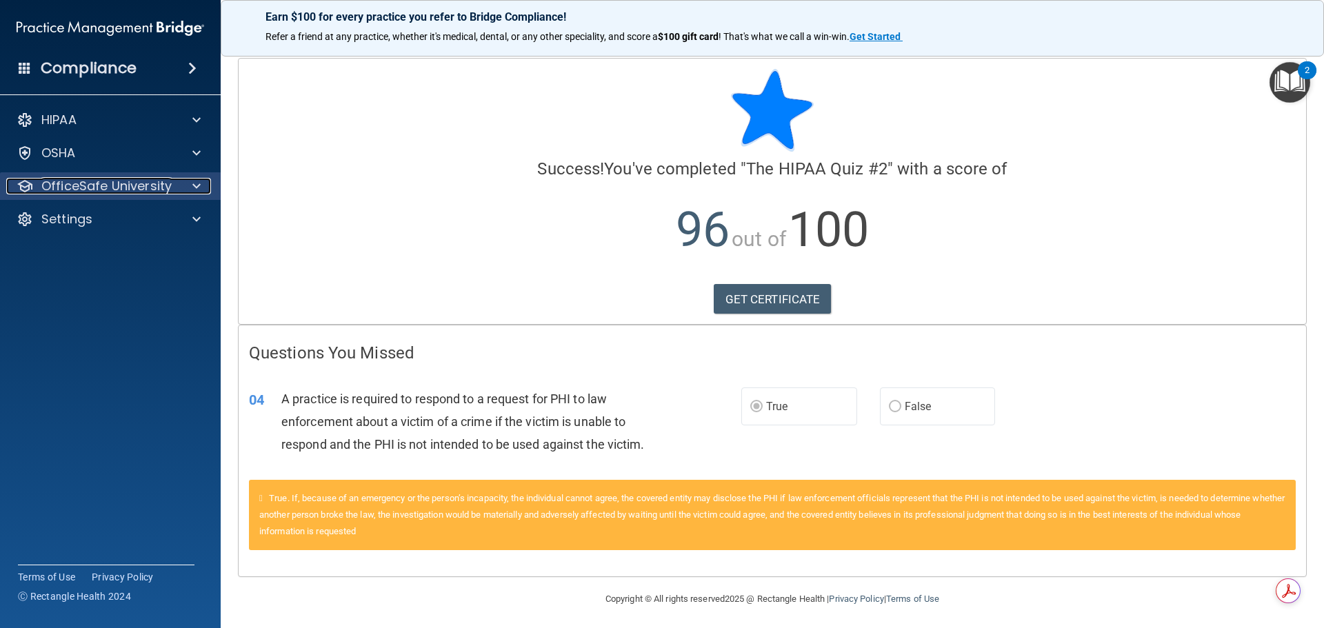
click at [143, 185] on p "OfficeSafe University" at bounding box center [106, 186] width 130 height 17
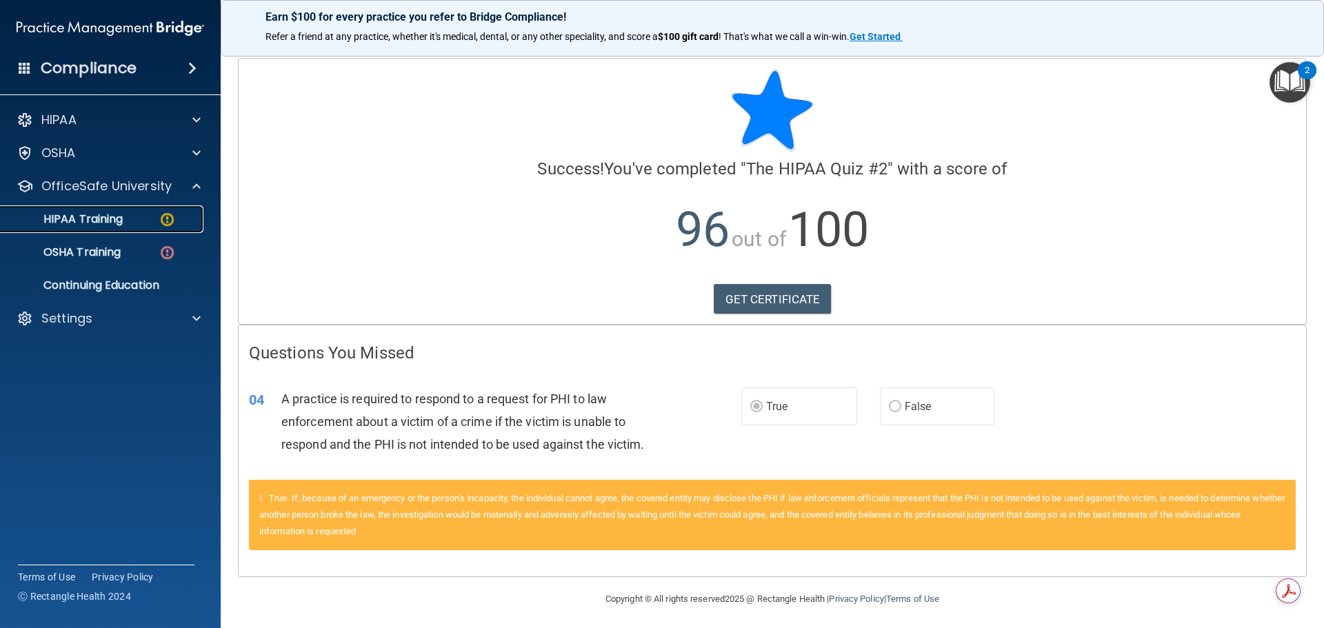
click at [133, 208] on link "HIPAA Training" at bounding box center [94, 220] width 217 height 28
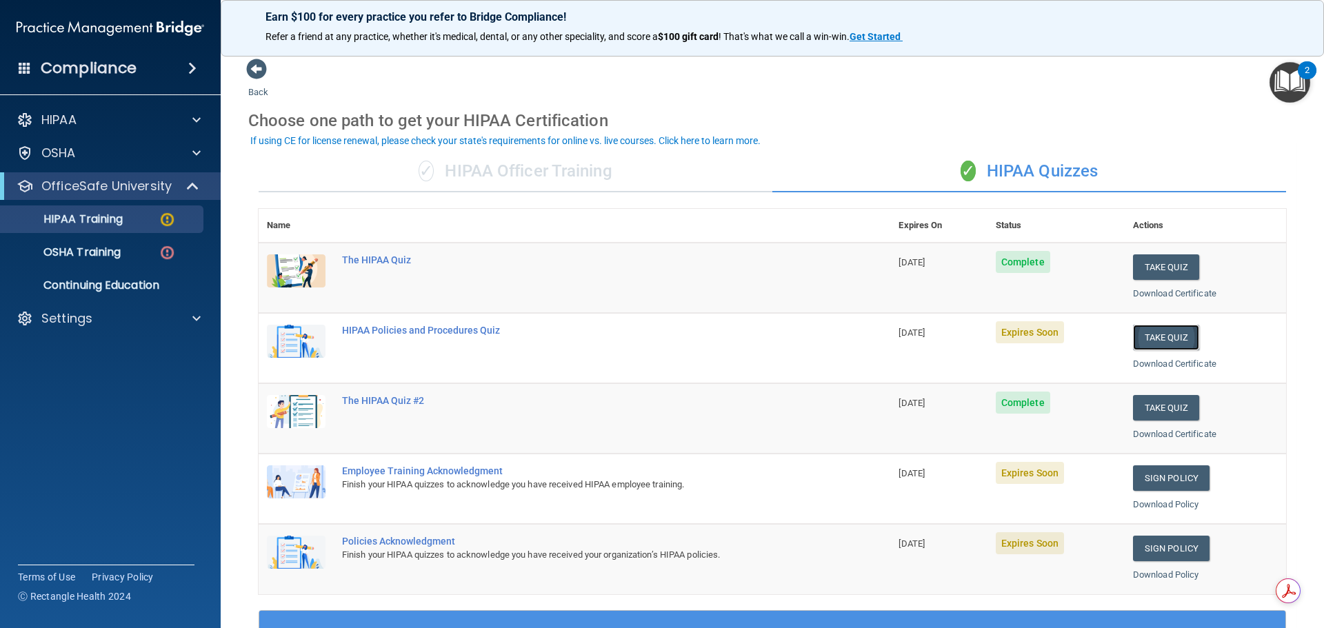
click at [1133, 336] on button "Take Quiz" at bounding box center [1166, 338] width 66 height 26
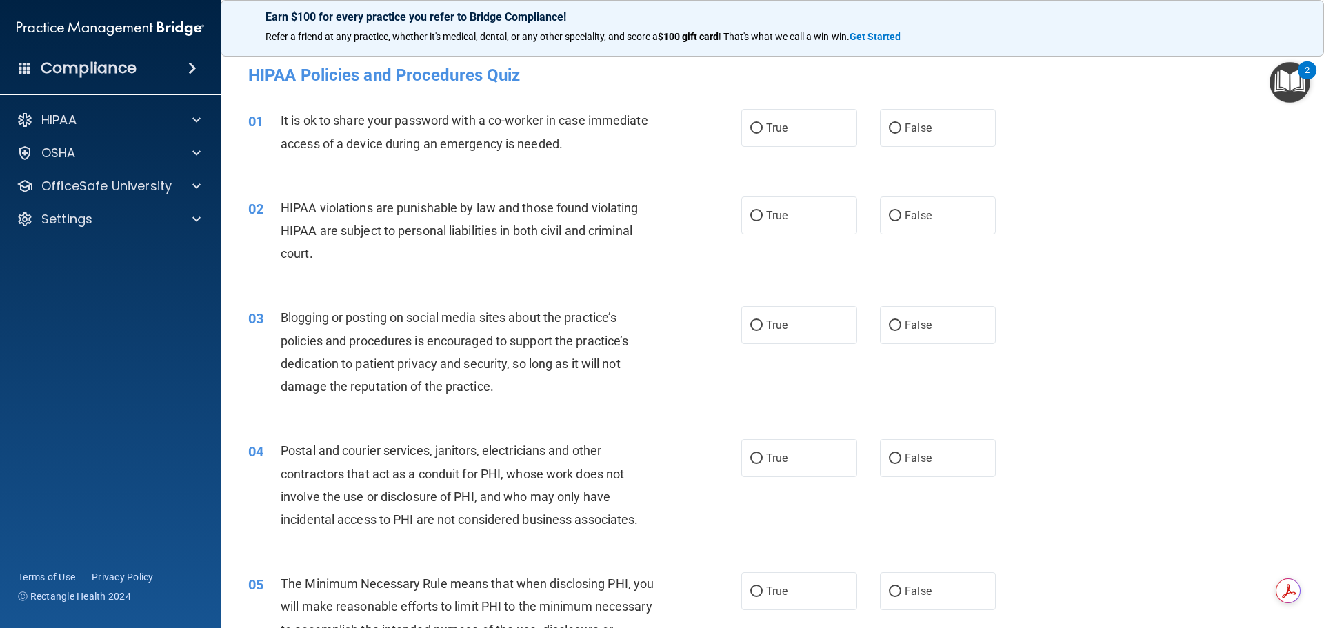
click at [932, 106] on div "01 It is ok to share your password with a co-worker in case immediate access of…" at bounding box center [772, 135] width 1069 height 87
click at [932, 122] on label "False" at bounding box center [938, 128] width 116 height 38
click at [901, 123] on input "False" at bounding box center [895, 128] width 12 height 10
radio input "true"
click at [783, 214] on span "True" at bounding box center [776, 215] width 21 height 13
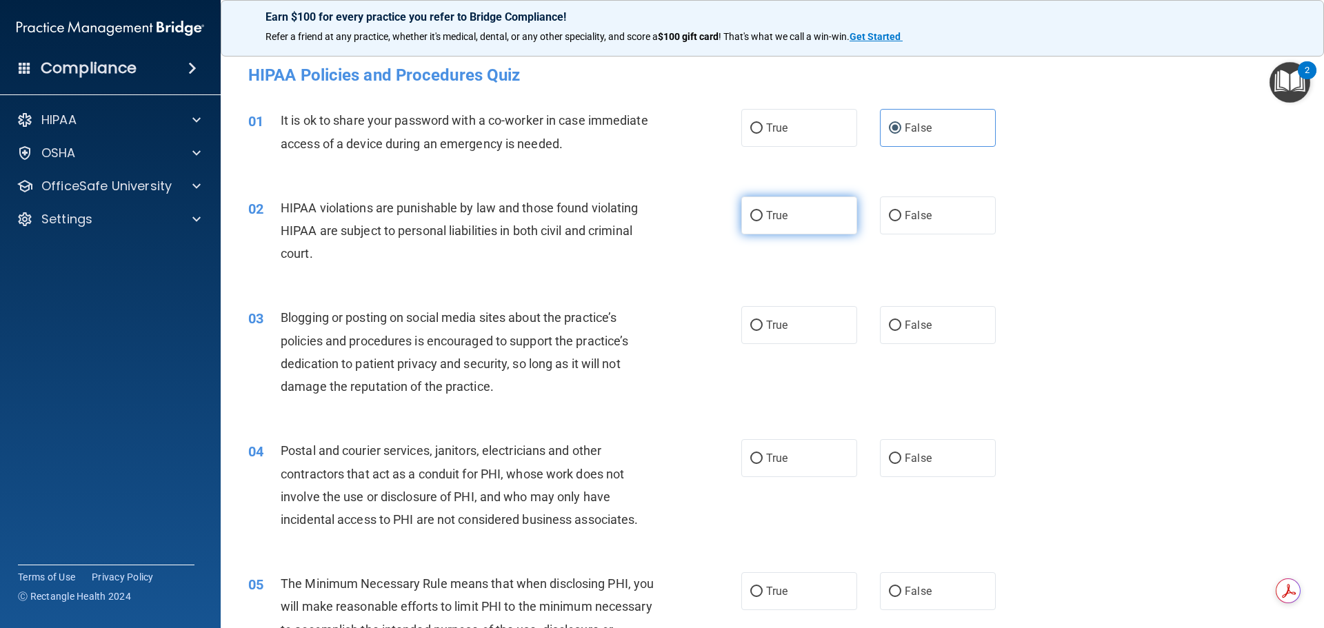
click at [763, 214] on input "True" at bounding box center [756, 216] width 12 height 10
radio input "true"
click at [961, 336] on label "False" at bounding box center [938, 325] width 116 height 38
click at [901, 331] on input "False" at bounding box center [895, 326] width 12 height 10
radio input "true"
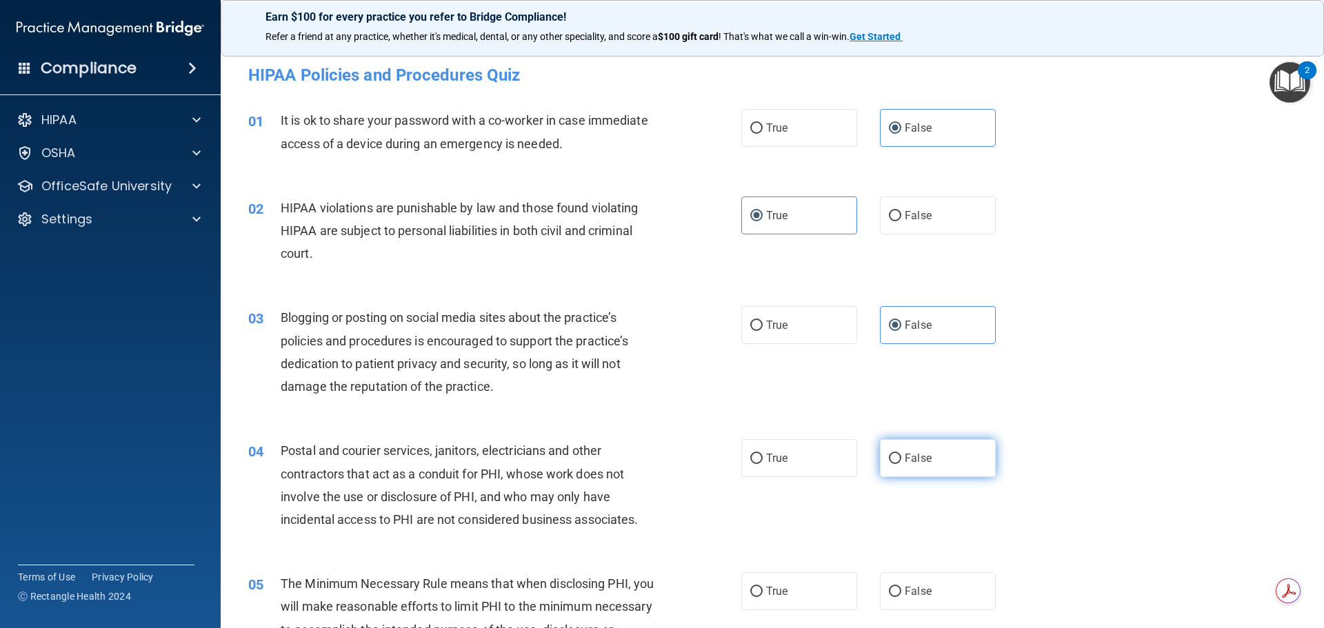
click at [915, 466] on label "False" at bounding box center [938, 458] width 116 height 38
click at [901, 464] on input "False" at bounding box center [895, 459] width 12 height 10
radio input "true"
click at [786, 471] on label "True" at bounding box center [799, 458] width 116 height 38
click at [763, 464] on input "True" at bounding box center [756, 459] width 12 height 10
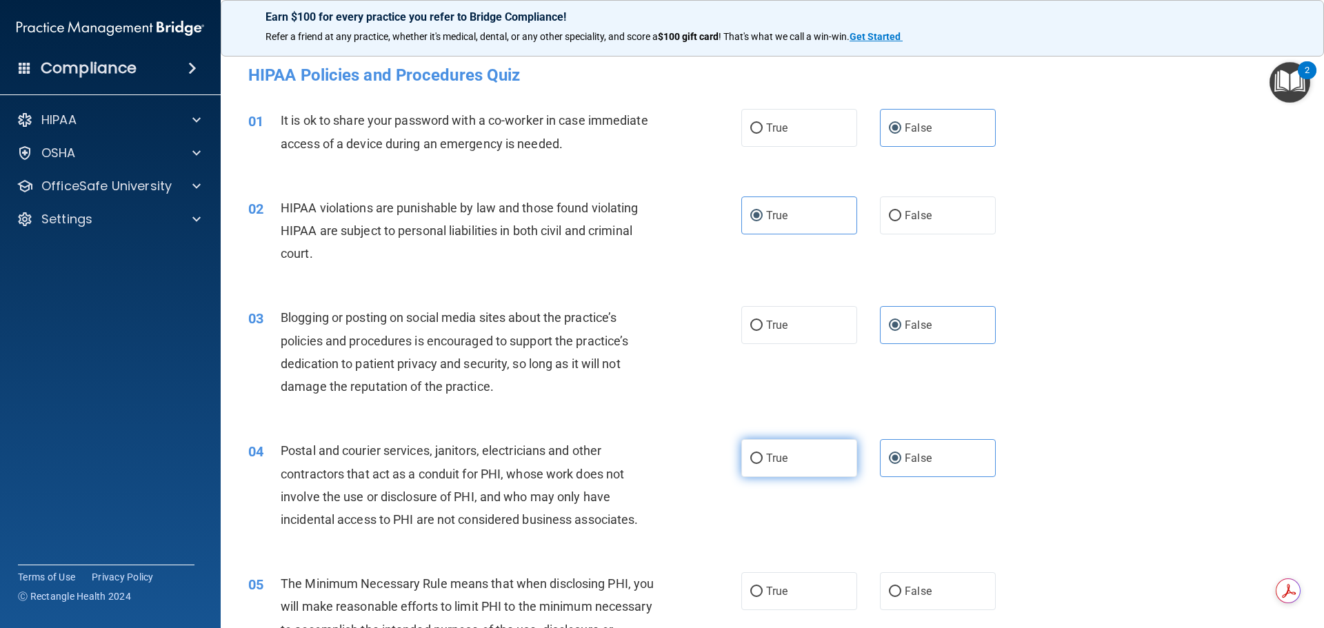
radio input "true"
radio input "false"
click at [774, 589] on span "True" at bounding box center [776, 591] width 21 height 13
click at [763, 589] on input "True" at bounding box center [756, 592] width 12 height 10
radio input "true"
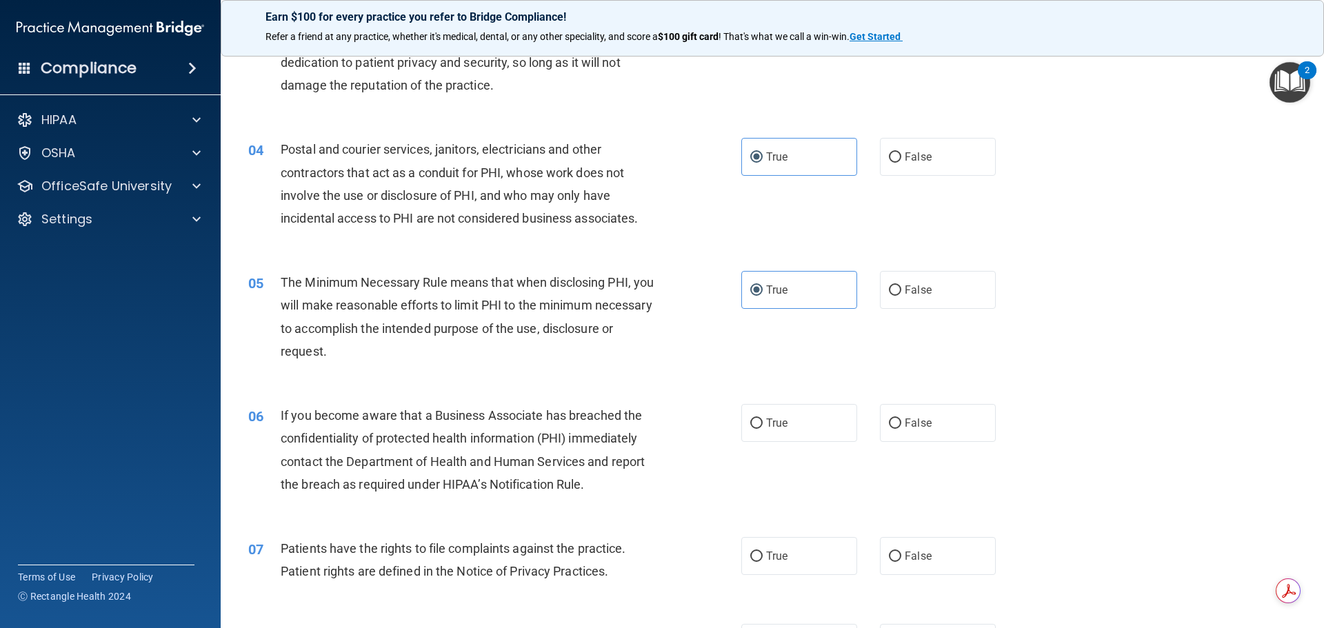
scroll to position [345, 0]
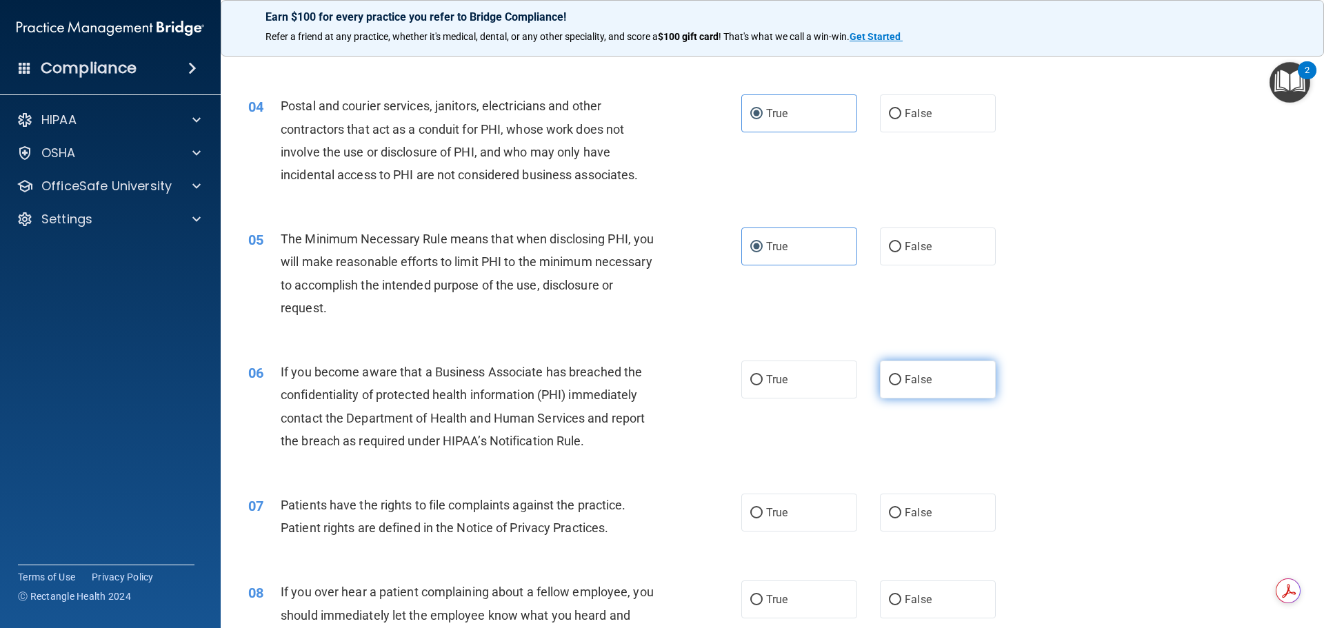
click at [924, 377] on span "False" at bounding box center [918, 379] width 27 height 13
click at [901, 377] on input "False" at bounding box center [895, 380] width 12 height 10
radio input "true"
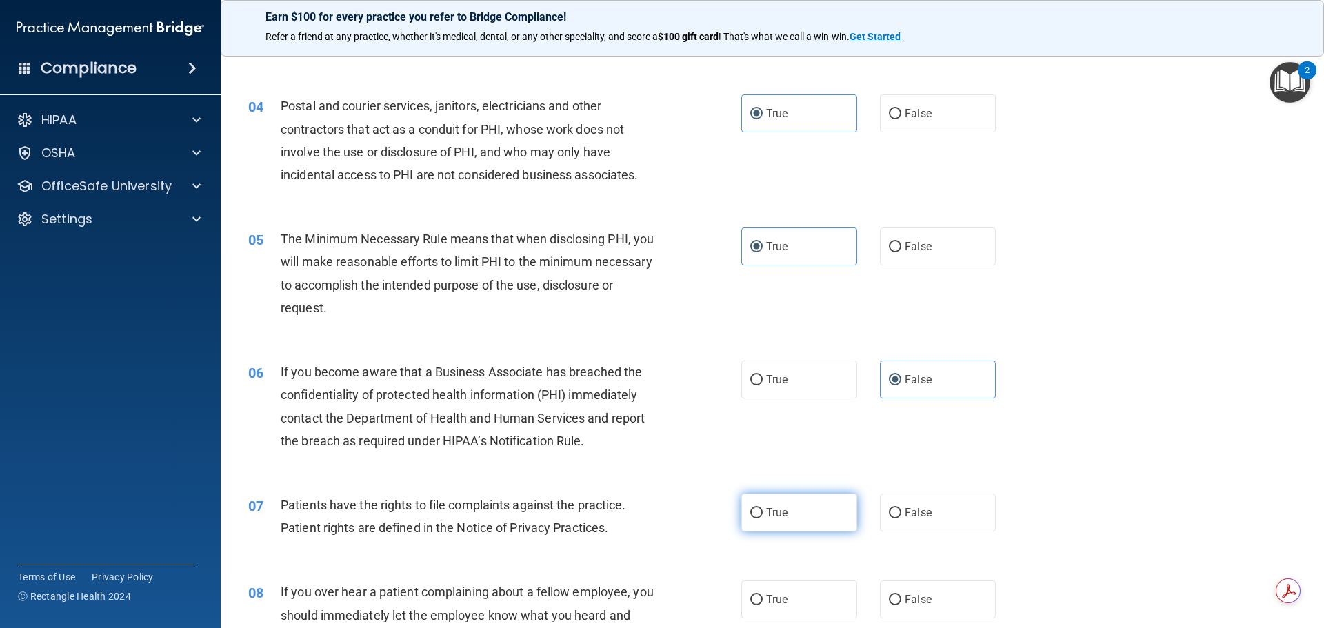
click at [793, 517] on label "True" at bounding box center [799, 513] width 116 height 38
click at [763, 517] on input "True" at bounding box center [756, 513] width 12 height 10
radio input "true"
click at [899, 608] on label "False" at bounding box center [938, 600] width 116 height 38
click at [899, 606] on input "False" at bounding box center [895, 600] width 12 height 10
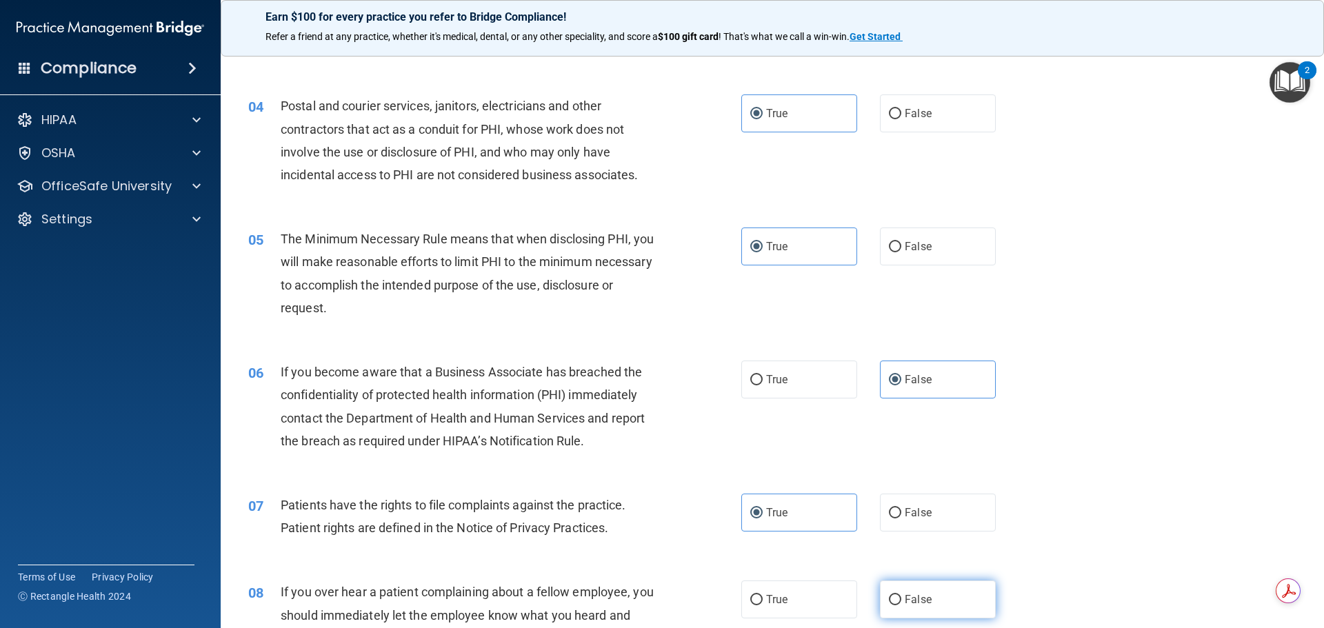
radio input "true"
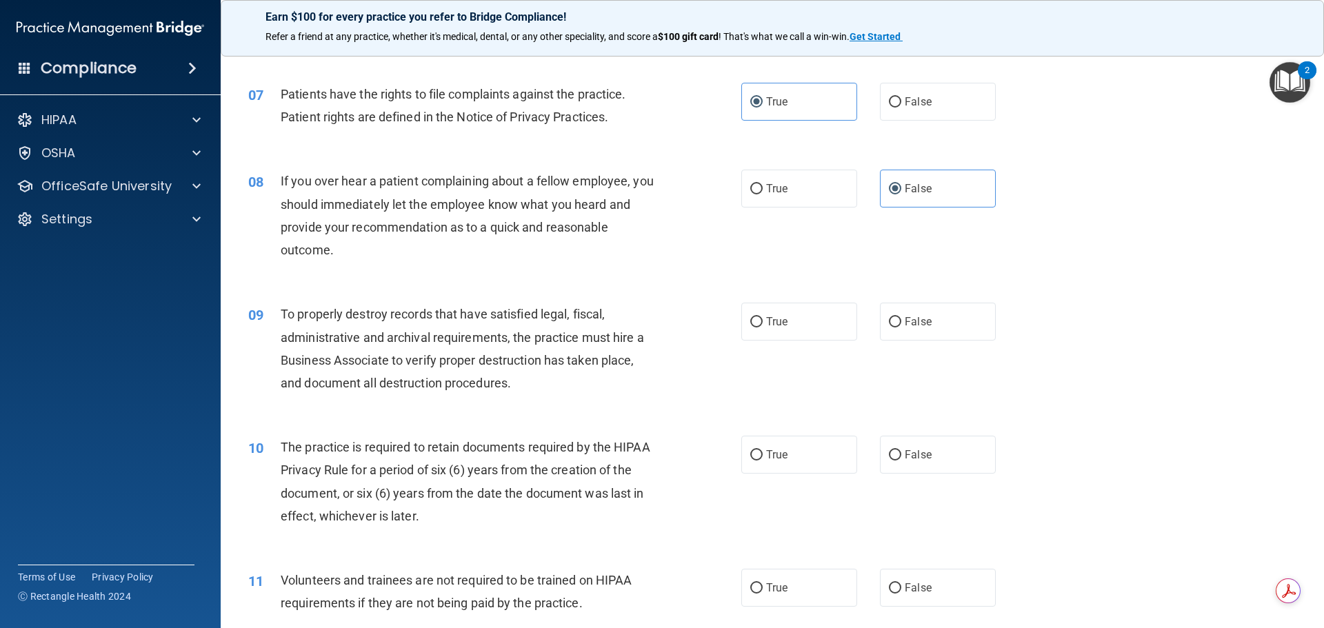
scroll to position [759, 0]
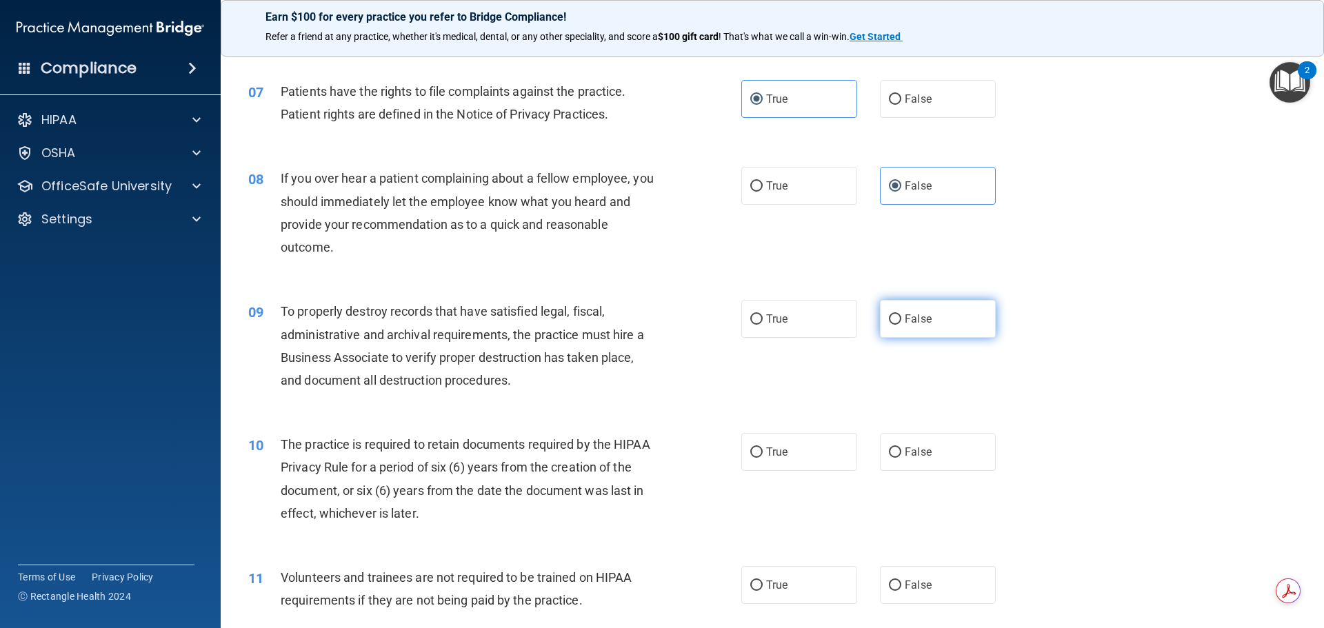
click at [889, 323] on input "False" at bounding box center [895, 319] width 12 height 10
radio input "true"
click at [770, 455] on span "True" at bounding box center [776, 452] width 21 height 13
click at [763, 455] on input "True" at bounding box center [756, 453] width 12 height 10
radio input "true"
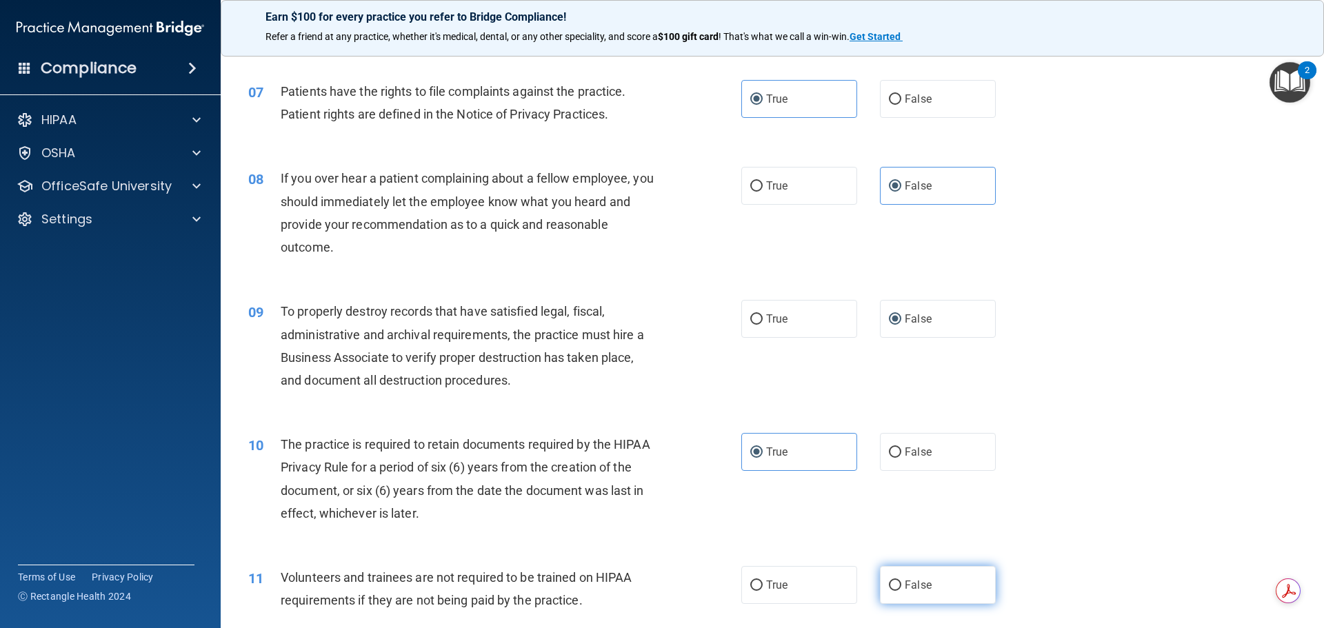
click at [890, 591] on input "False" at bounding box center [895, 586] width 12 height 10
radio input "true"
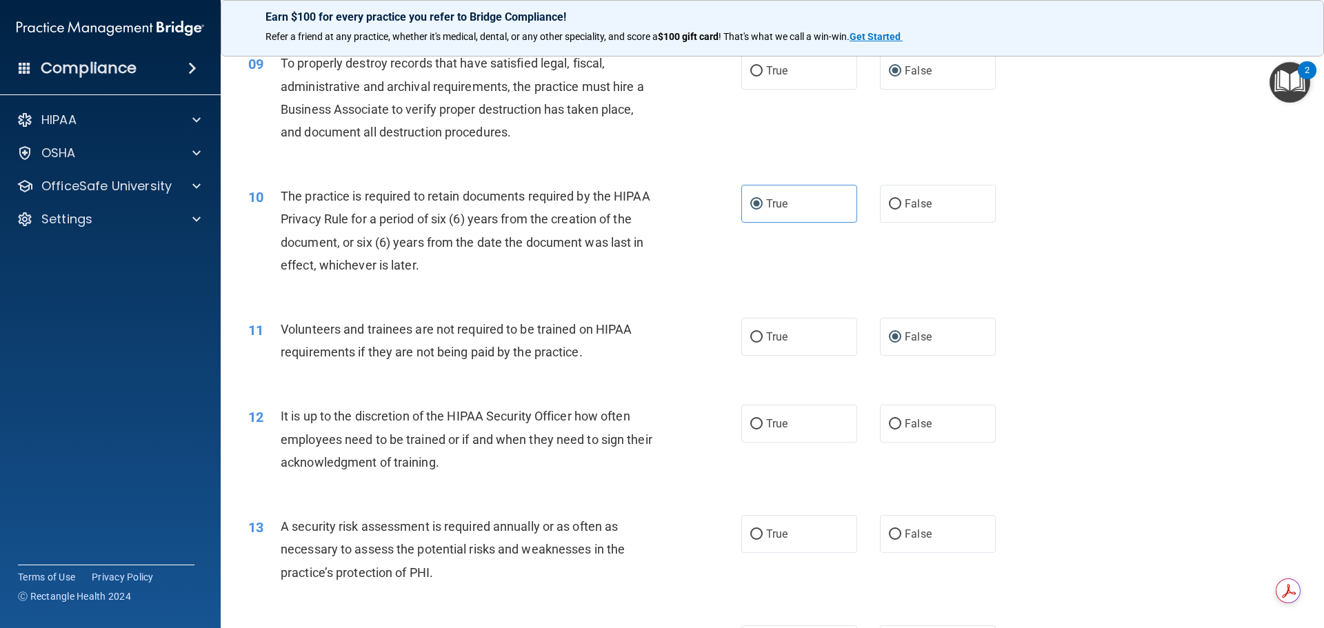
scroll to position [1035, 0]
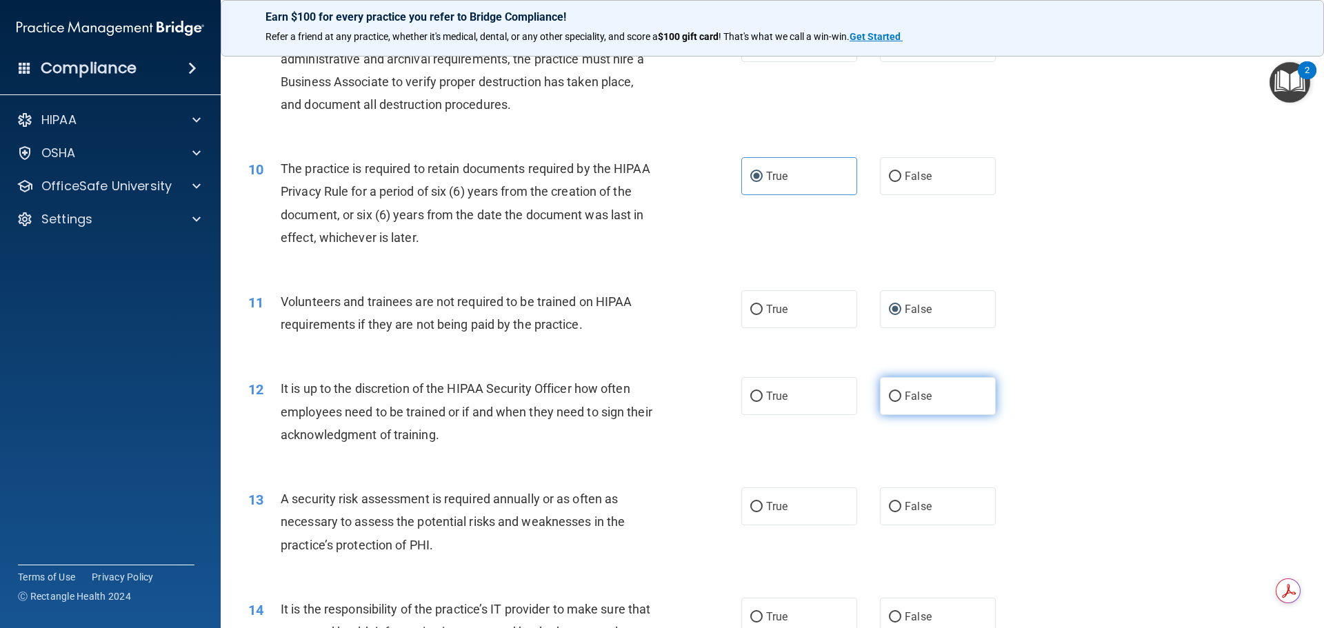
click at [916, 395] on span "False" at bounding box center [918, 396] width 27 height 13
click at [901, 395] on input "False" at bounding box center [895, 397] width 12 height 10
radio input "true"
click at [763, 519] on label "True" at bounding box center [799, 507] width 116 height 38
click at [763, 512] on input "True" at bounding box center [756, 507] width 12 height 10
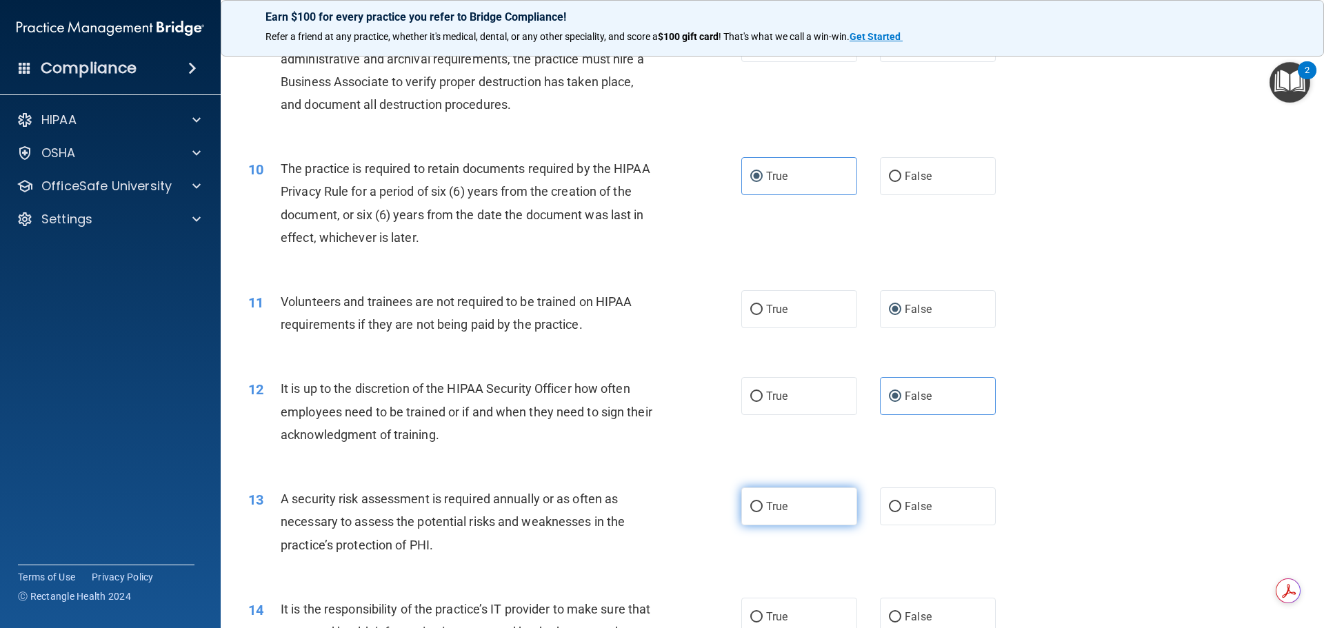
radio input "true"
click at [883, 607] on label "False" at bounding box center [938, 617] width 116 height 38
click at [889, 612] on input "False" at bounding box center [895, 617] width 12 height 10
radio input "true"
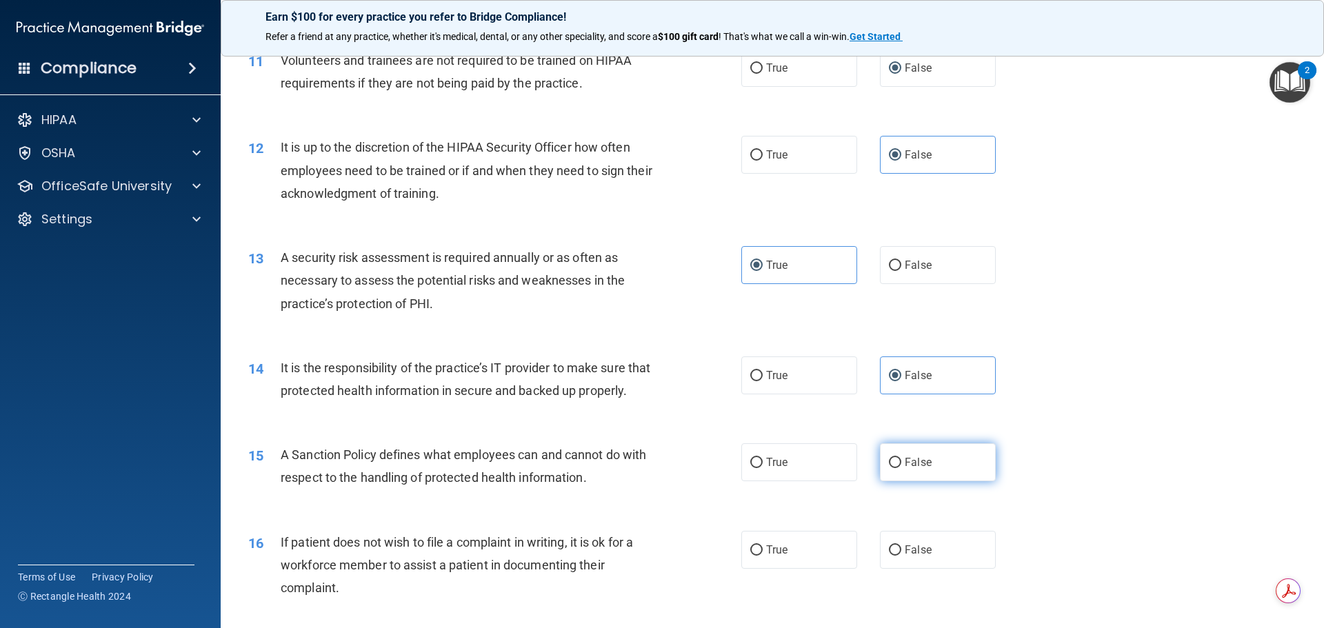
scroll to position [1310, 0]
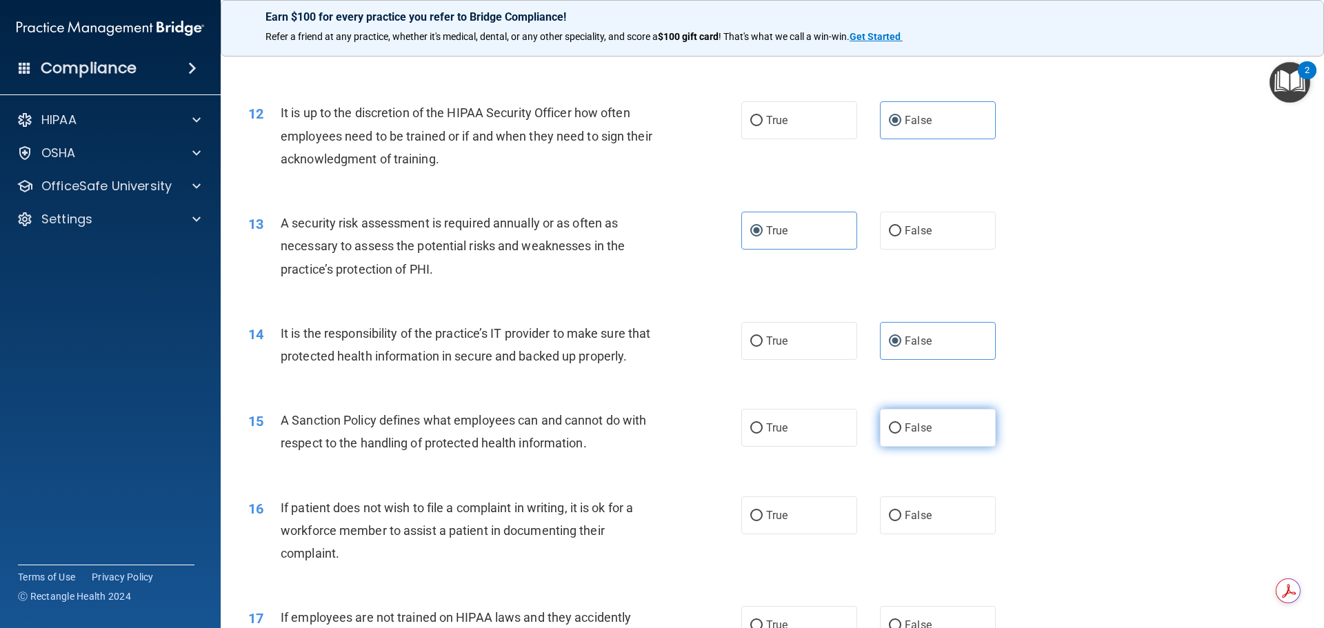
click at [915, 435] on span "False" at bounding box center [918, 427] width 27 height 13
click at [901, 434] on input "False" at bounding box center [895, 428] width 12 height 10
radio input "true"
click at [765, 530] on label "True" at bounding box center [799, 516] width 116 height 38
click at [763, 521] on input "True" at bounding box center [756, 516] width 12 height 10
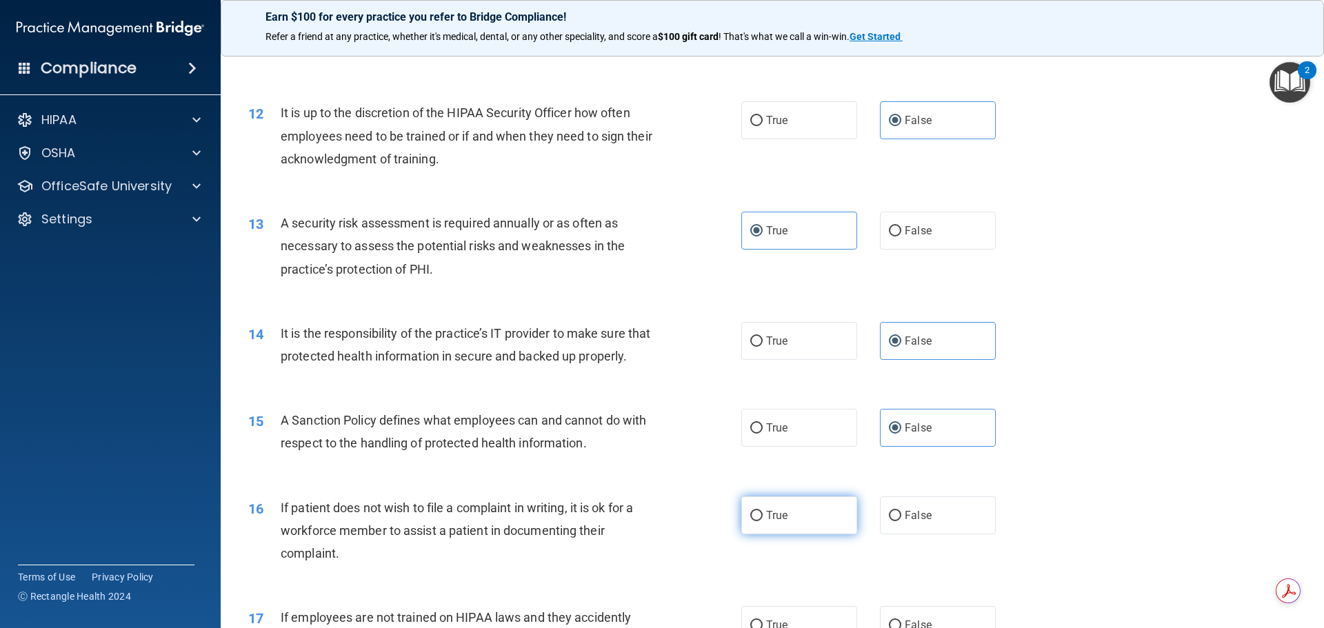
radio input "true"
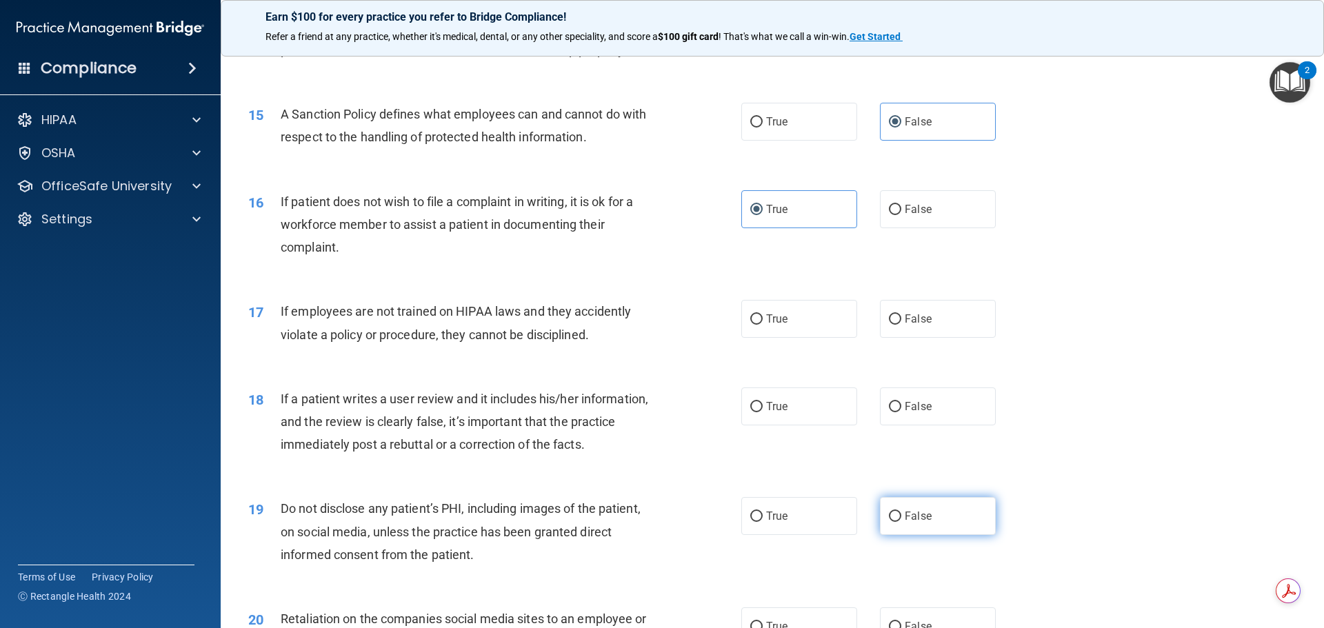
scroll to position [1655, 0]
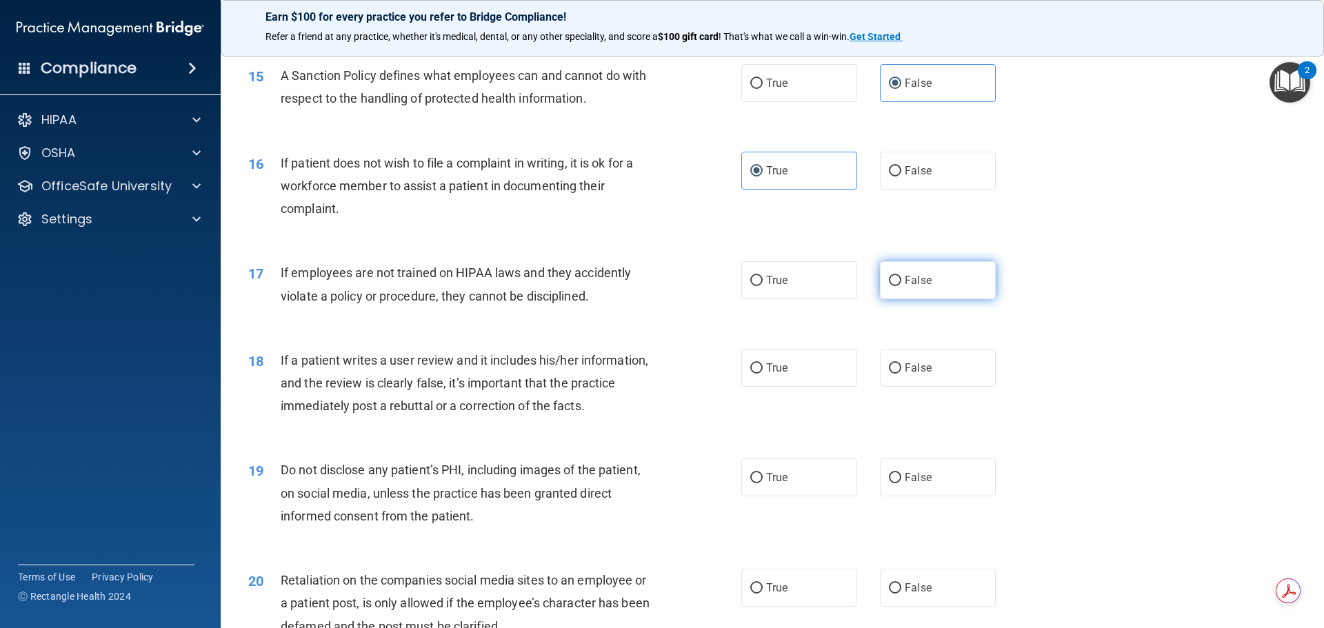
click at [930, 299] on label "False" at bounding box center [938, 280] width 116 height 38
click at [901, 286] on input "False" at bounding box center [895, 281] width 12 height 10
radio input "true"
click at [918, 375] on span "False" at bounding box center [918, 367] width 27 height 13
click at [901, 374] on input "False" at bounding box center [895, 368] width 12 height 10
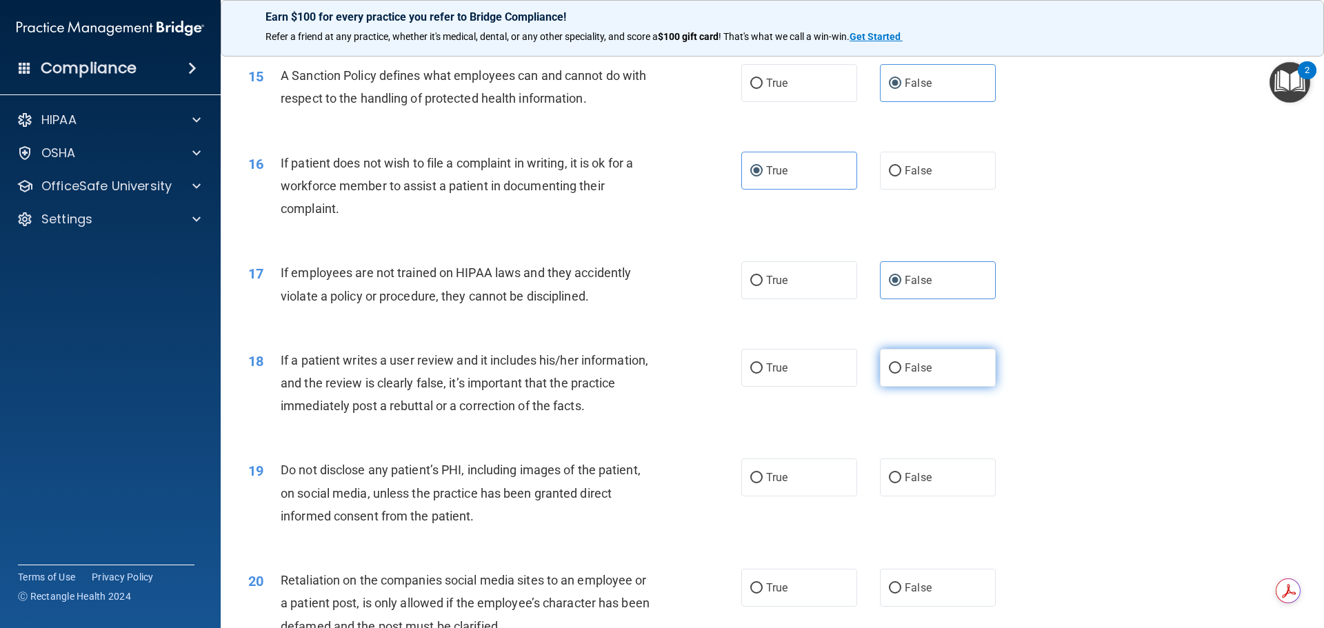
radio input "true"
click at [788, 497] on label "True" at bounding box center [799, 478] width 116 height 38
click at [763, 483] on input "True" at bounding box center [756, 478] width 12 height 10
radio input "true"
click at [955, 603] on label "False" at bounding box center [938, 588] width 116 height 38
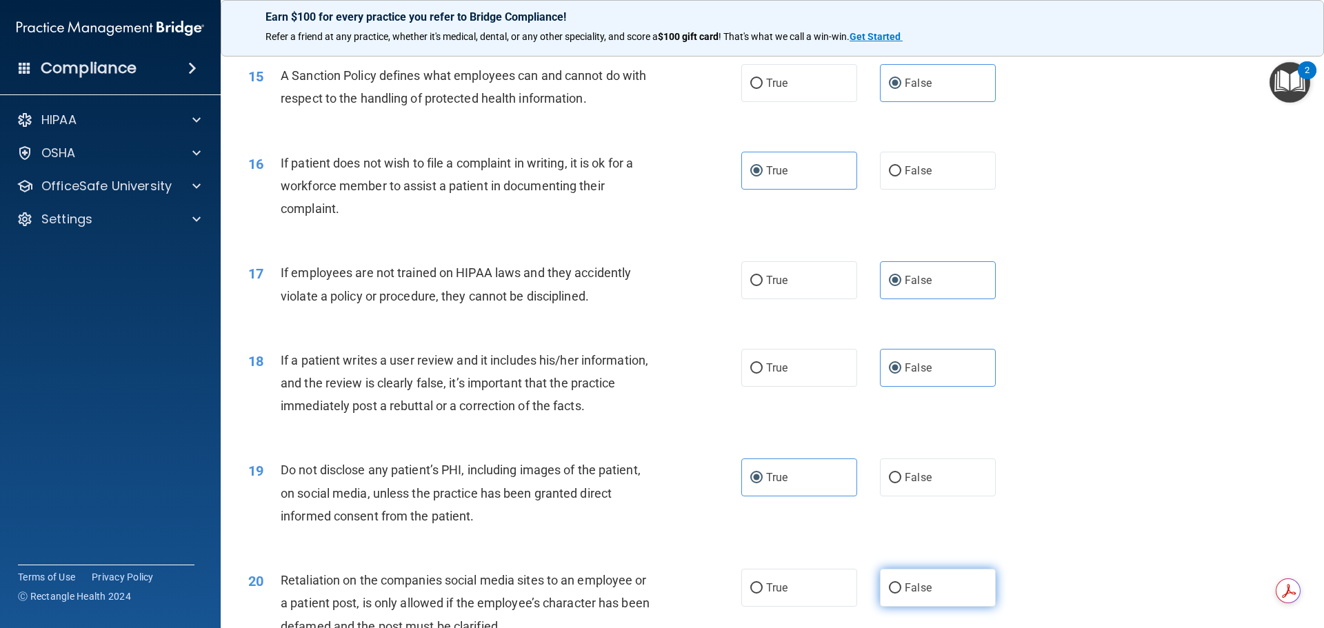
click at [901, 594] on input "False" at bounding box center [895, 588] width 12 height 10
radio input "true"
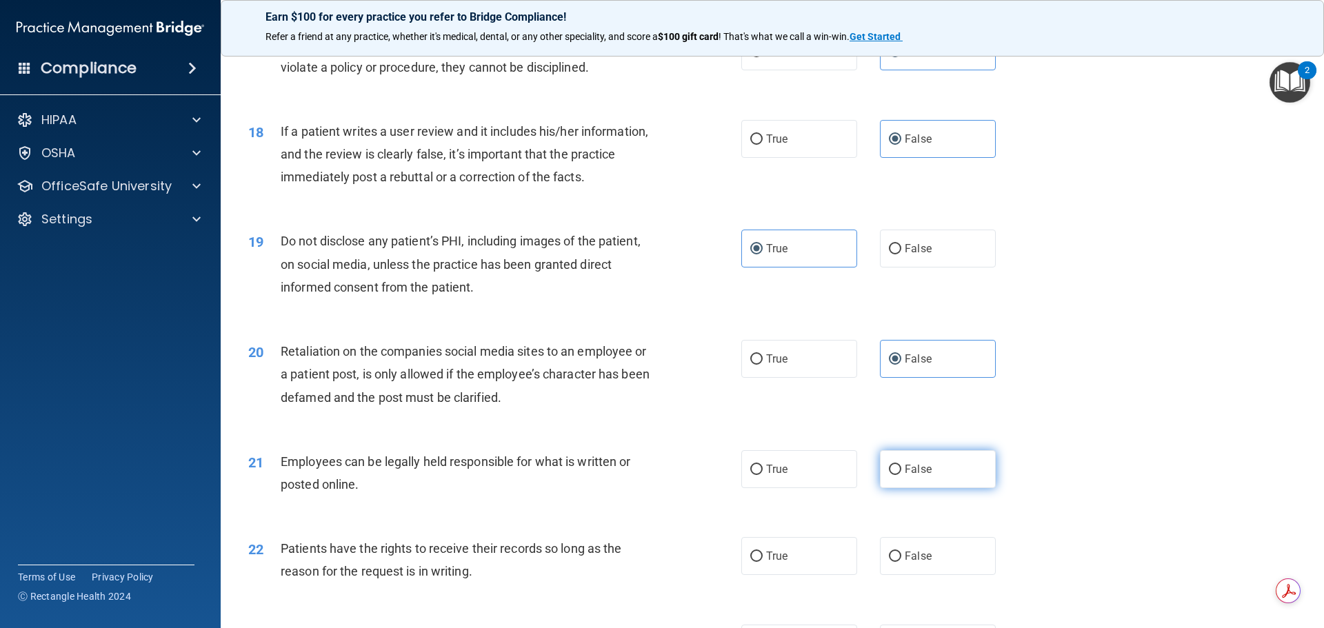
scroll to position [2000, 0]
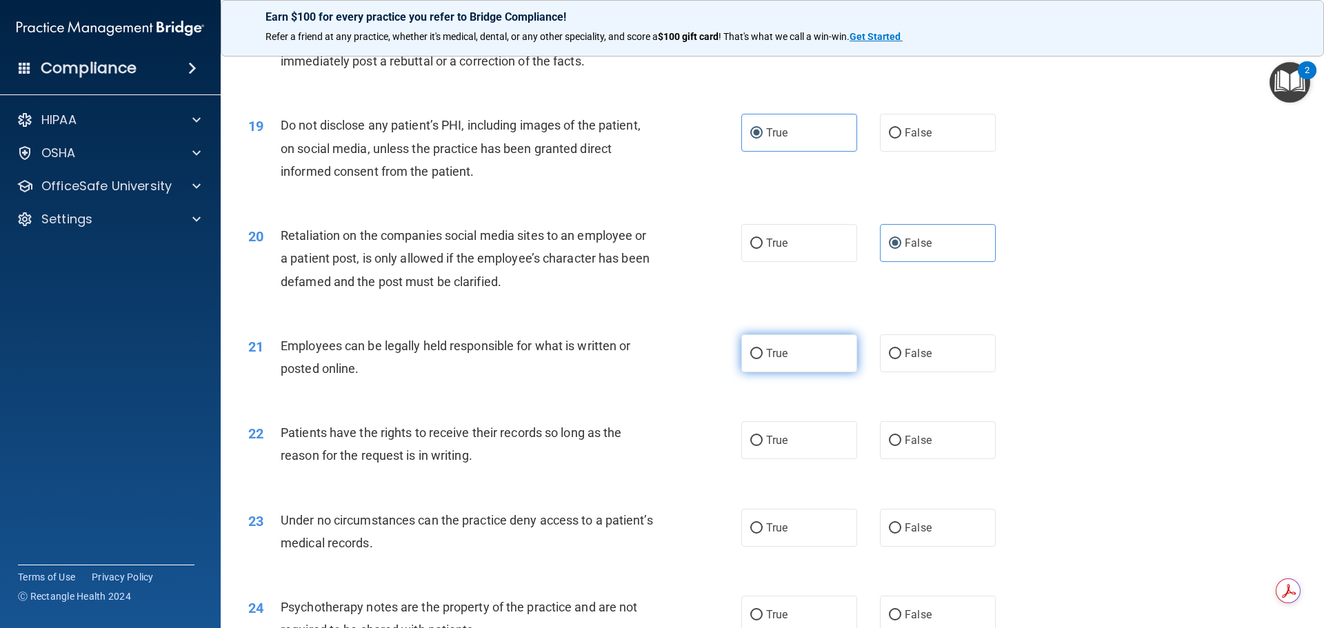
click at [768, 360] on span "True" at bounding box center [776, 353] width 21 height 13
click at [763, 359] on input "True" at bounding box center [756, 354] width 12 height 10
radio input "true"
click at [905, 447] on span "False" at bounding box center [918, 440] width 27 height 13
click at [901, 446] on input "False" at bounding box center [895, 441] width 12 height 10
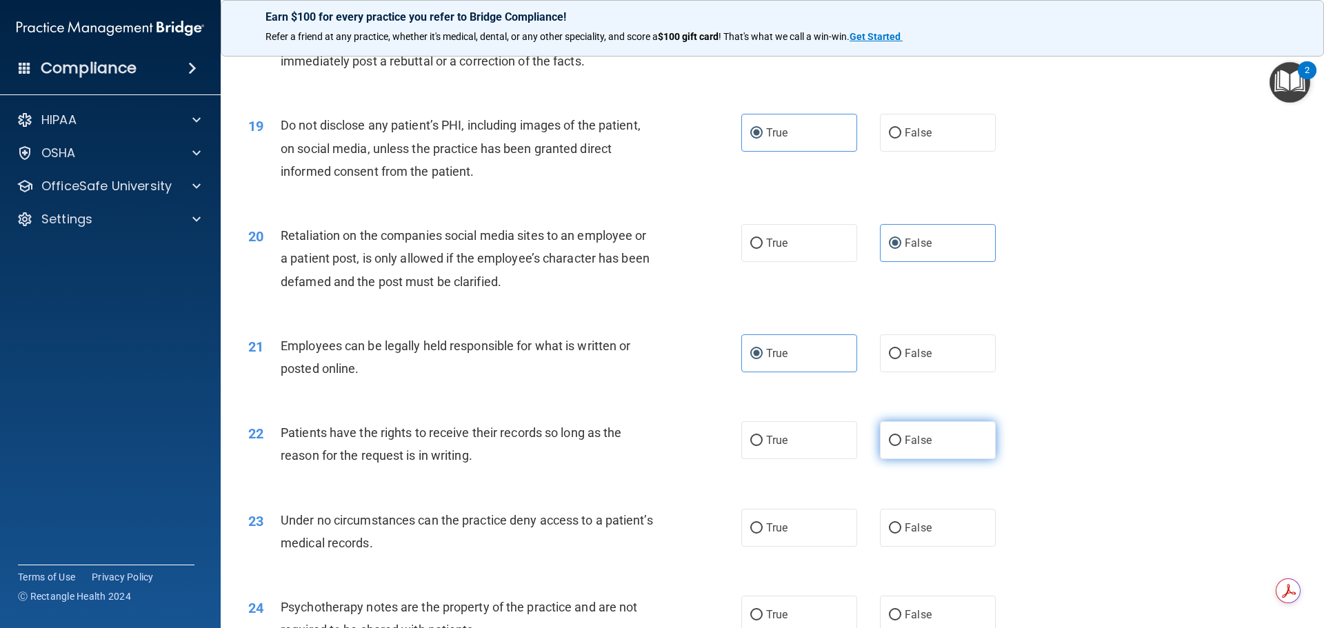
radio input "true"
click at [921, 535] on span "False" at bounding box center [918, 527] width 27 height 13
click at [901, 534] on input "False" at bounding box center [895, 528] width 12 height 10
radio input "true"
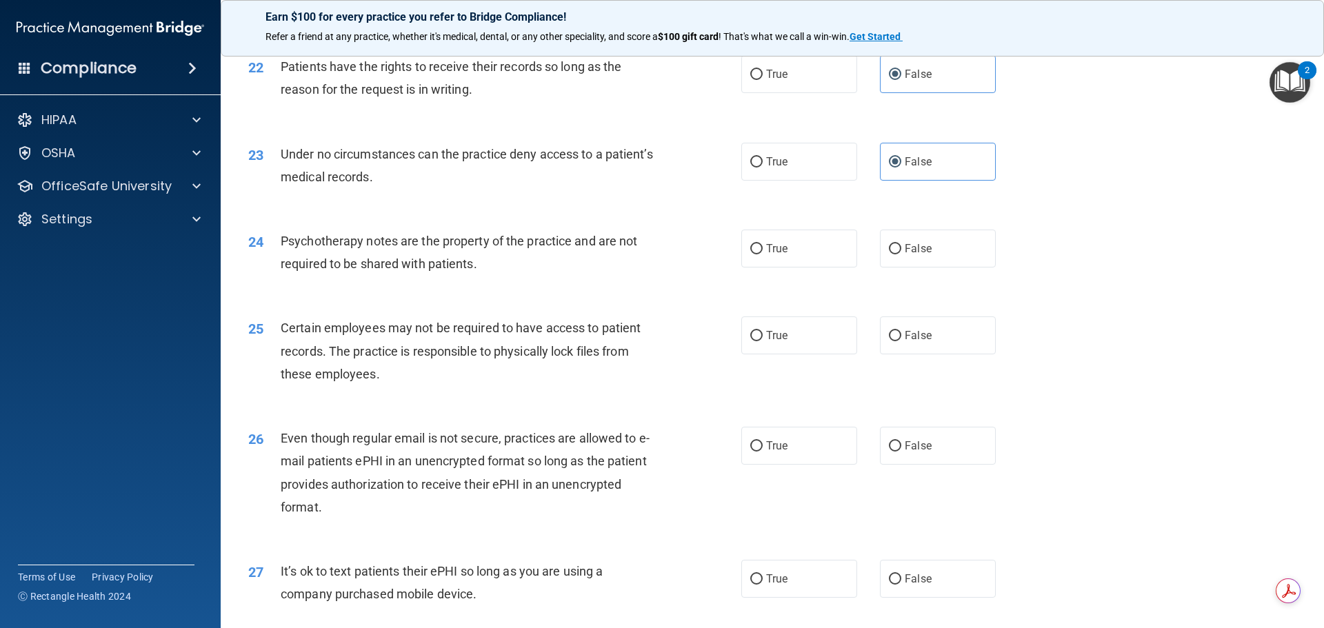
scroll to position [2414, 0]
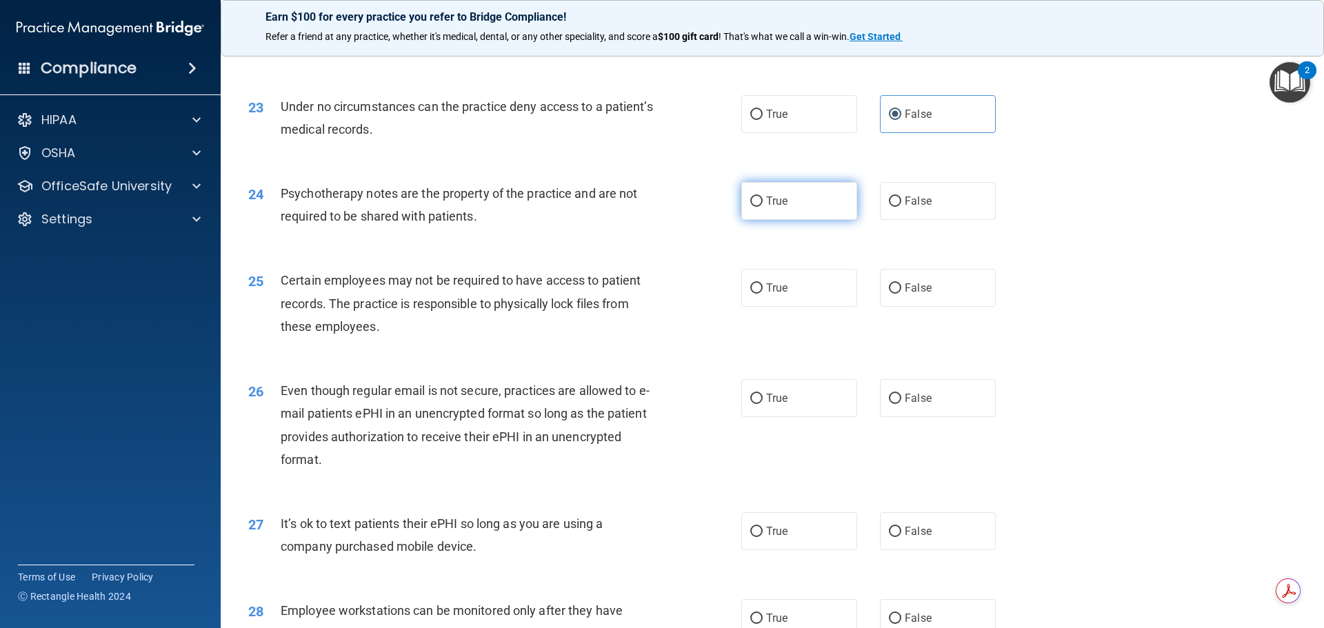
click at [819, 220] on label "True" at bounding box center [799, 201] width 116 height 38
click at [763, 207] on input "True" at bounding box center [756, 202] width 12 height 10
radio input "true"
click at [788, 305] on label "True" at bounding box center [799, 288] width 116 height 38
click at [763, 294] on input "True" at bounding box center [756, 288] width 12 height 10
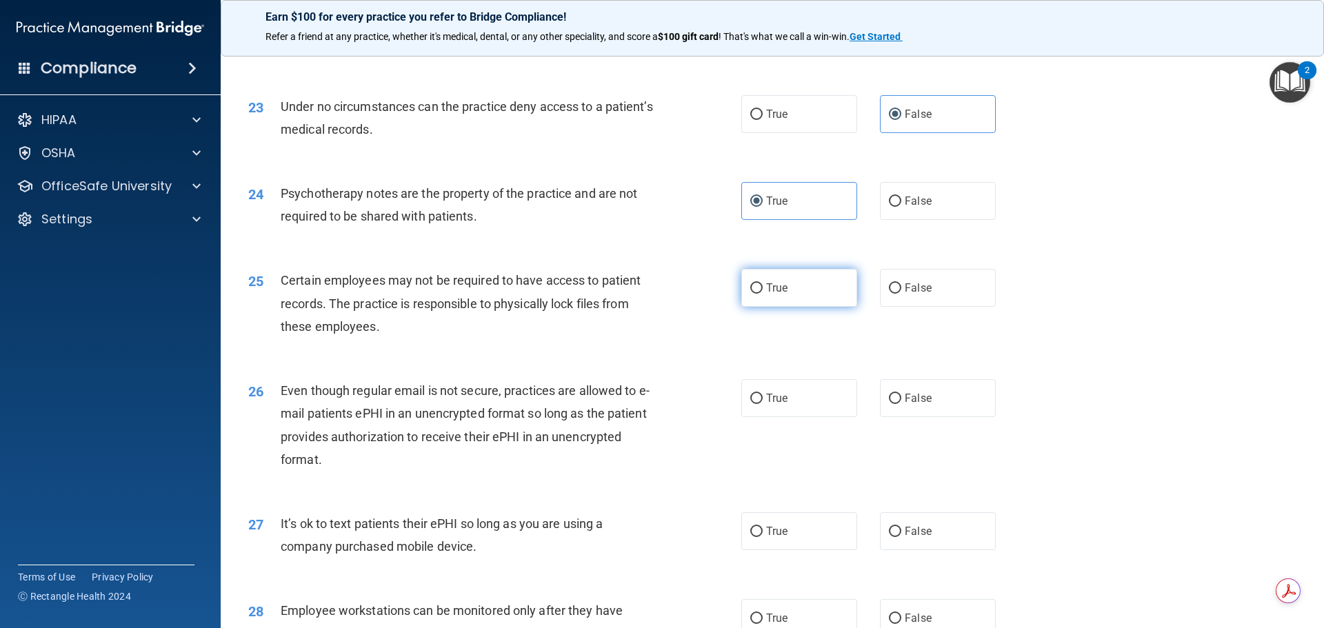
radio input "true"
click at [780, 403] on label "True" at bounding box center [799, 398] width 116 height 38
click at [763, 403] on input "True" at bounding box center [756, 399] width 12 height 10
radio input "true"
click at [898, 550] on label "False" at bounding box center [938, 531] width 116 height 38
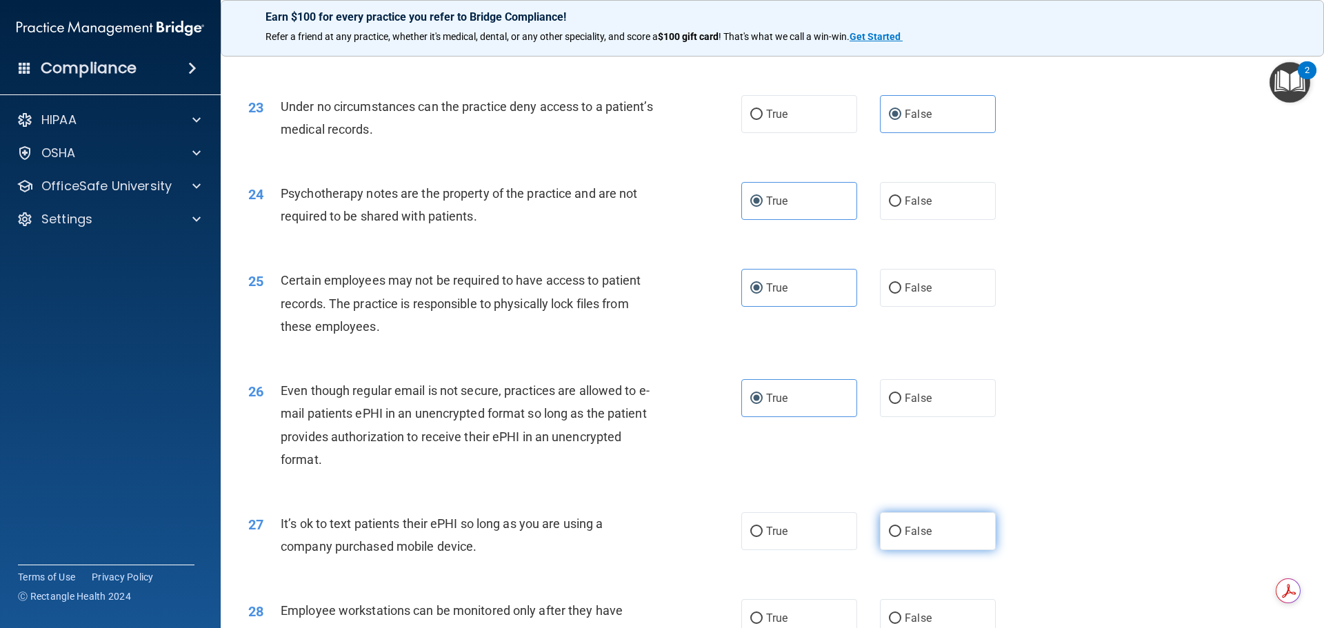
click at [898, 537] on input "False" at bounding box center [895, 532] width 12 height 10
radio input "true"
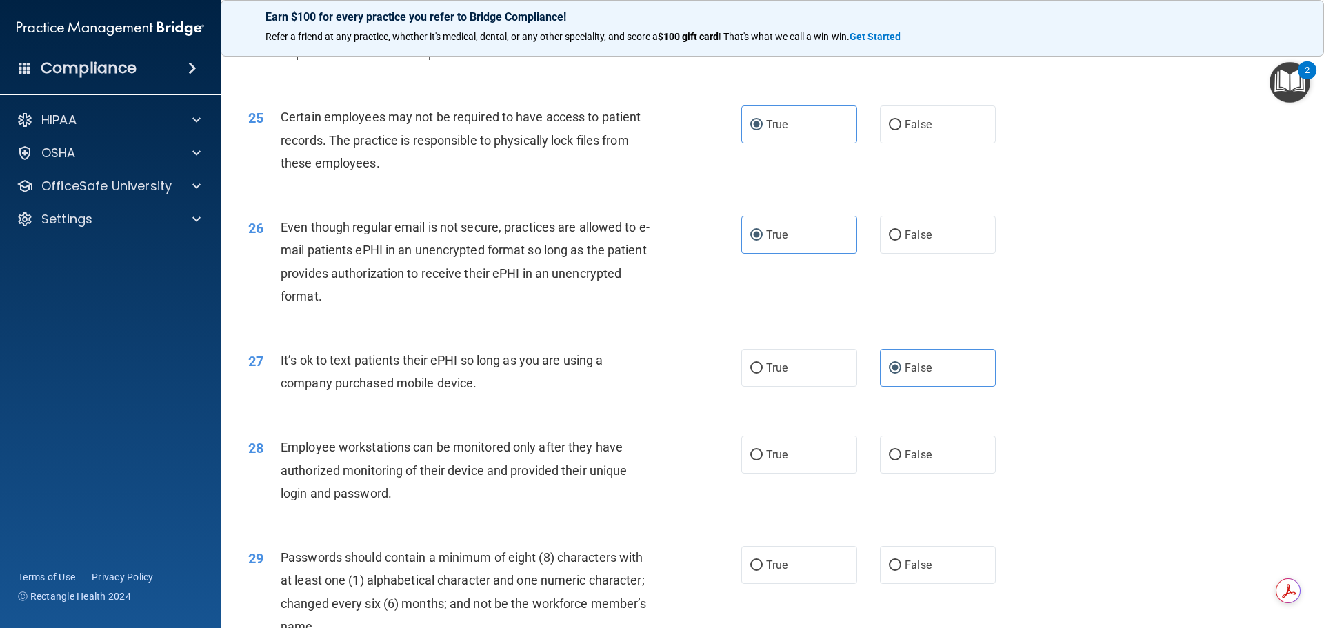
scroll to position [2621, 0]
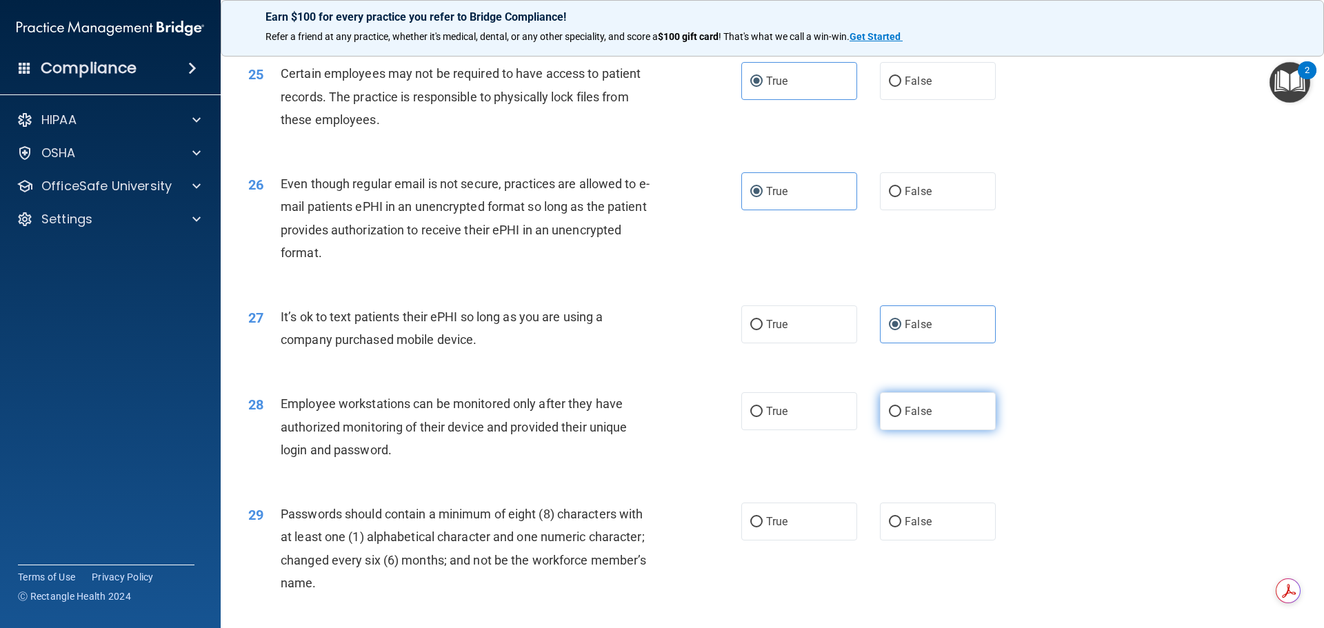
click at [925, 430] on label "False" at bounding box center [938, 411] width 116 height 38
click at [901, 417] on input "False" at bounding box center [895, 412] width 12 height 10
radio input "true"
click at [786, 541] on label "True" at bounding box center [799, 522] width 116 height 38
click at [763, 528] on input "True" at bounding box center [756, 522] width 12 height 10
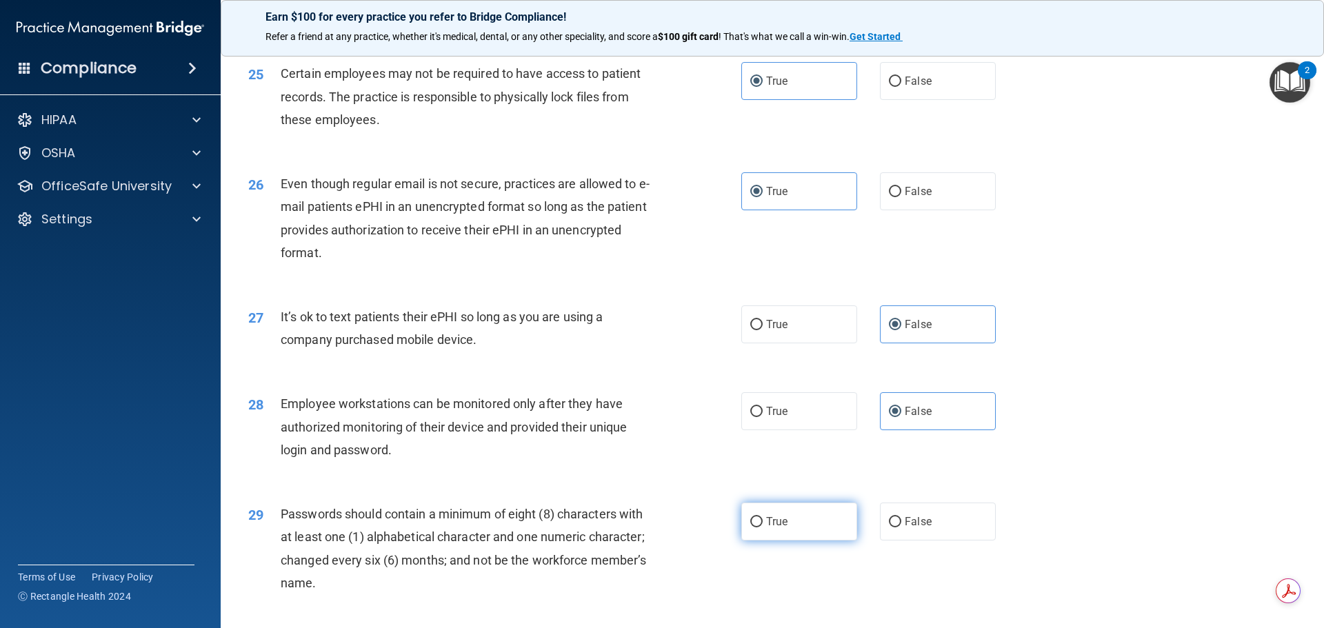
radio input "true"
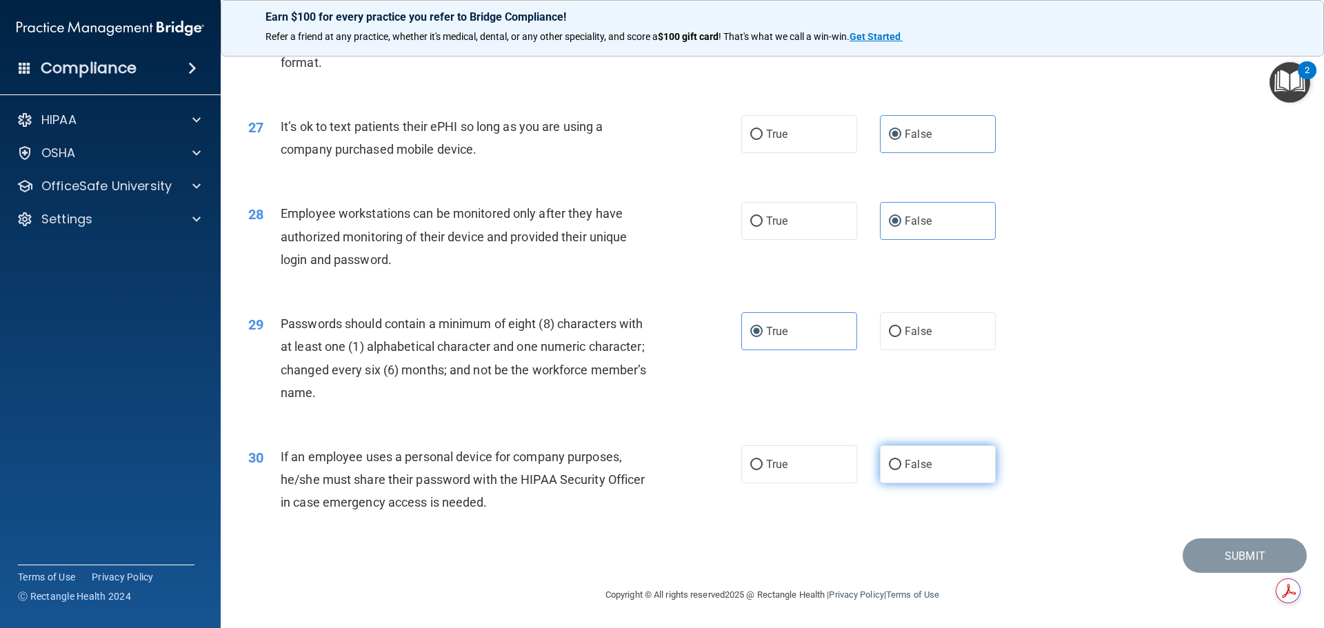
scroll to position [2834, 0]
click at [963, 468] on label "False" at bounding box center [938, 465] width 116 height 38
click at [901, 468] on input "False" at bounding box center [895, 465] width 12 height 10
radio input "true"
click at [1240, 559] on button "Submit" at bounding box center [1245, 556] width 124 height 35
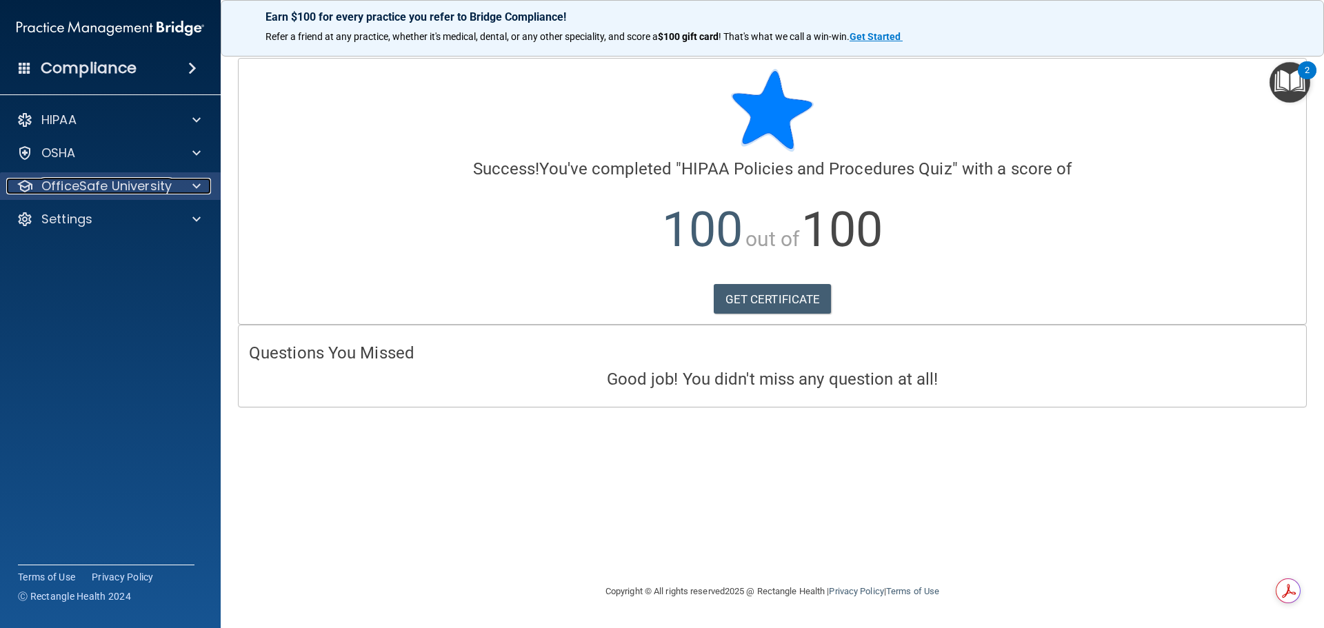
click at [100, 190] on p "OfficeSafe University" at bounding box center [106, 186] width 130 height 17
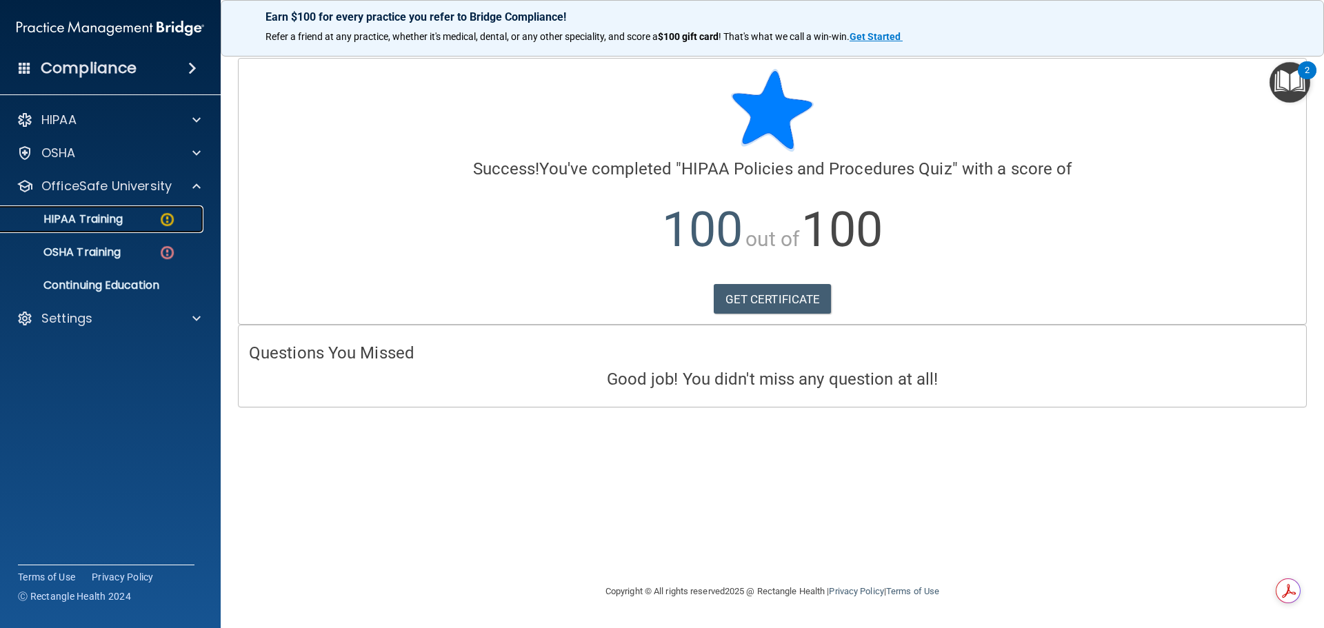
click at [106, 227] on link "HIPAA Training" at bounding box center [94, 220] width 217 height 28
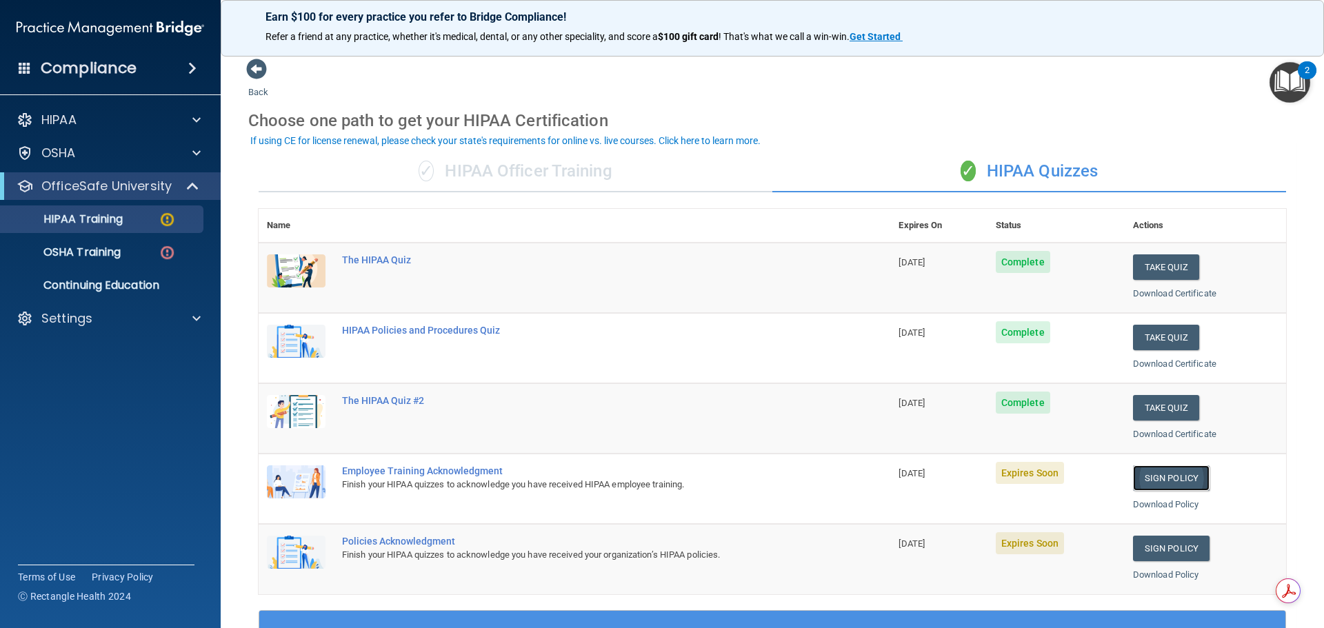
click at [1151, 477] on link "Sign Policy" at bounding box center [1171, 479] width 77 height 26
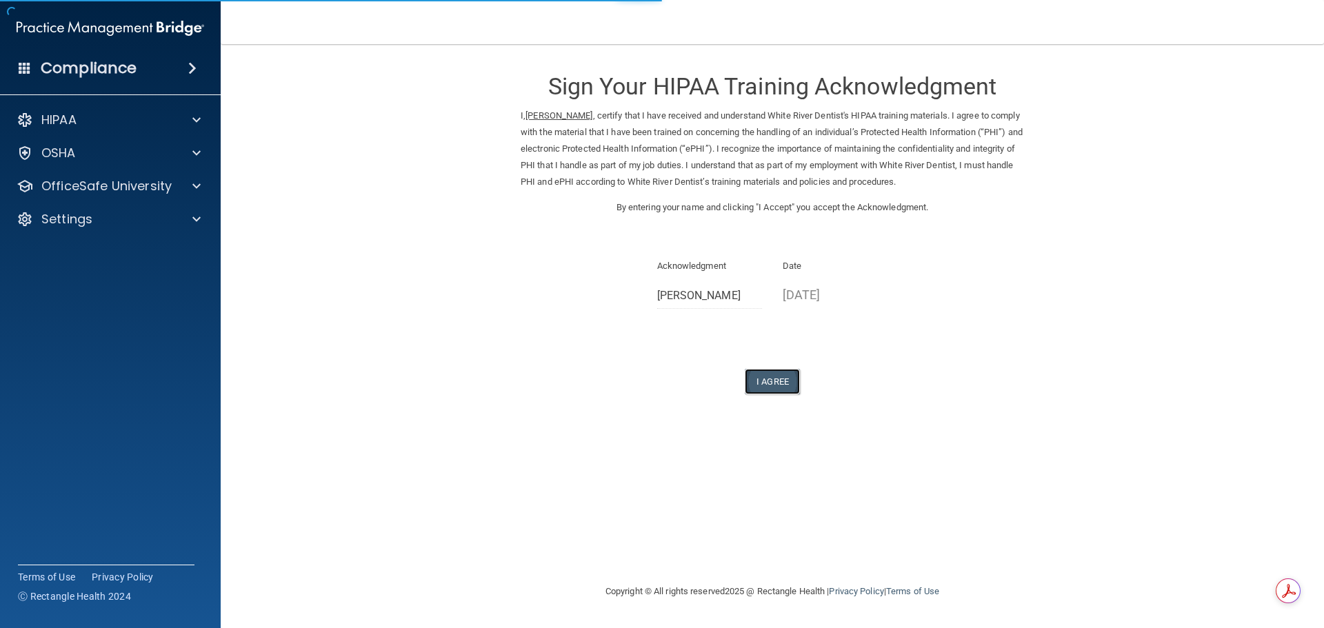
click at [790, 379] on button "I Agree" at bounding box center [772, 382] width 55 height 26
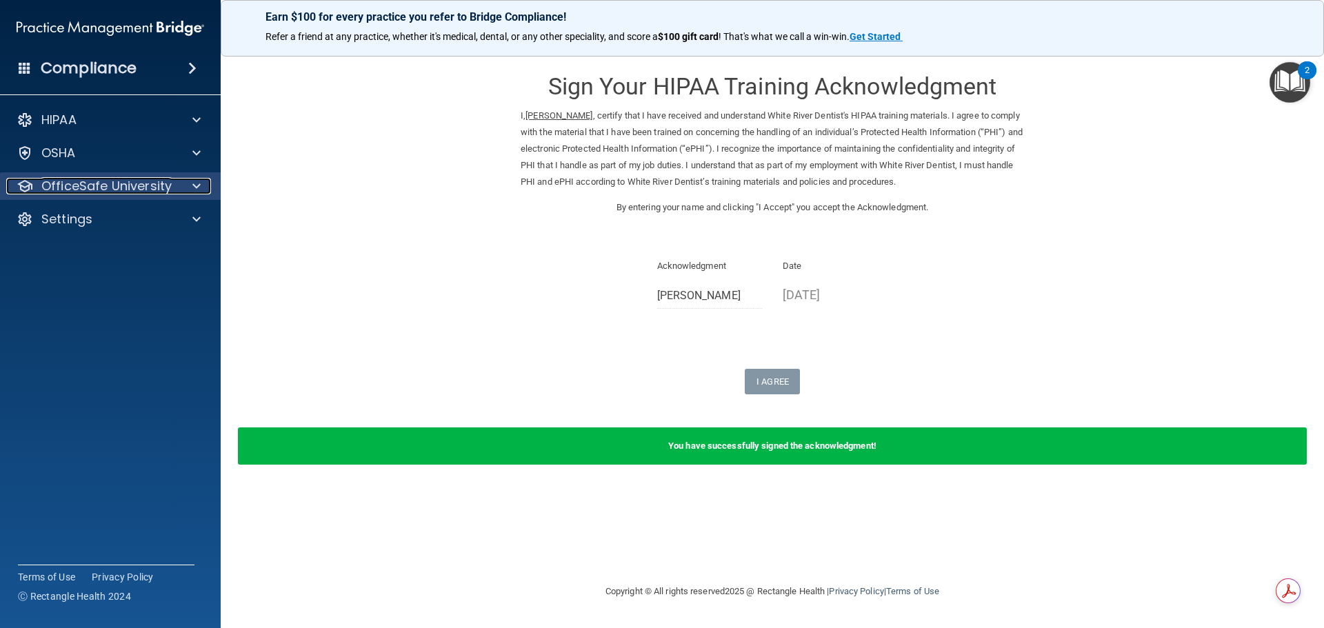
click at [42, 180] on p "OfficeSafe University" at bounding box center [106, 186] width 130 height 17
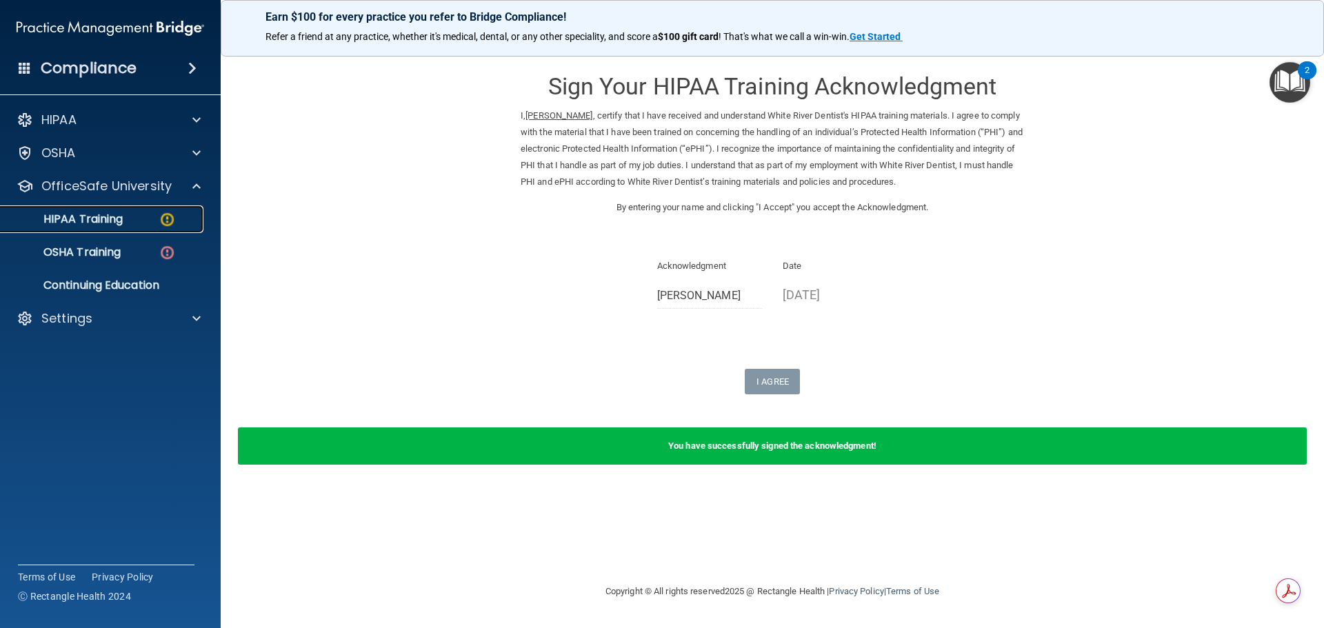
click at [115, 218] on p "HIPAA Training" at bounding box center [66, 219] width 114 height 14
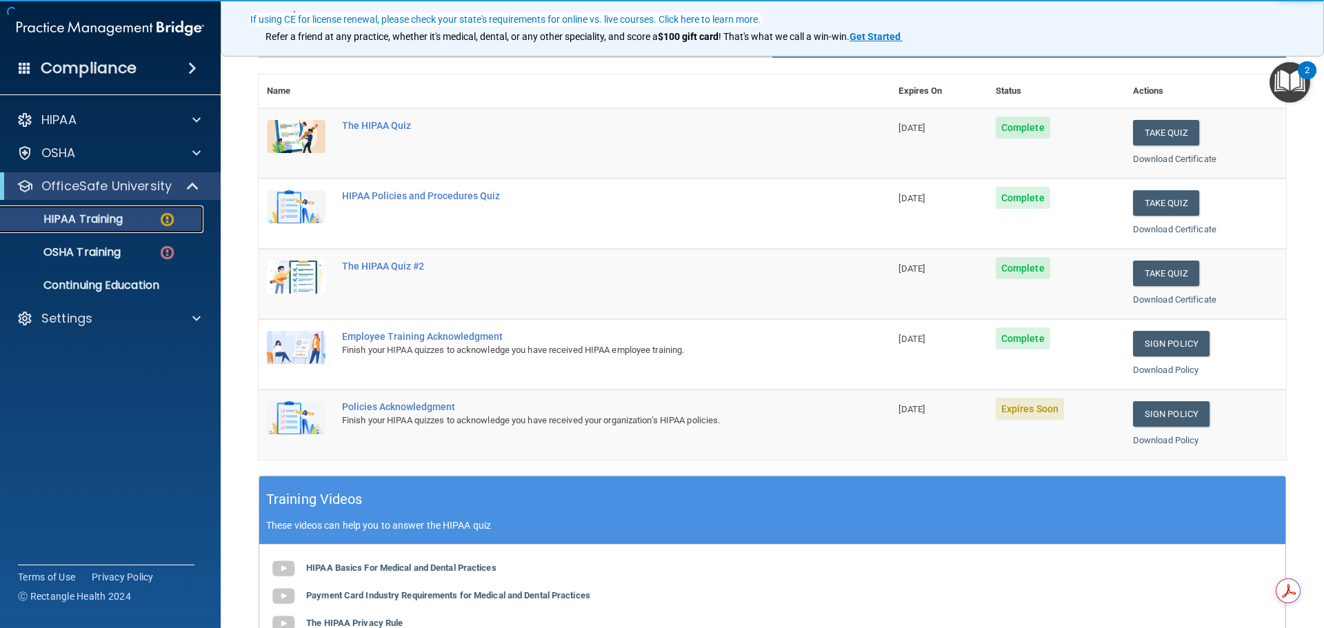
scroll to position [138, 0]
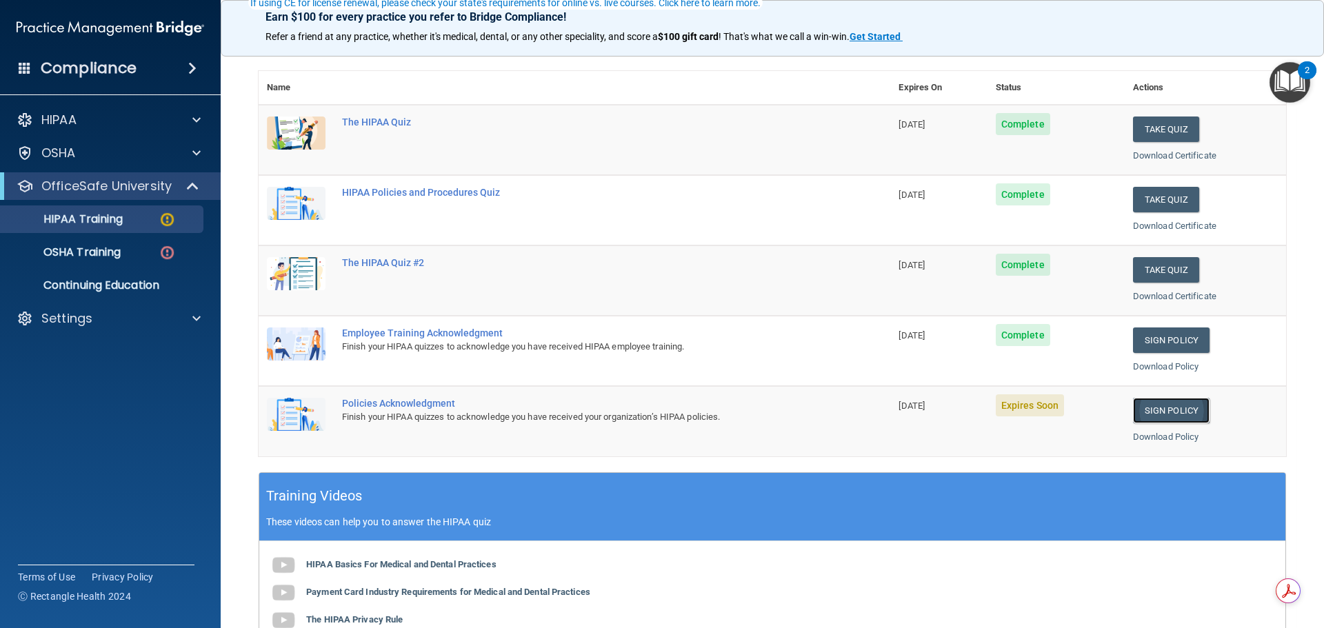
click at [1133, 412] on link "Sign Policy" at bounding box center [1171, 411] width 77 height 26
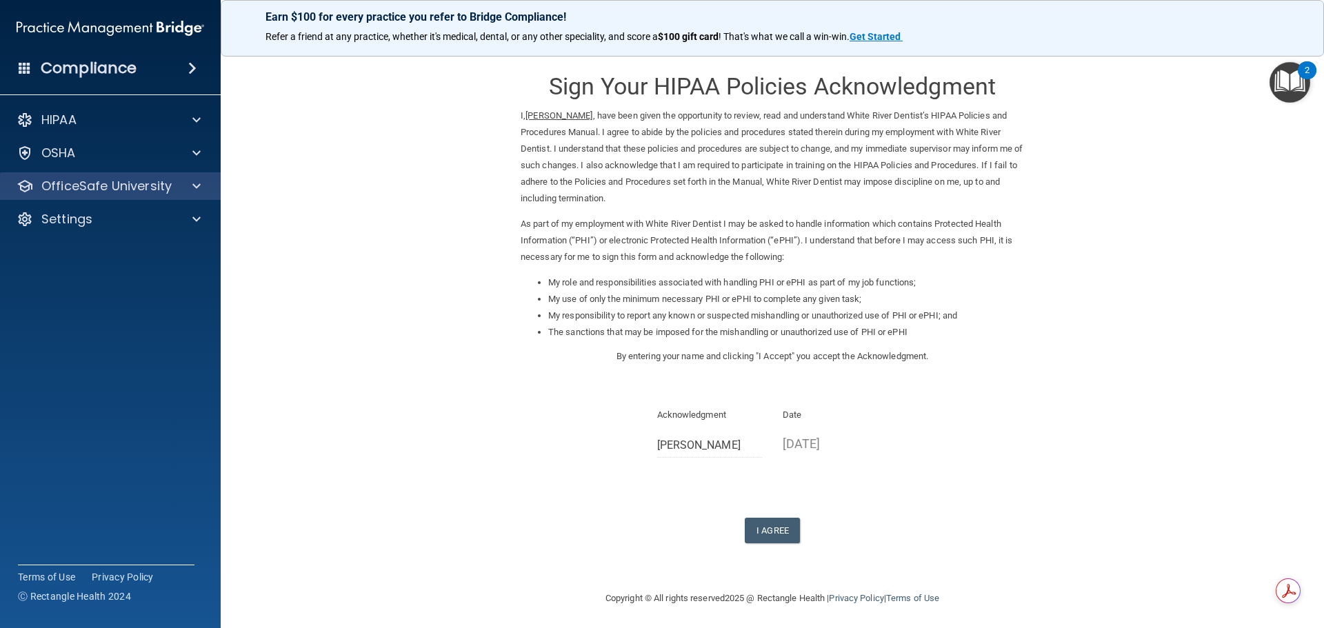
click at [88, 176] on div "OfficeSafe University" at bounding box center [110, 186] width 221 height 28
drag, startPoint x: 90, startPoint y: 201, endPoint x: 93, endPoint y: 192, distance: 9.6
click at [90, 201] on div "HIPAA Documents and Policies Report an Incident Business Associates Emergency P…" at bounding box center [110, 172] width 221 height 143
click at [94, 187] on p "OfficeSafe University" at bounding box center [106, 186] width 130 height 17
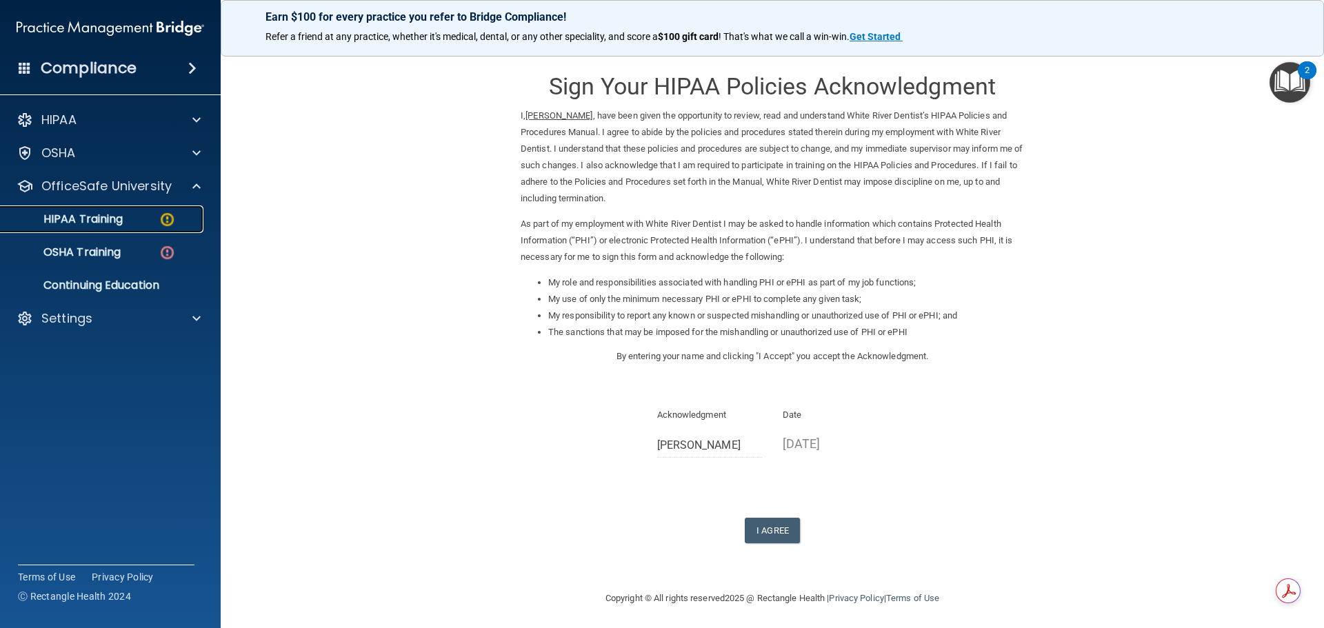
click at [155, 212] on div "HIPAA Training" at bounding box center [103, 219] width 188 height 14
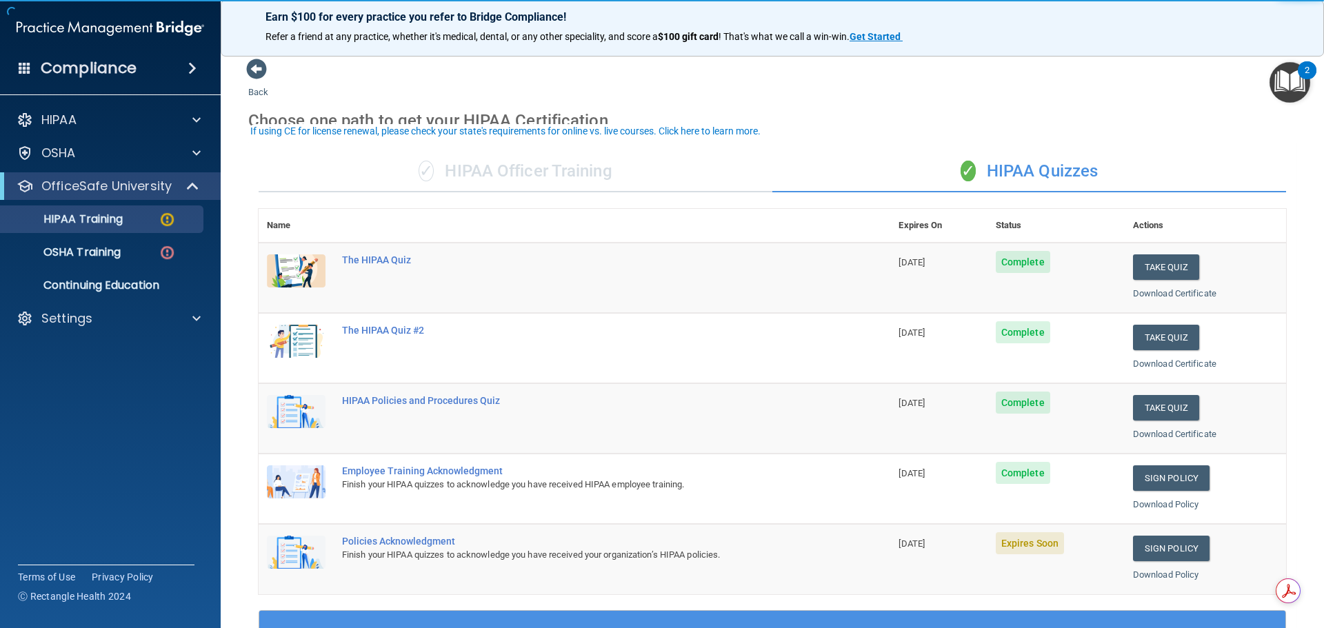
scroll to position [69, 0]
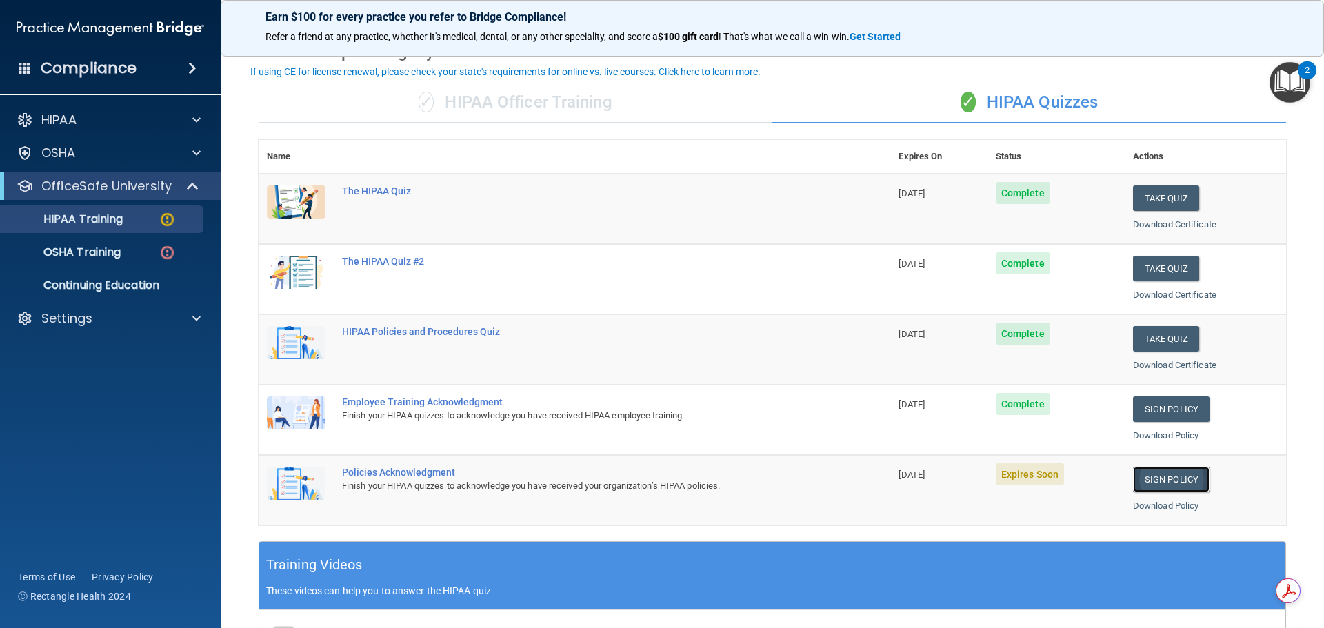
click at [1133, 483] on link "Sign Policy" at bounding box center [1171, 480] width 77 height 26
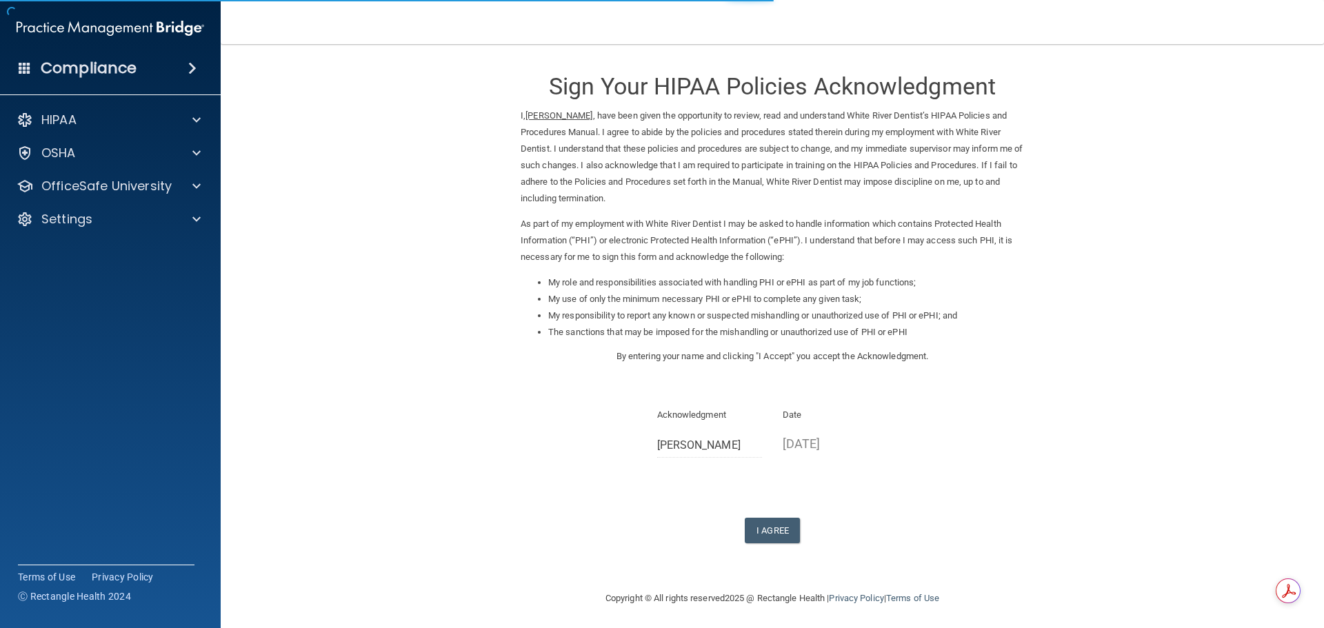
click at [735, 525] on div "I Agree" at bounding box center [772, 531] width 503 height 26
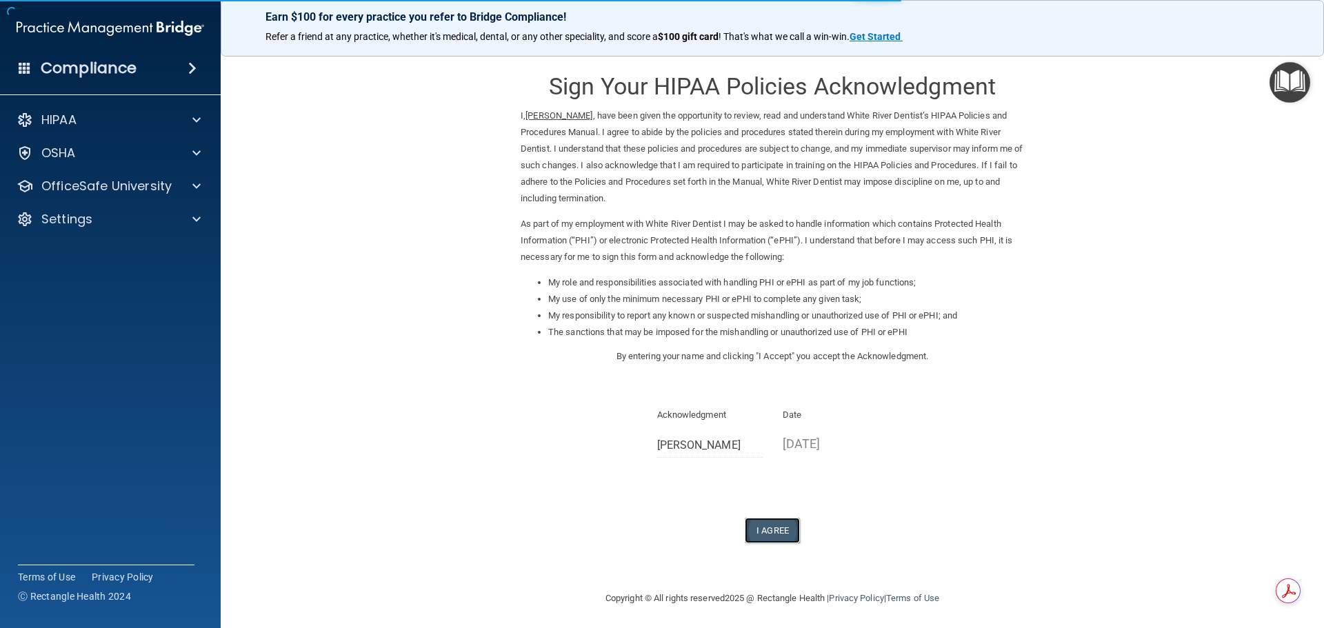
click at [755, 527] on button "I Agree" at bounding box center [772, 531] width 55 height 26
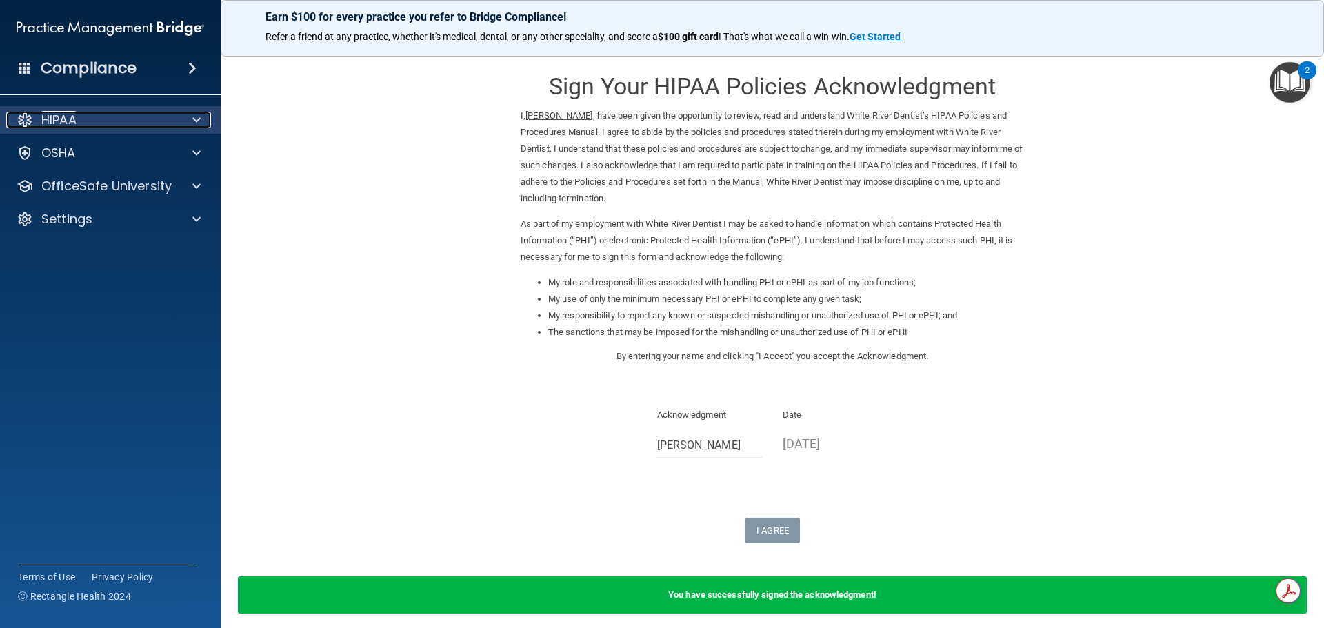
click at [62, 124] on p "HIPAA" at bounding box center [58, 120] width 35 height 17
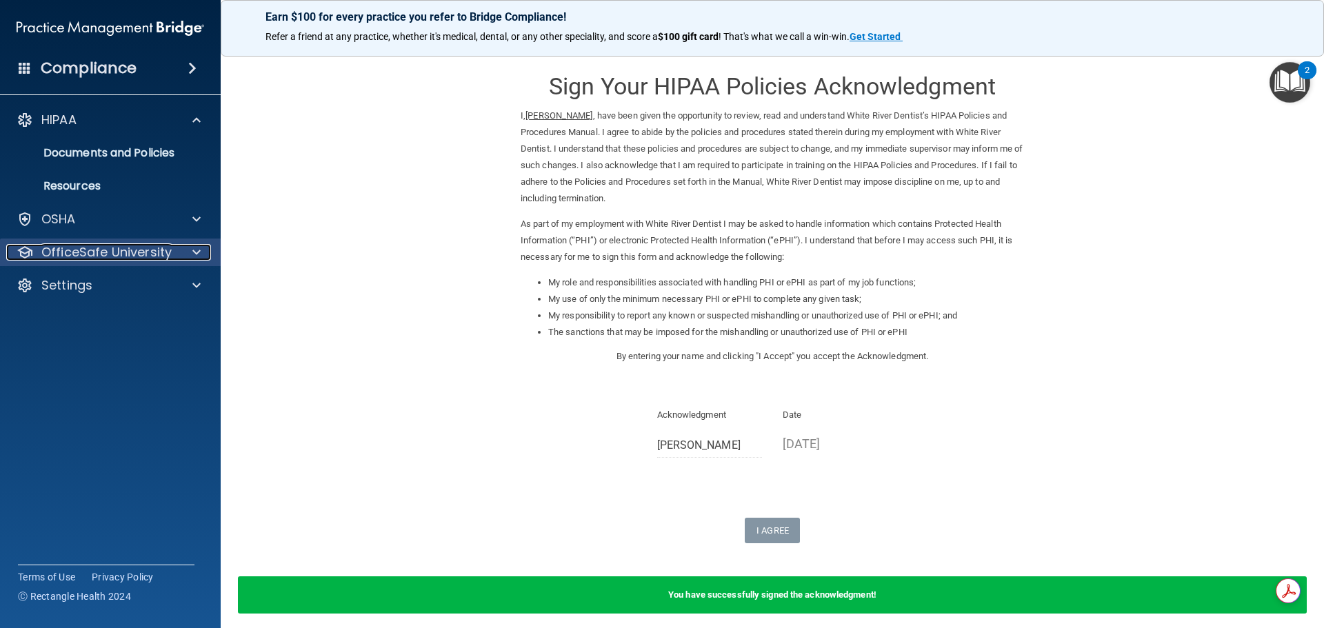
click at [94, 251] on p "OfficeSafe University" at bounding box center [106, 252] width 130 height 17
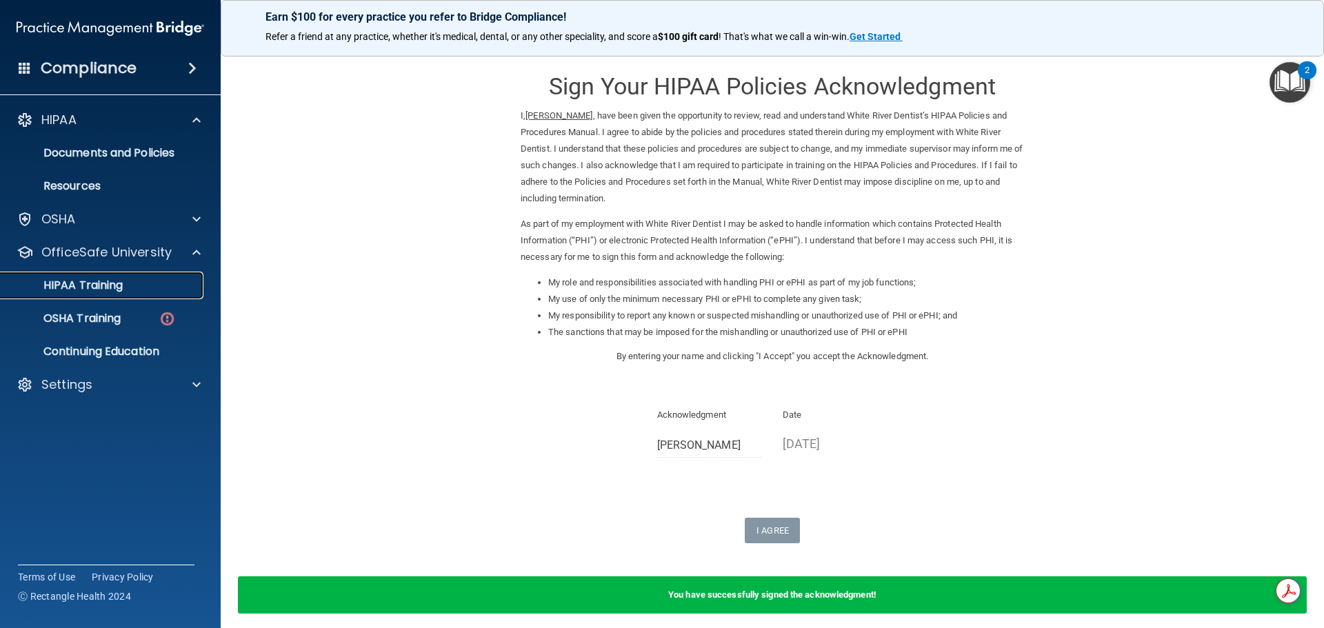
click at [134, 291] on div "HIPAA Training" at bounding box center [103, 286] width 188 height 14
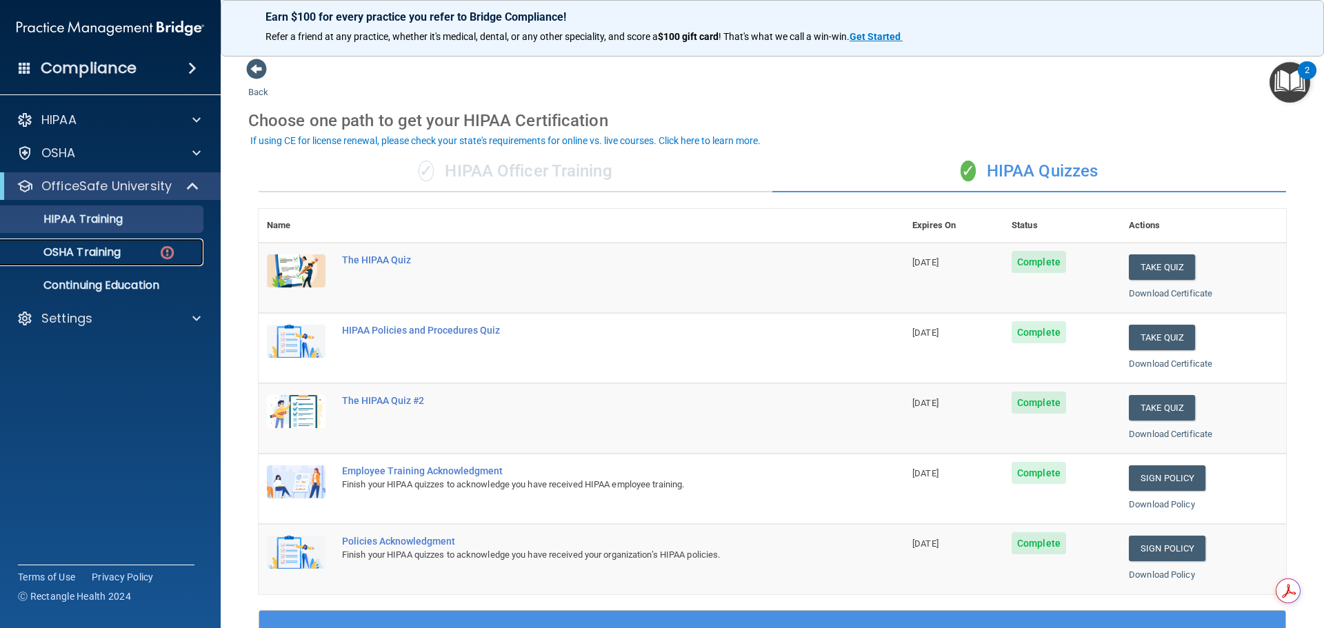
click at [111, 263] on link "OSHA Training" at bounding box center [94, 253] width 217 height 28
